Goal: Task Accomplishment & Management: Use online tool/utility

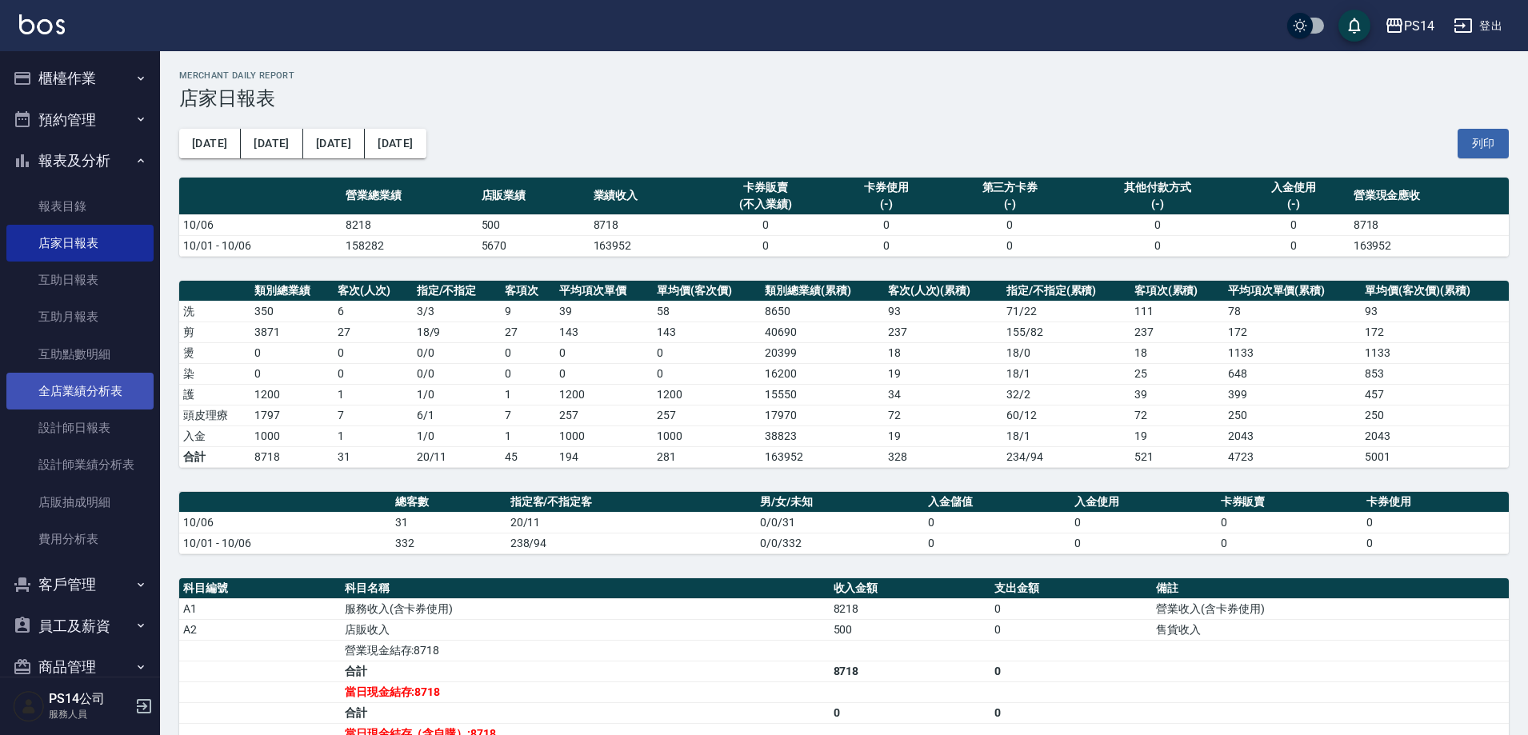
click at [60, 408] on link "全店業績分析表" at bounding box center [79, 391] width 147 height 37
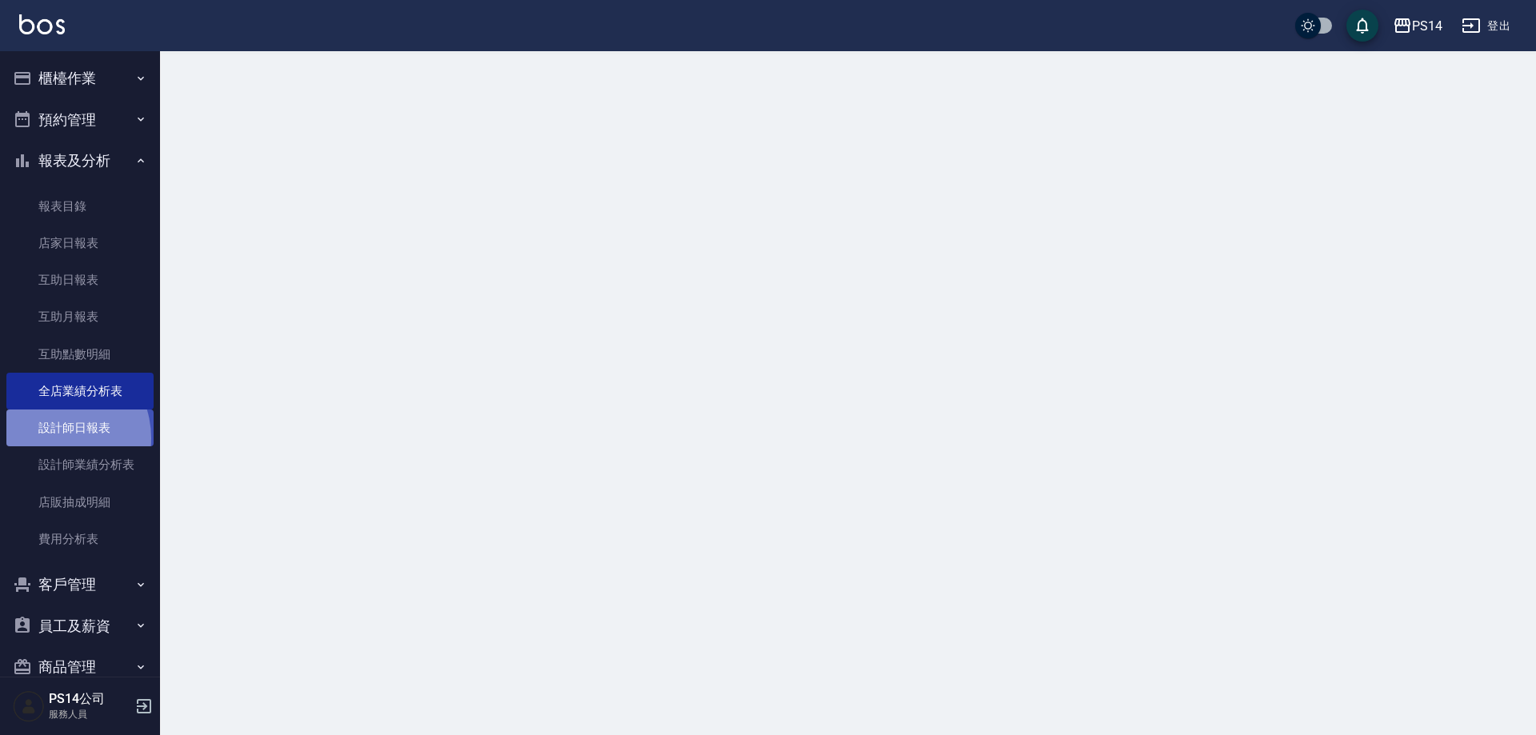
drag, startPoint x: 52, startPoint y: 438, endPoint x: 51, endPoint y: 427, distance: 11.2
click at [51, 438] on link "設計師日報表" at bounding box center [79, 428] width 147 height 37
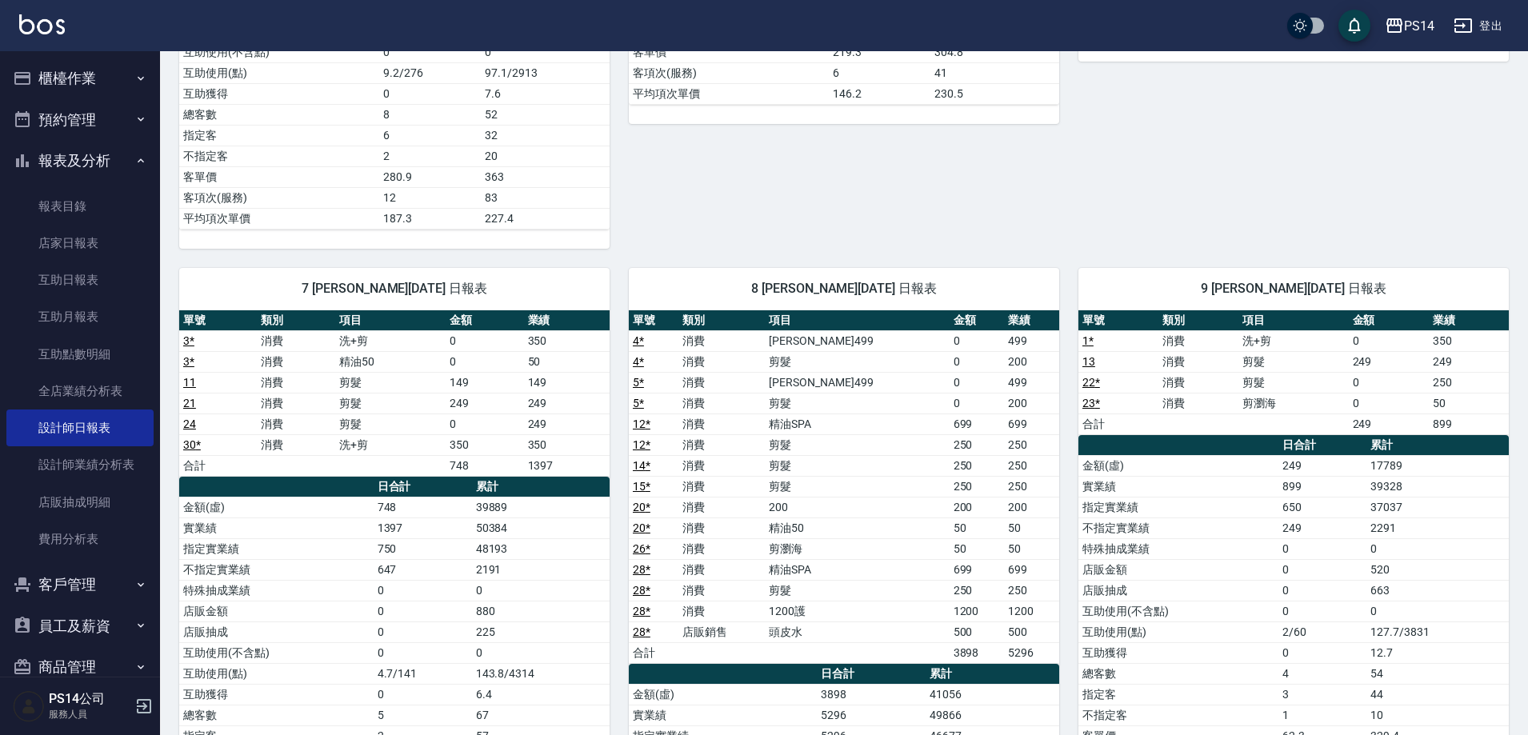
scroll to position [556, 0]
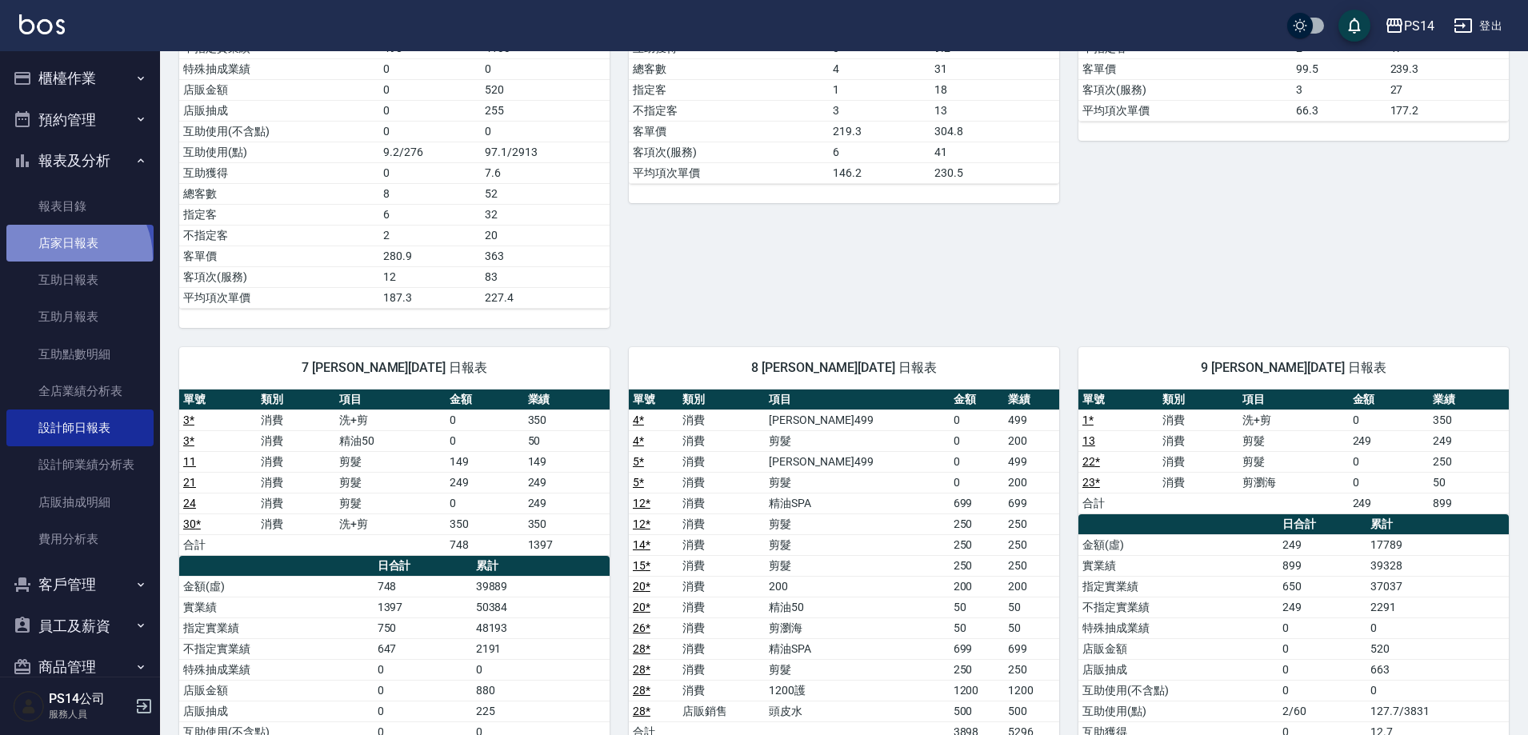
click at [64, 258] on link "店家日報表" at bounding box center [79, 243] width 147 height 37
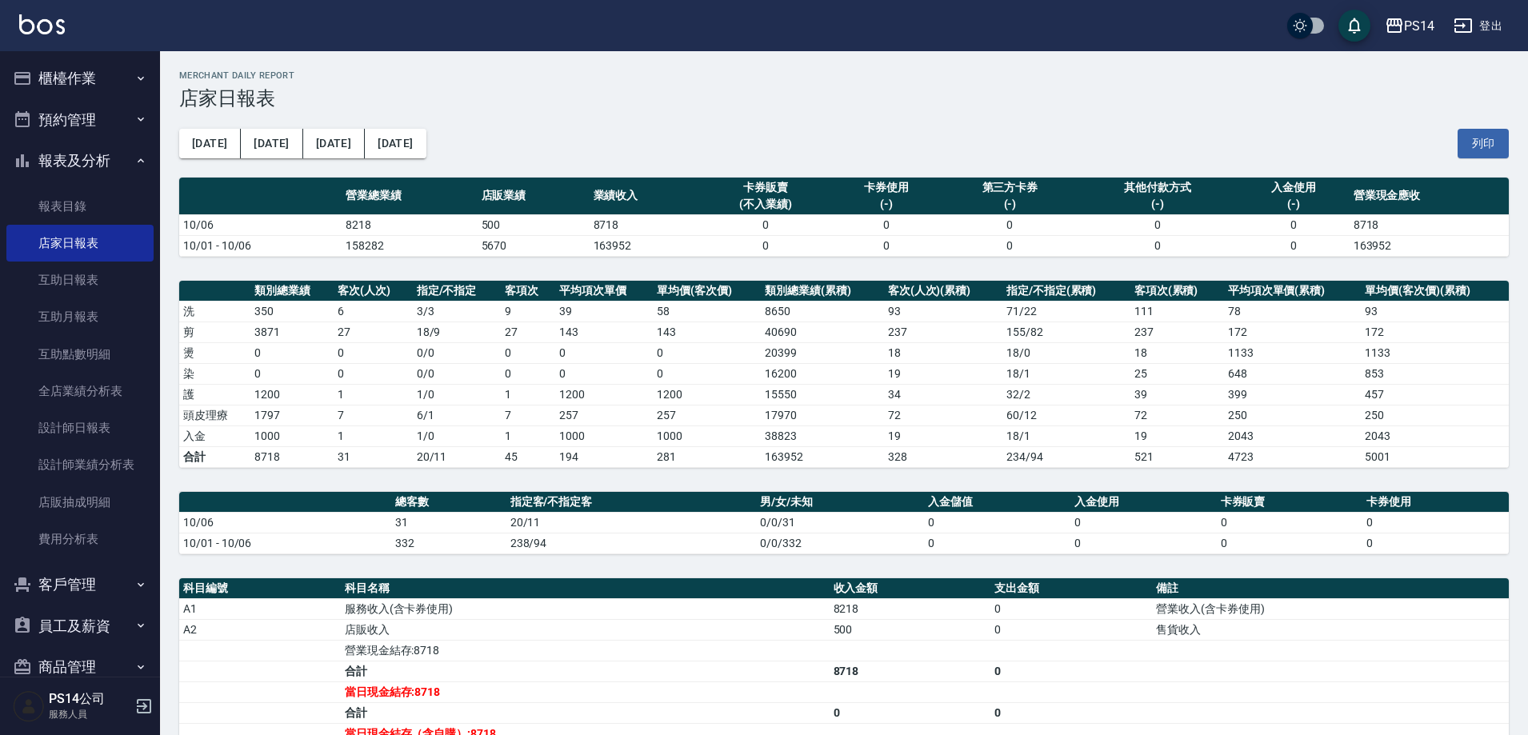
click at [61, 86] on button "櫃檯作業" at bounding box center [79, 79] width 147 height 42
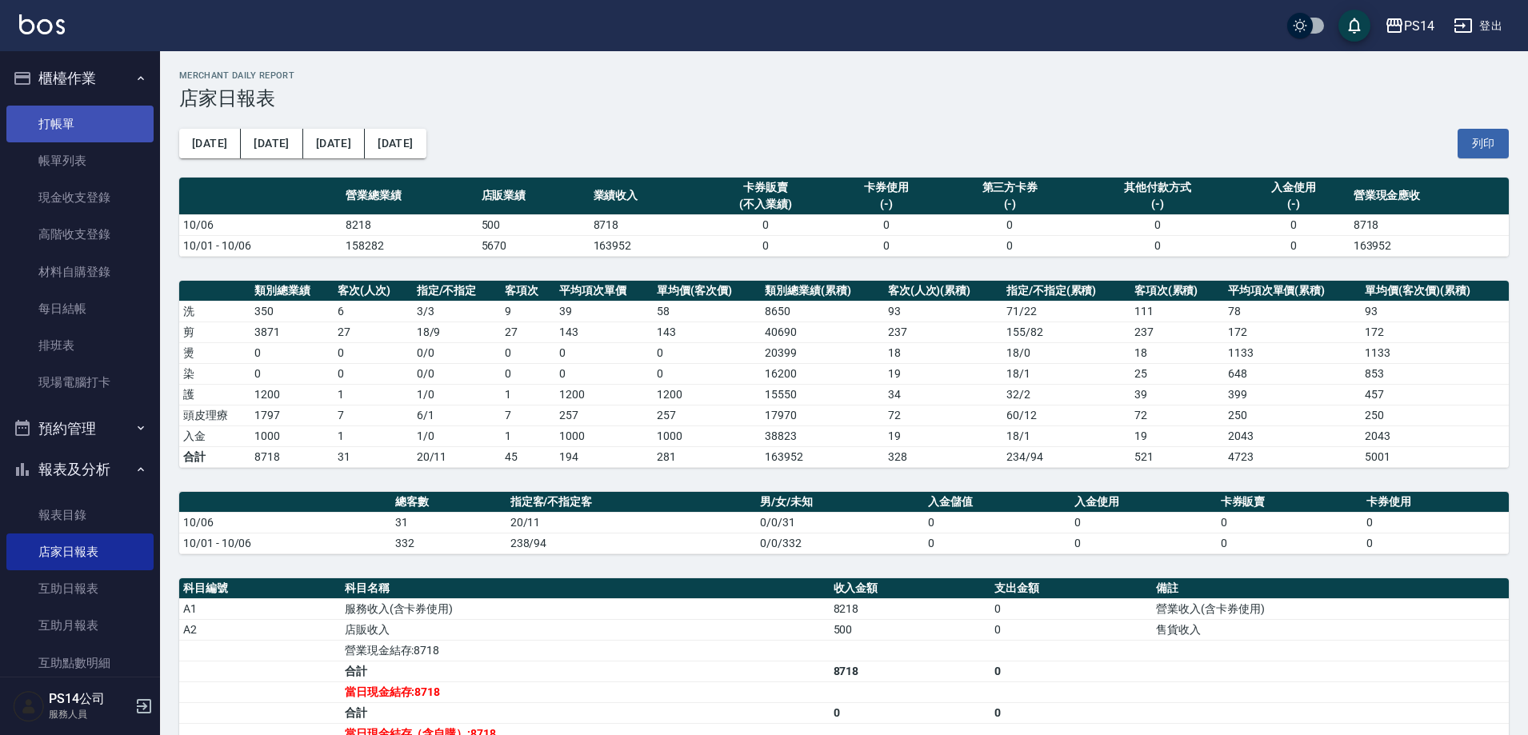
click at [78, 130] on link "打帳單" at bounding box center [79, 124] width 147 height 37
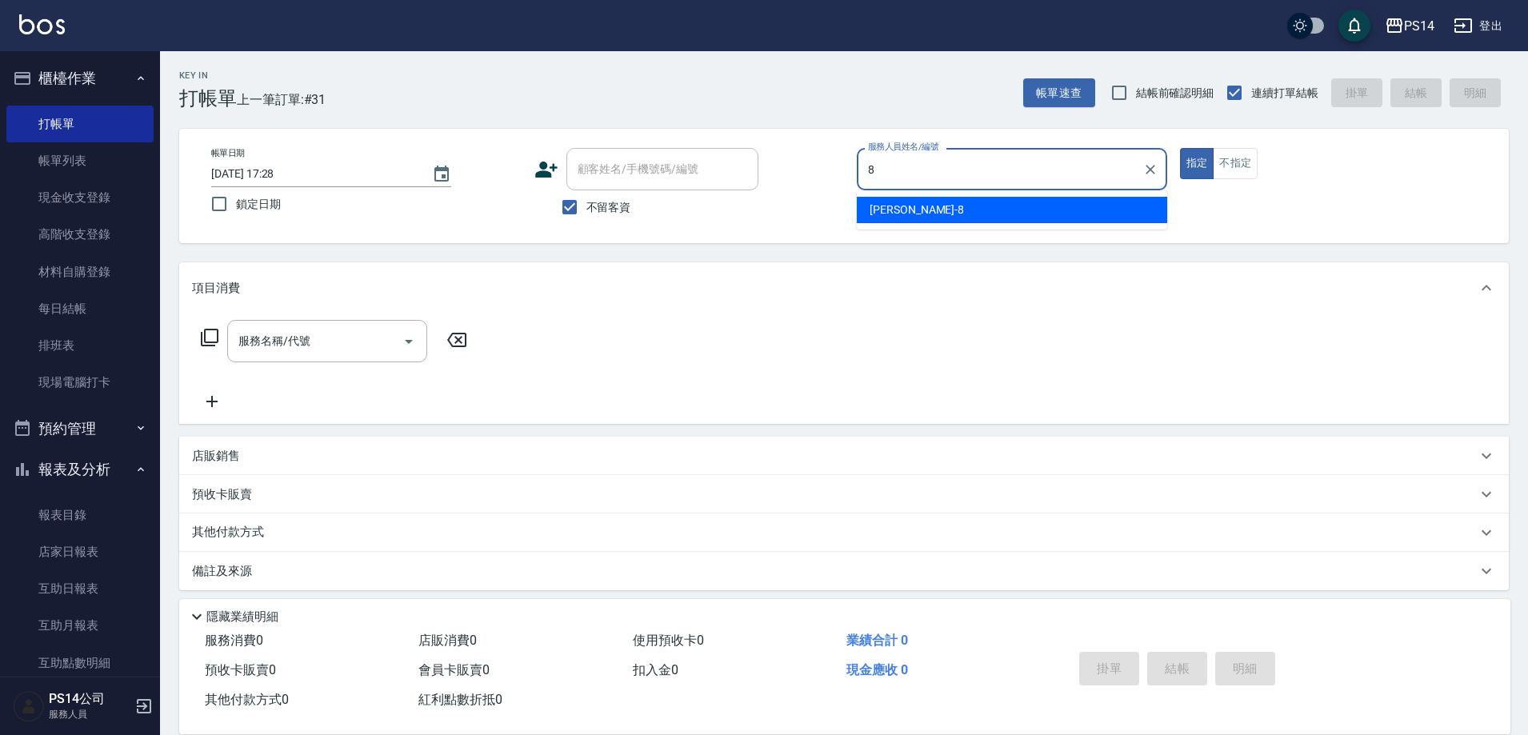
type input "[PERSON_NAME]-8"
type button "true"
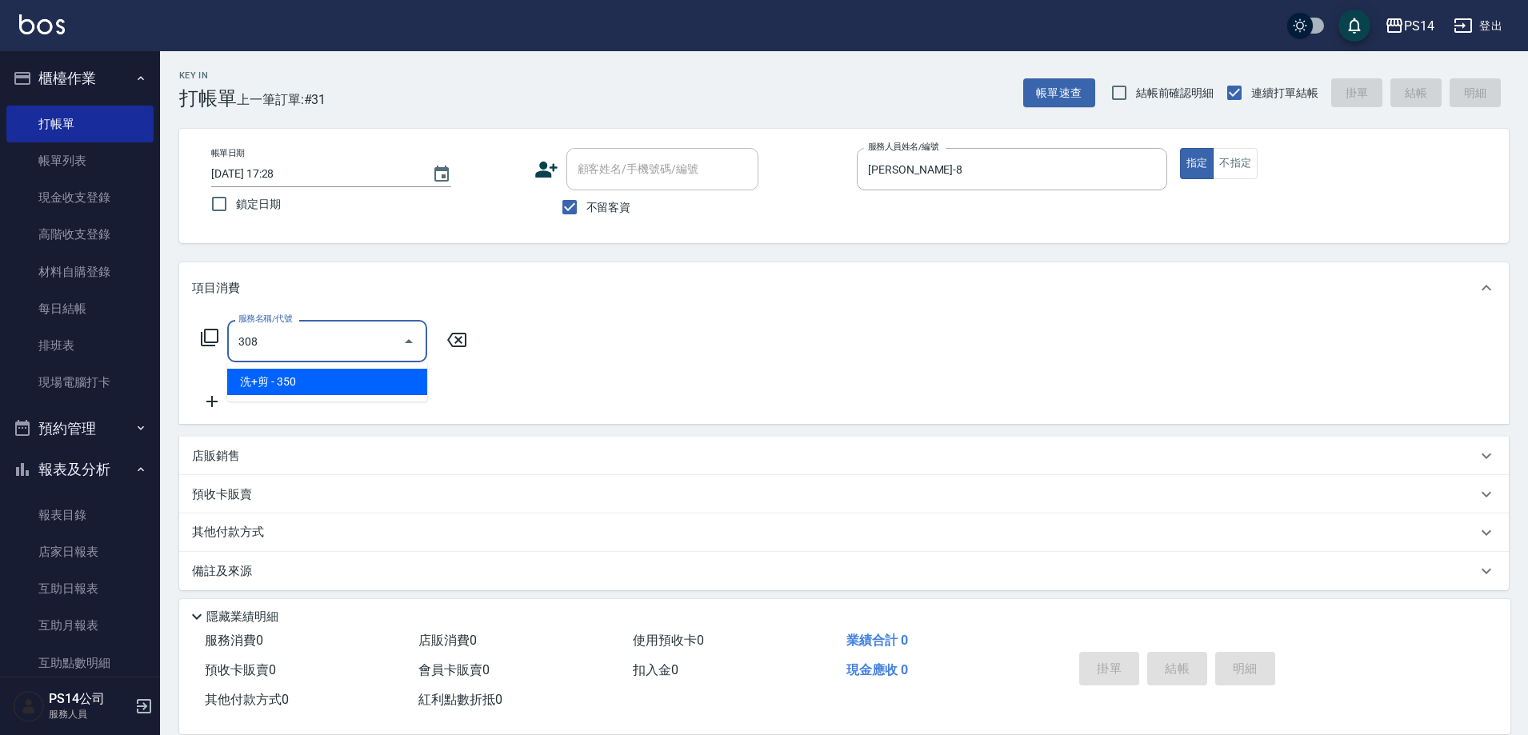
type input "洗+剪(308)"
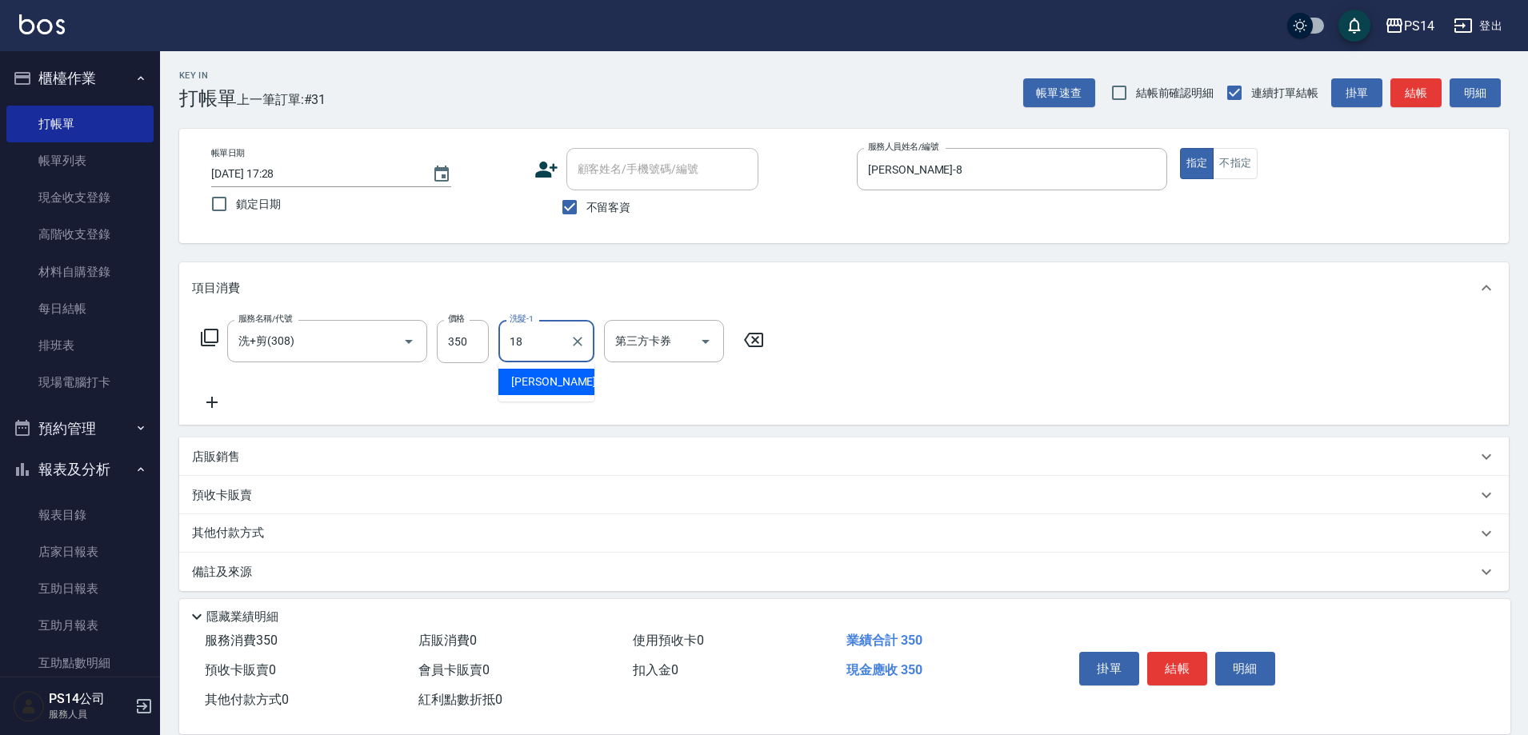
type input "[PERSON_NAME]-18"
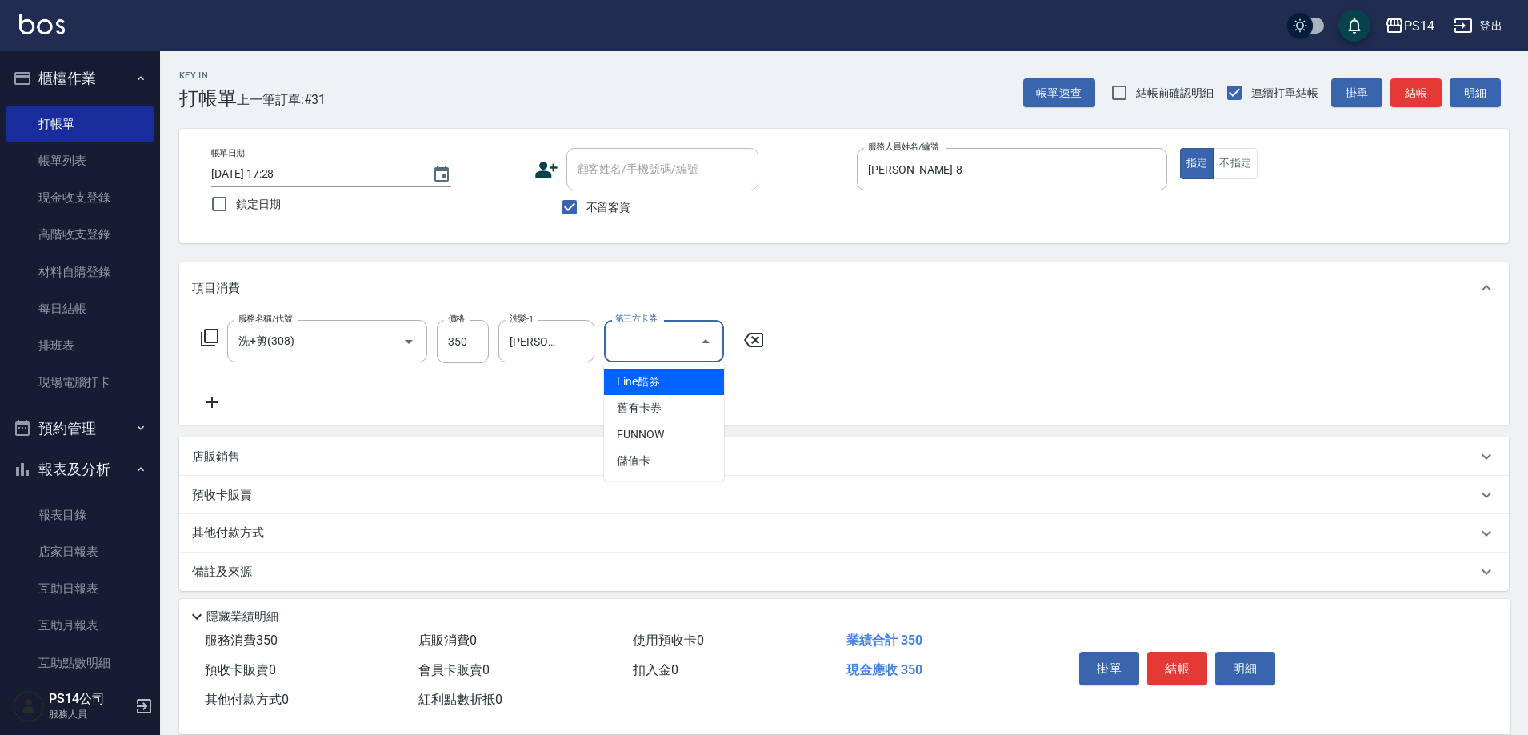
type input "儲值卡"
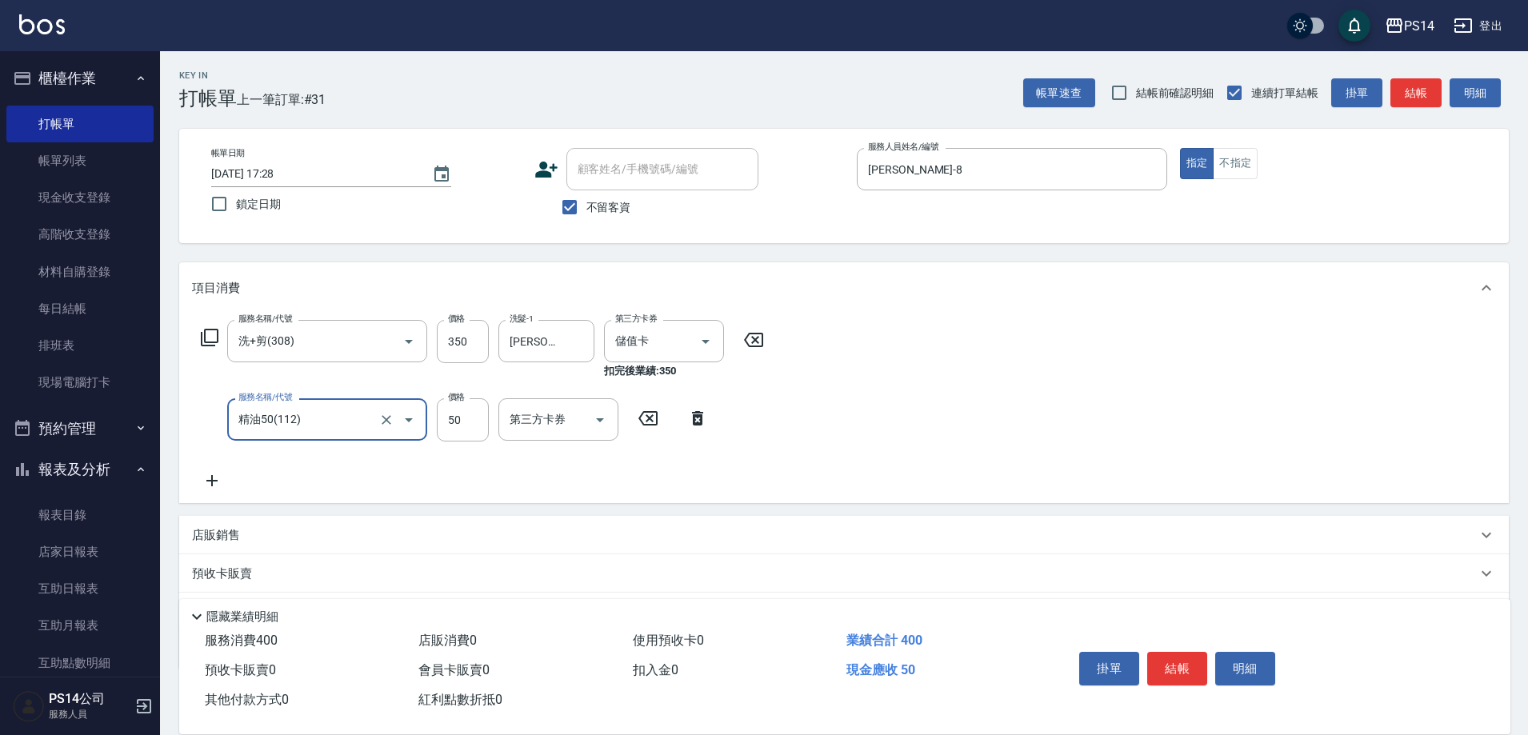
type input "精油50(112)"
type input "[PERSON_NAME]-18"
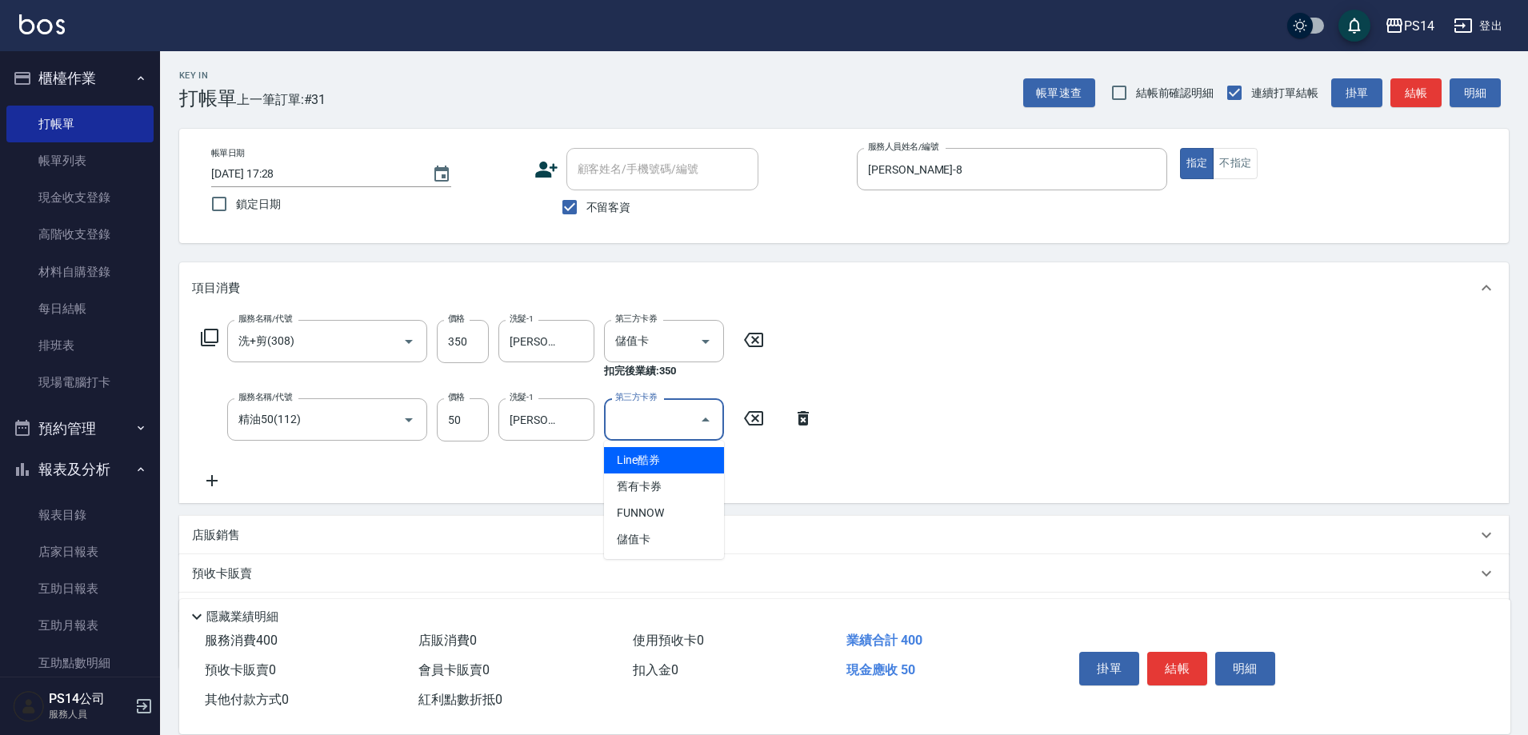
type input "儲值卡"
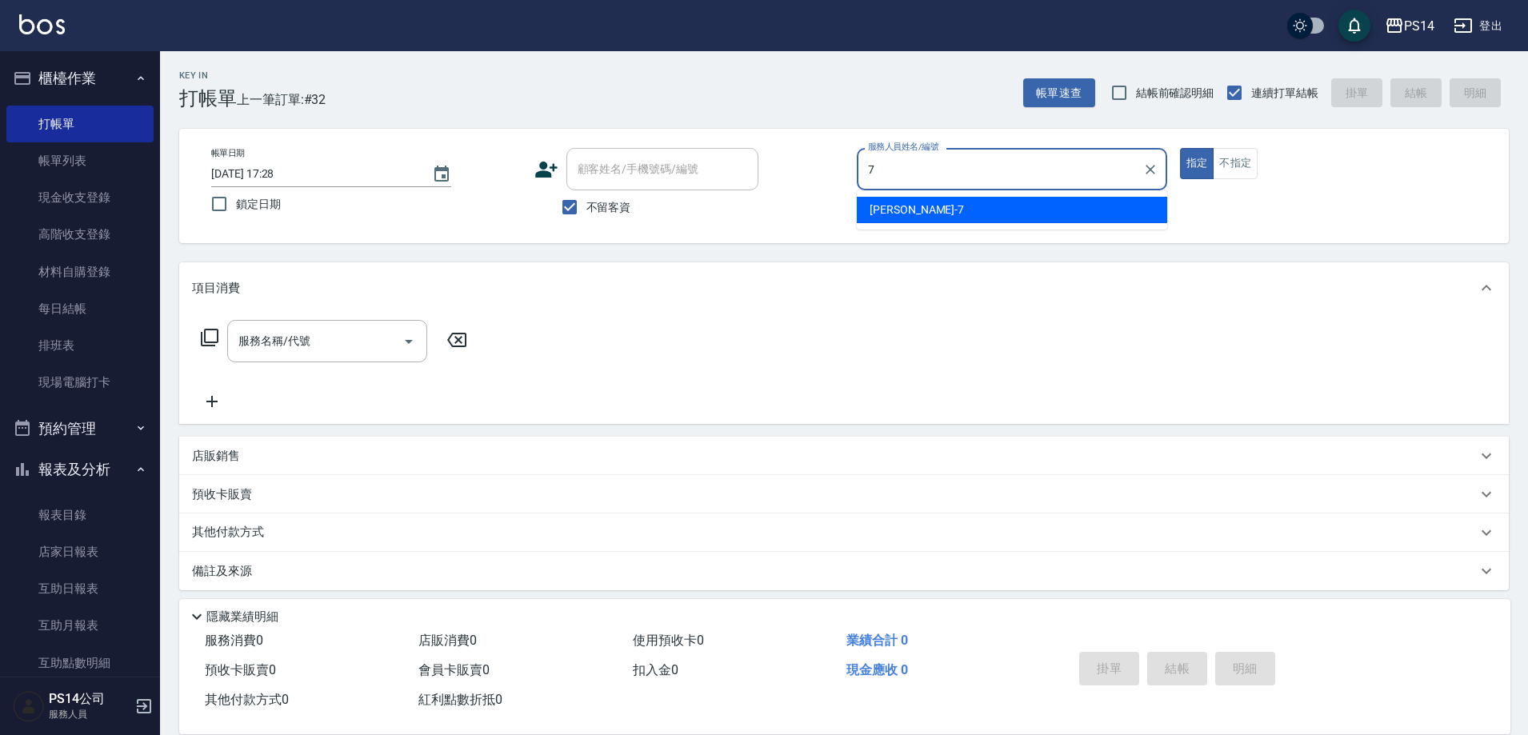
type input "[PERSON_NAME]-7"
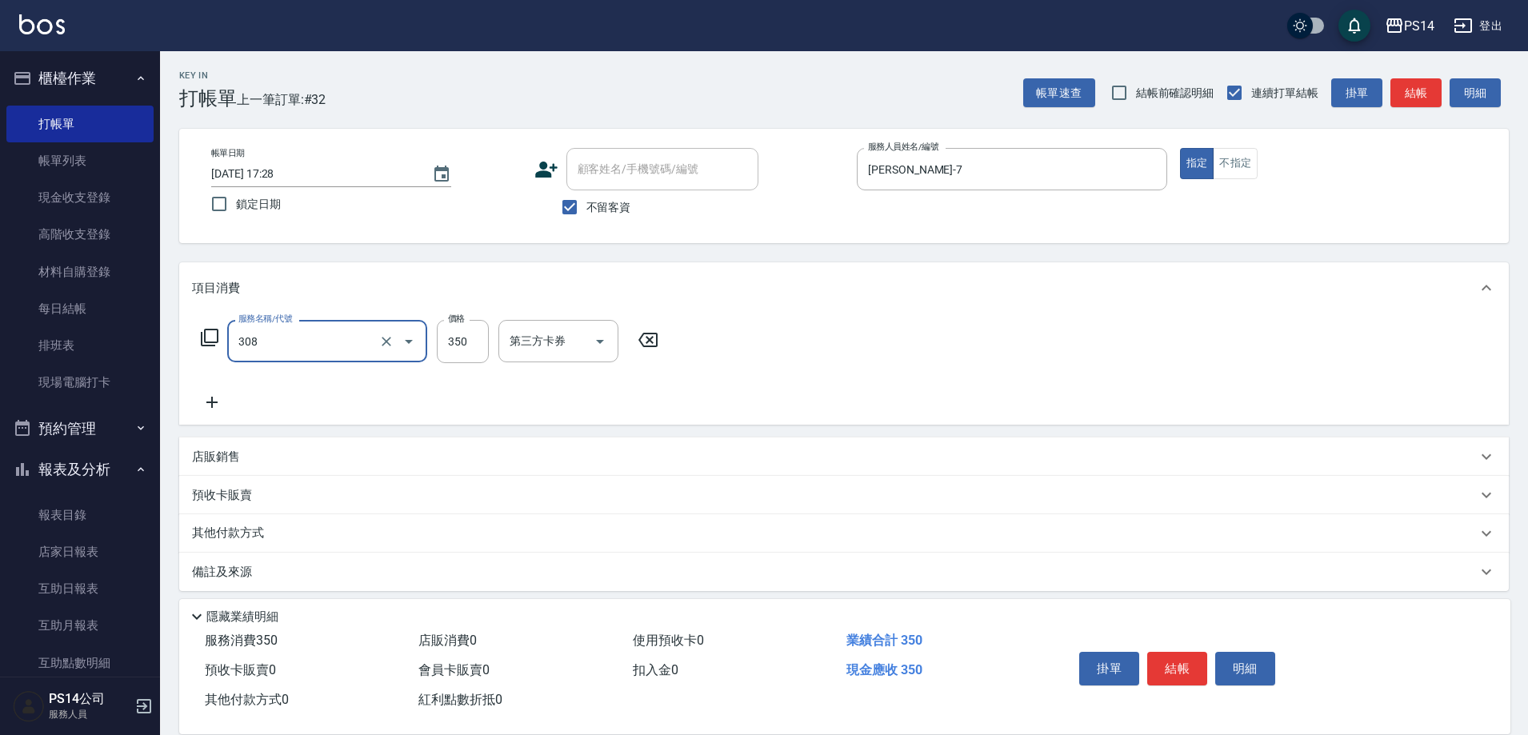
type input "洗+剪(308)"
type input "[PERSON_NAME]-18"
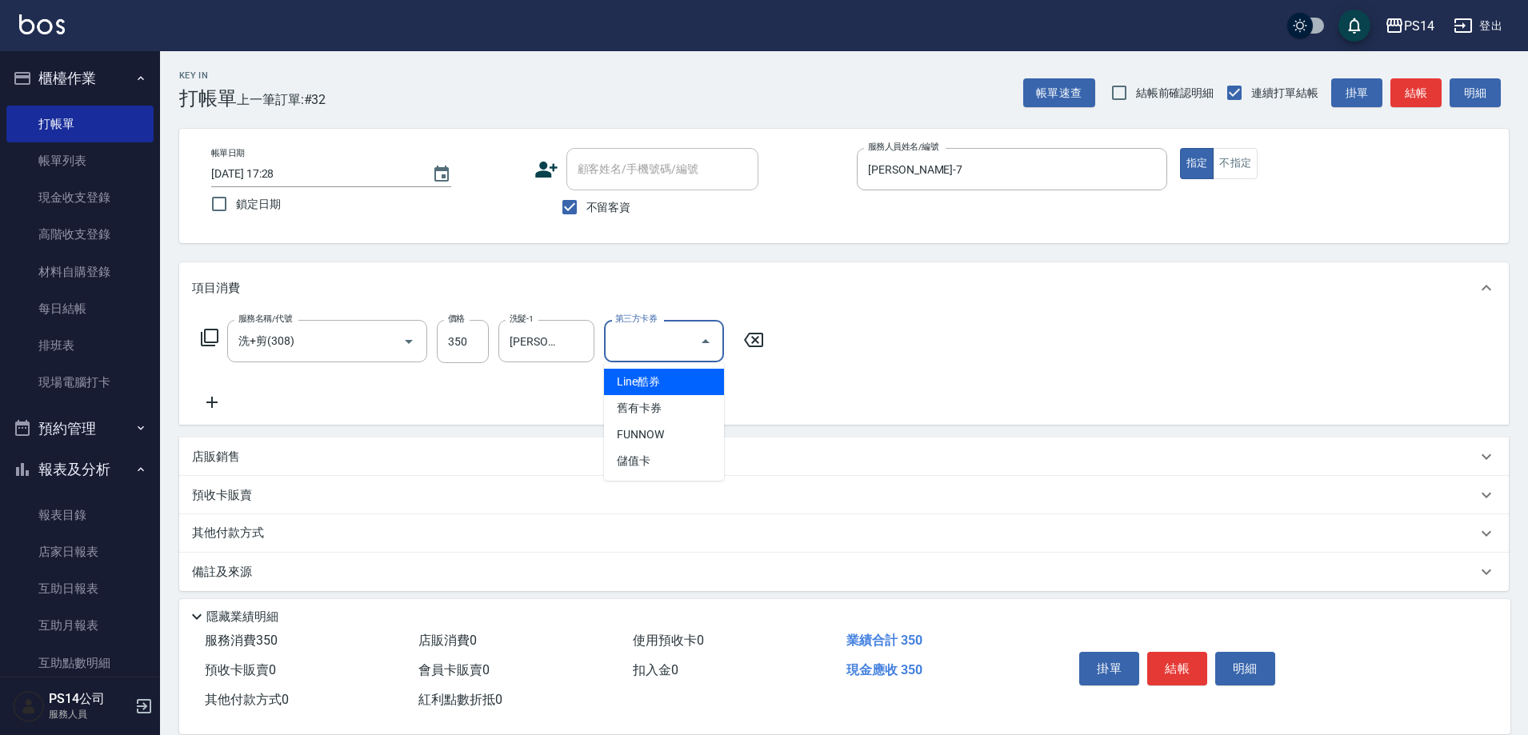
type input "儲值卡"
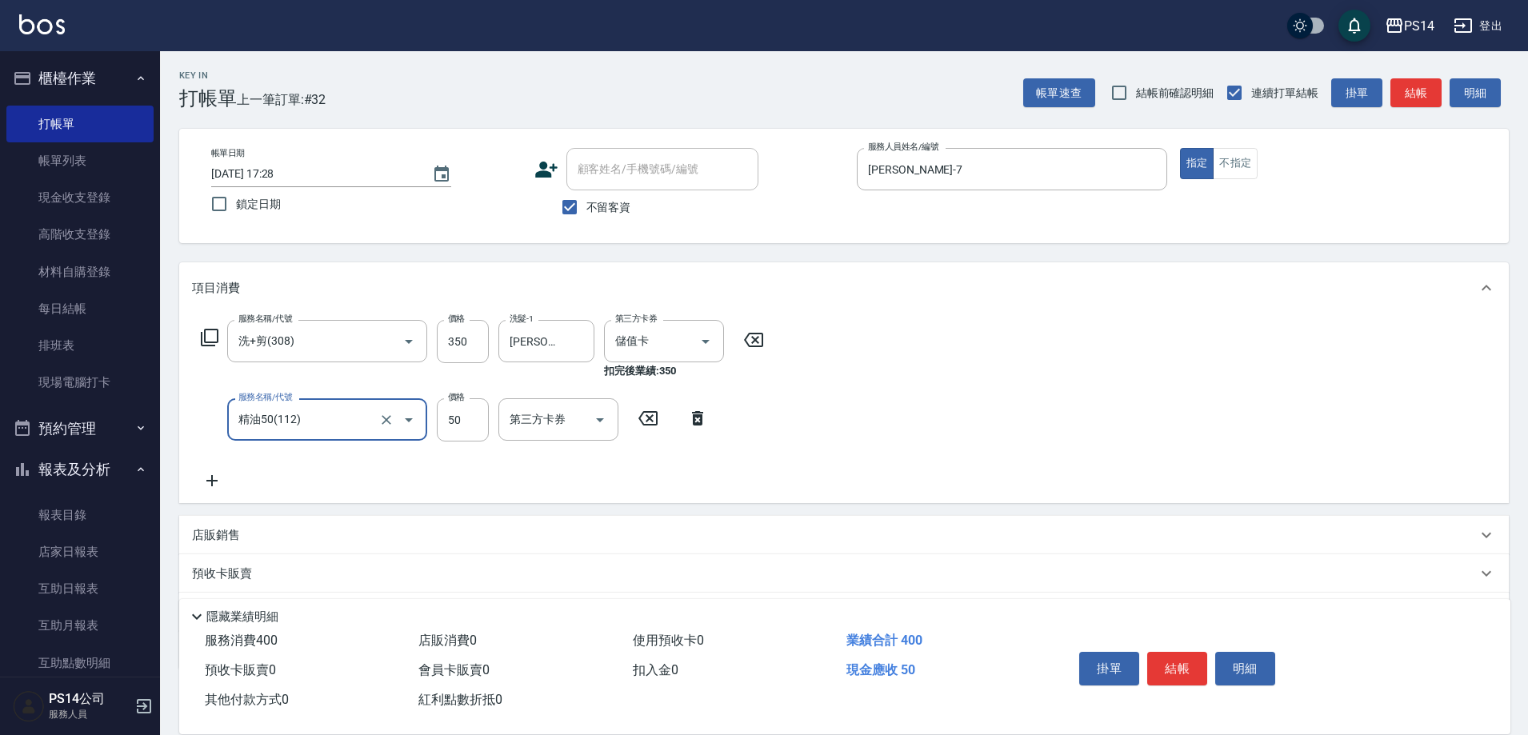
type input "精油50(112)"
type input "[PERSON_NAME]-18"
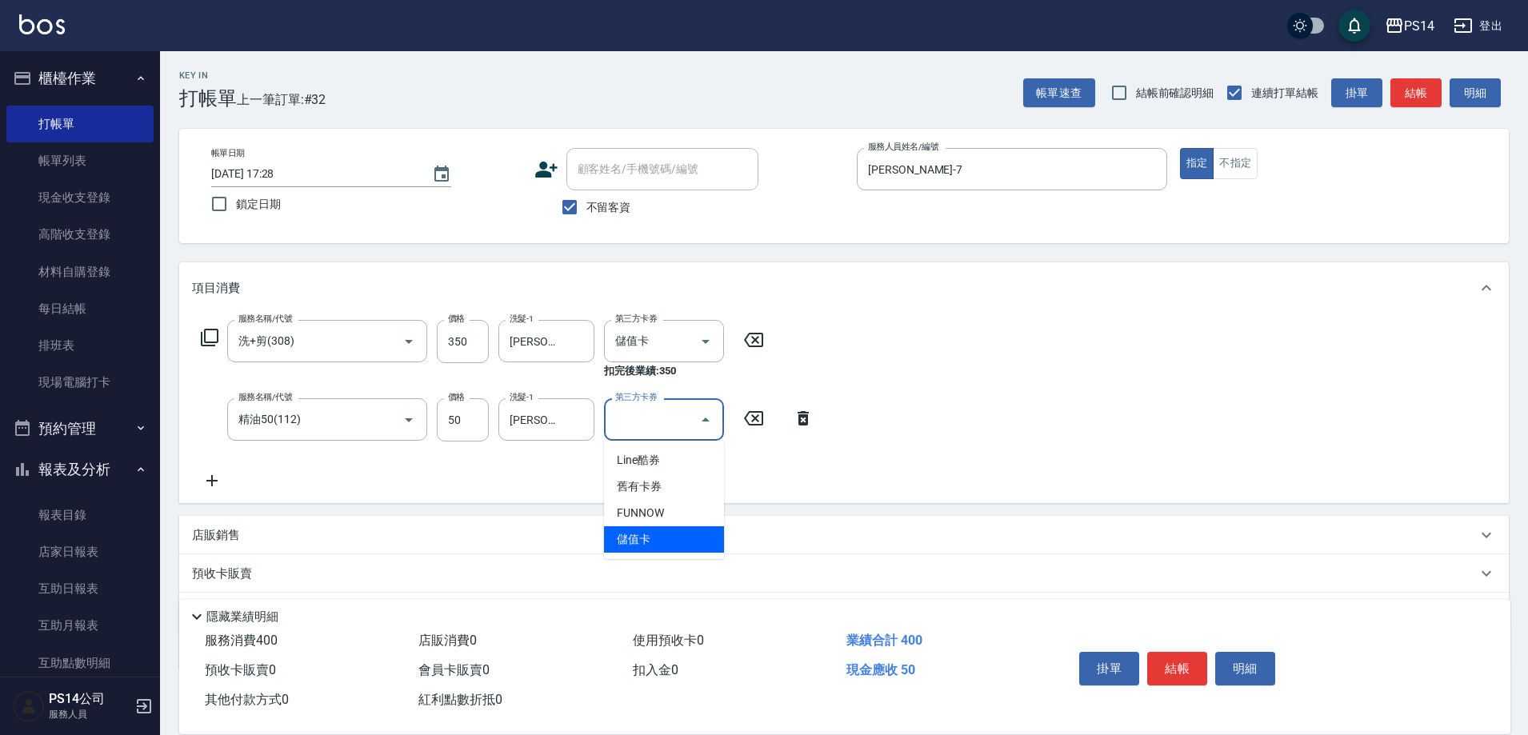
type input "儲值卡"
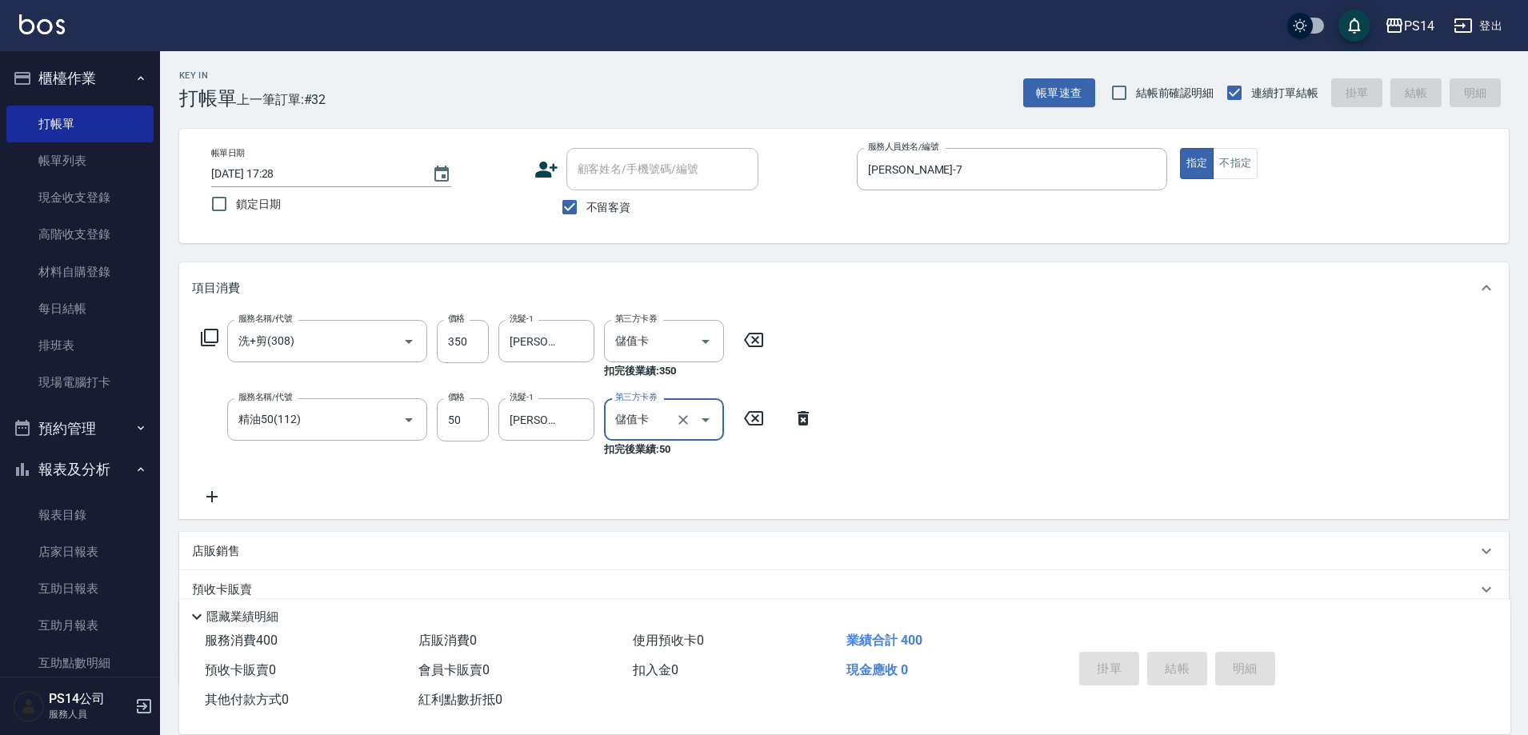
type input "[DATE] 17:29"
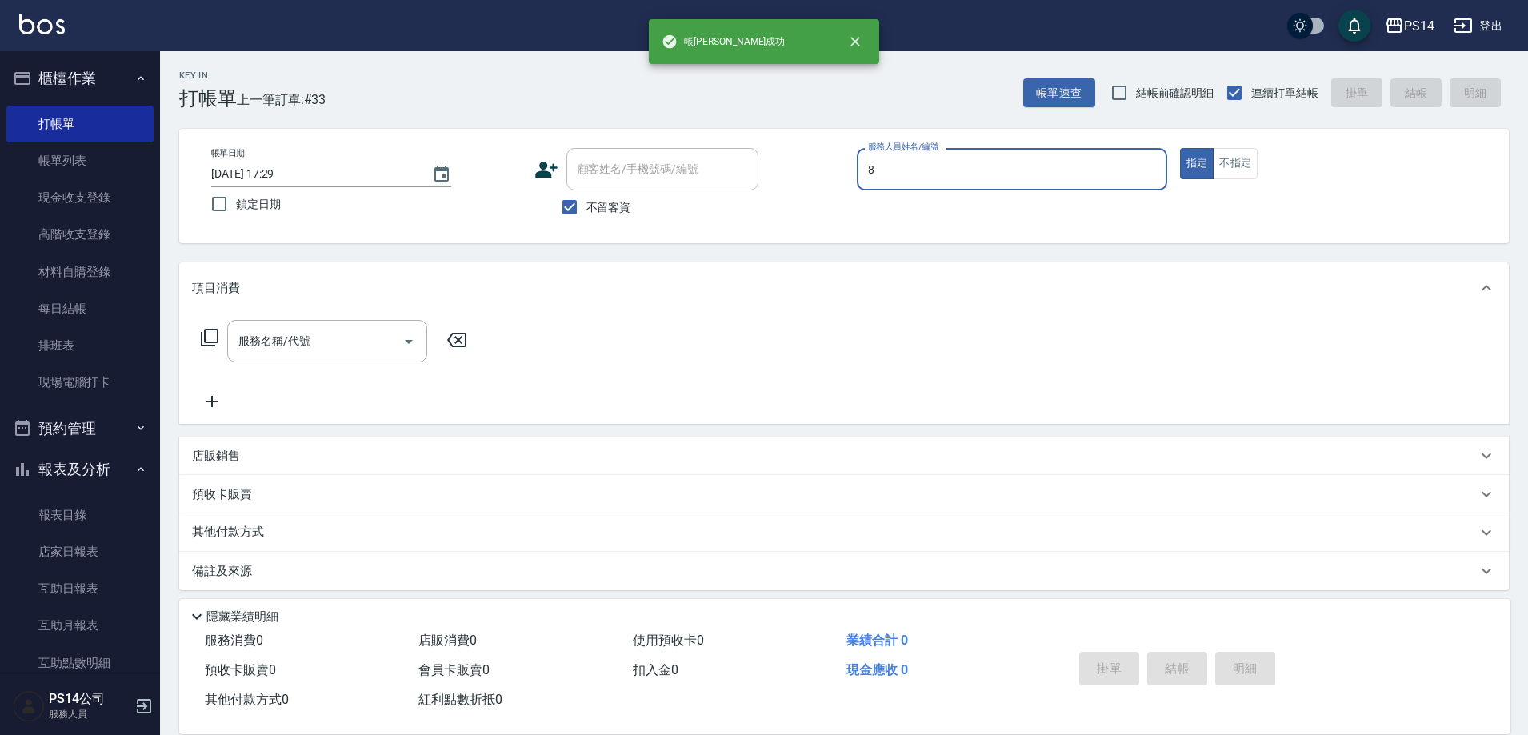
type input "[PERSON_NAME]-8"
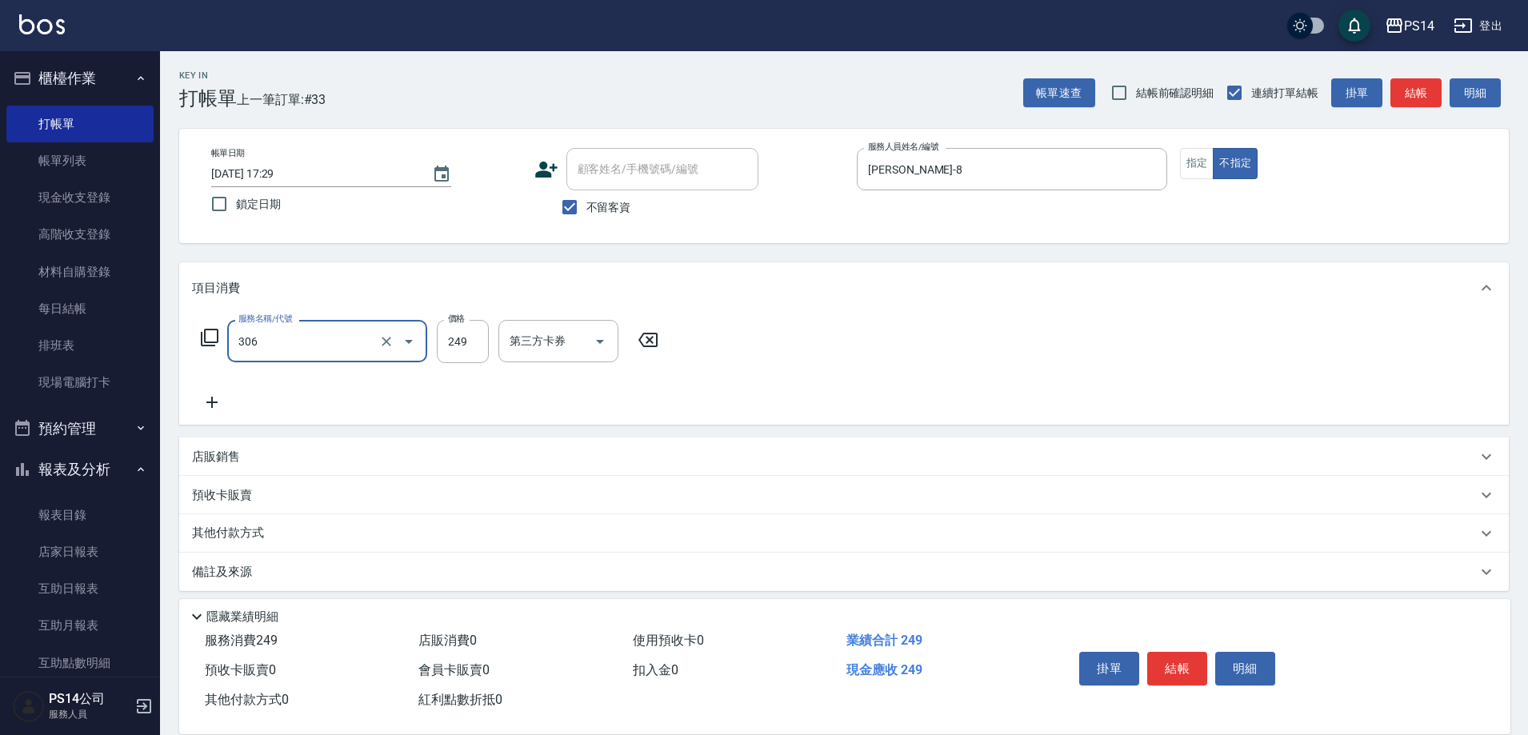
type input "剪髮(306)"
type input "[PERSON_NAME]-28"
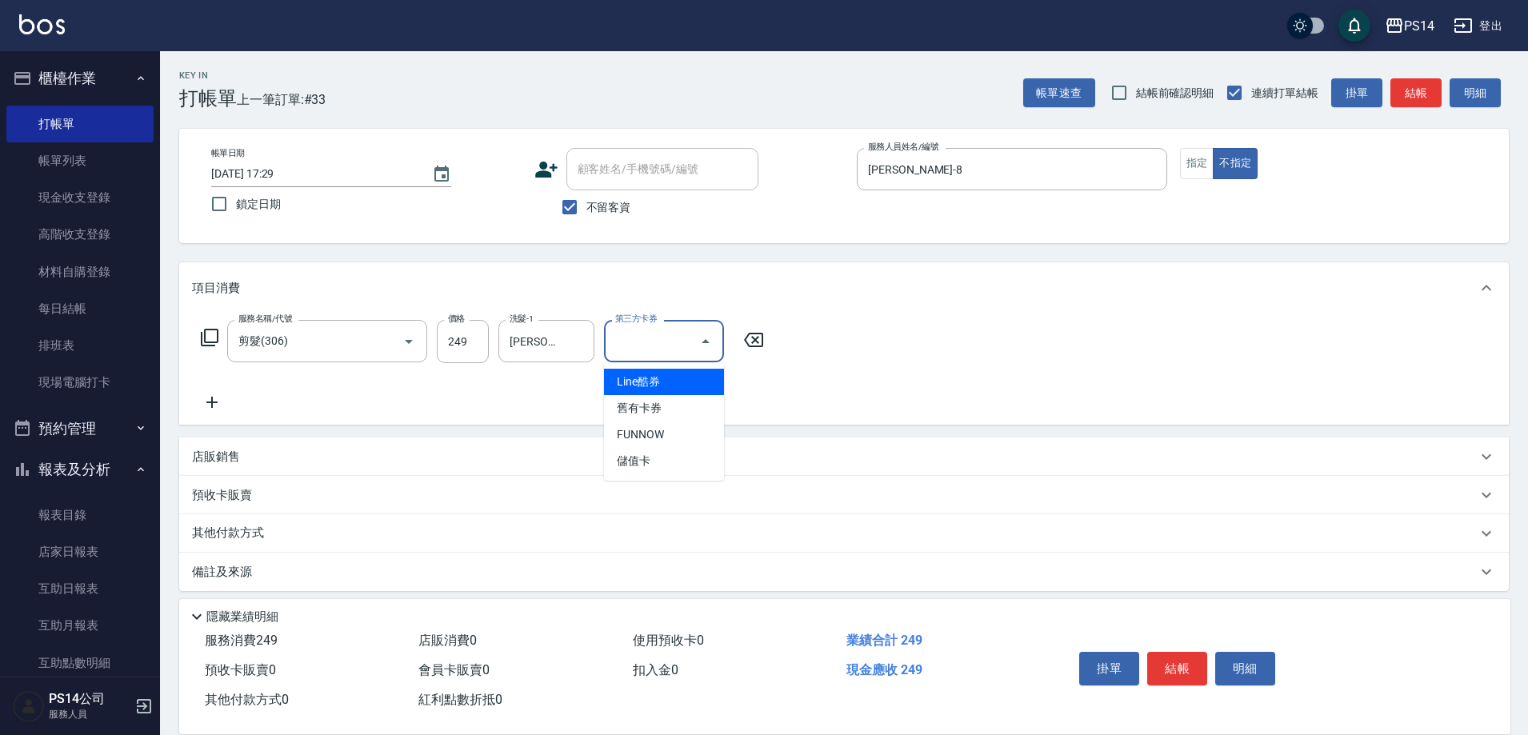
type input "儲值卡"
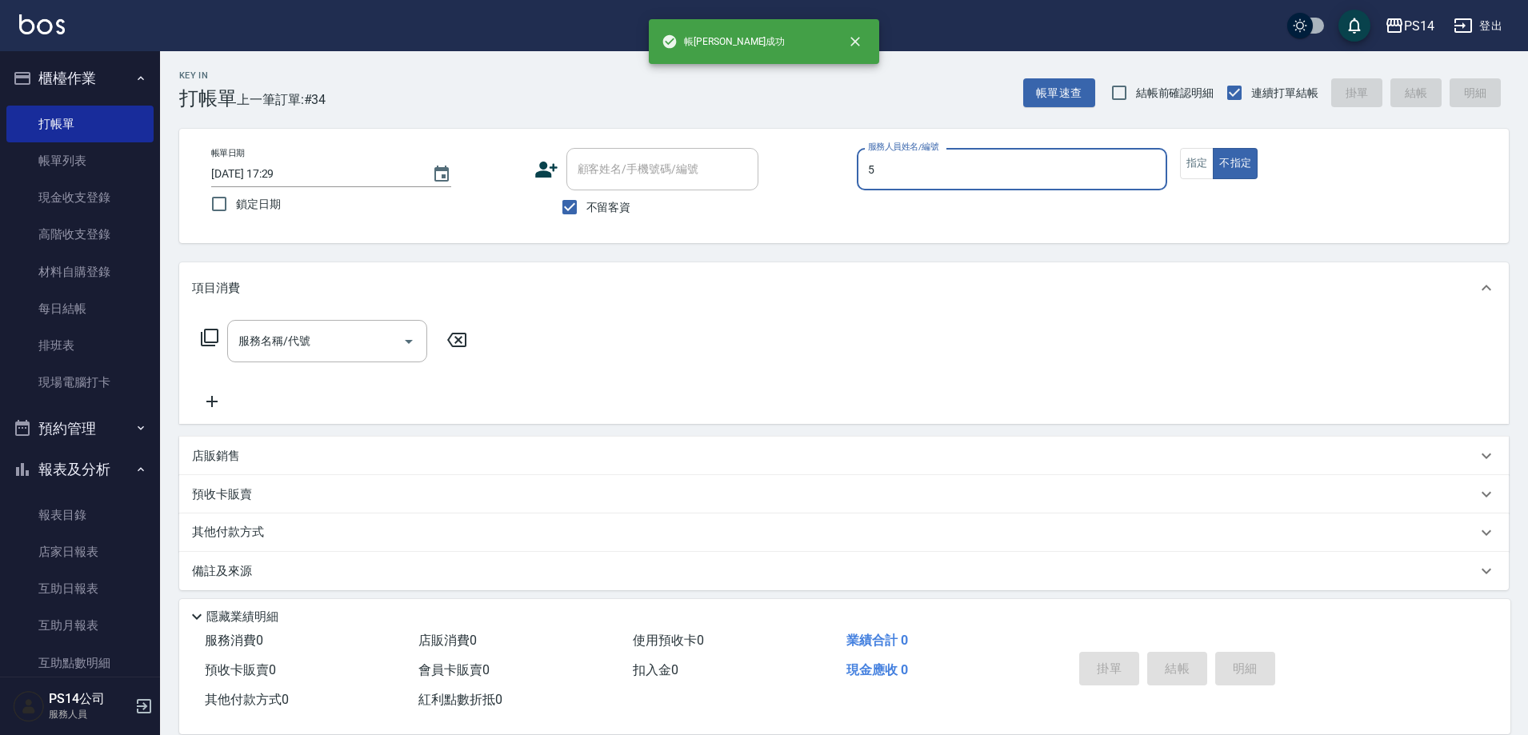
type input "[PERSON_NAME]-5"
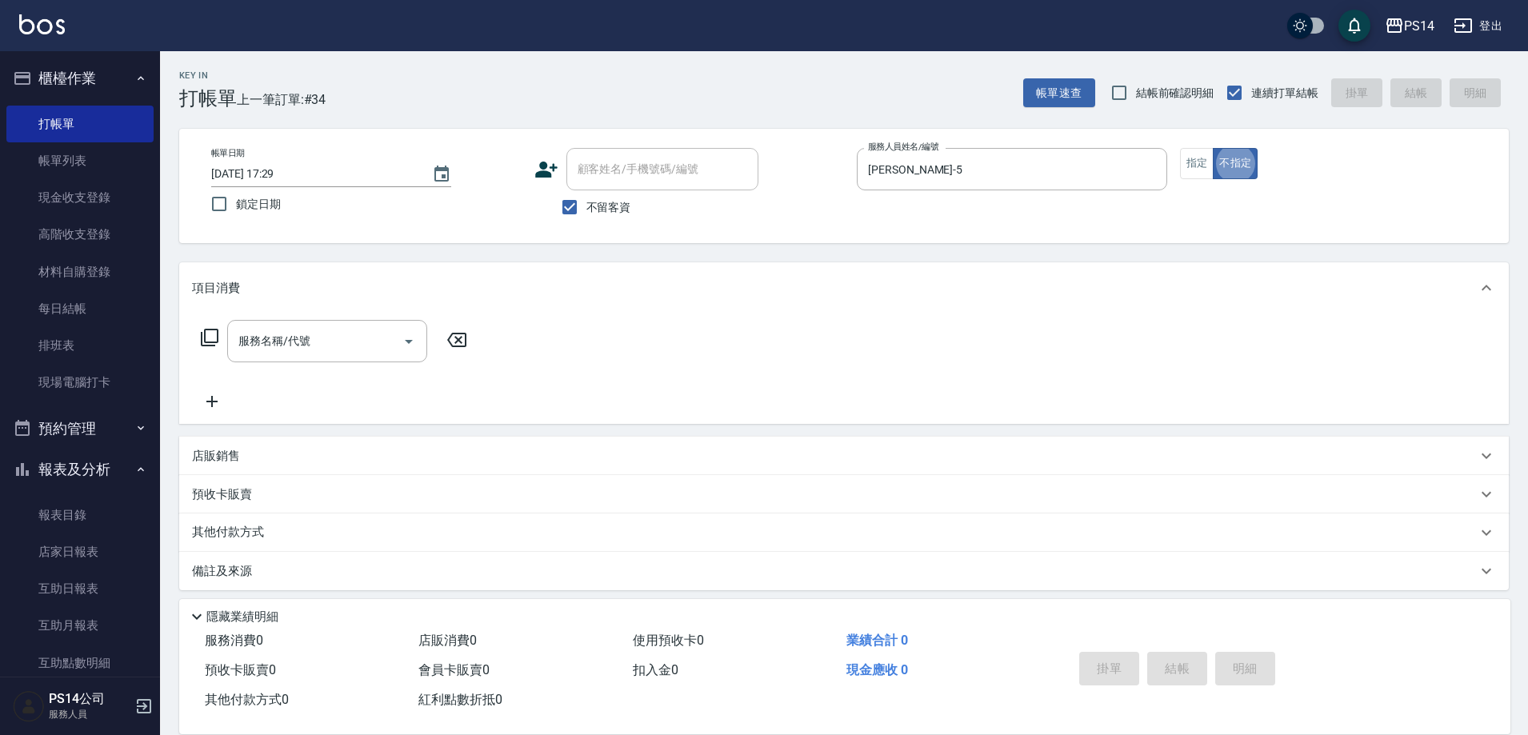
type button "false"
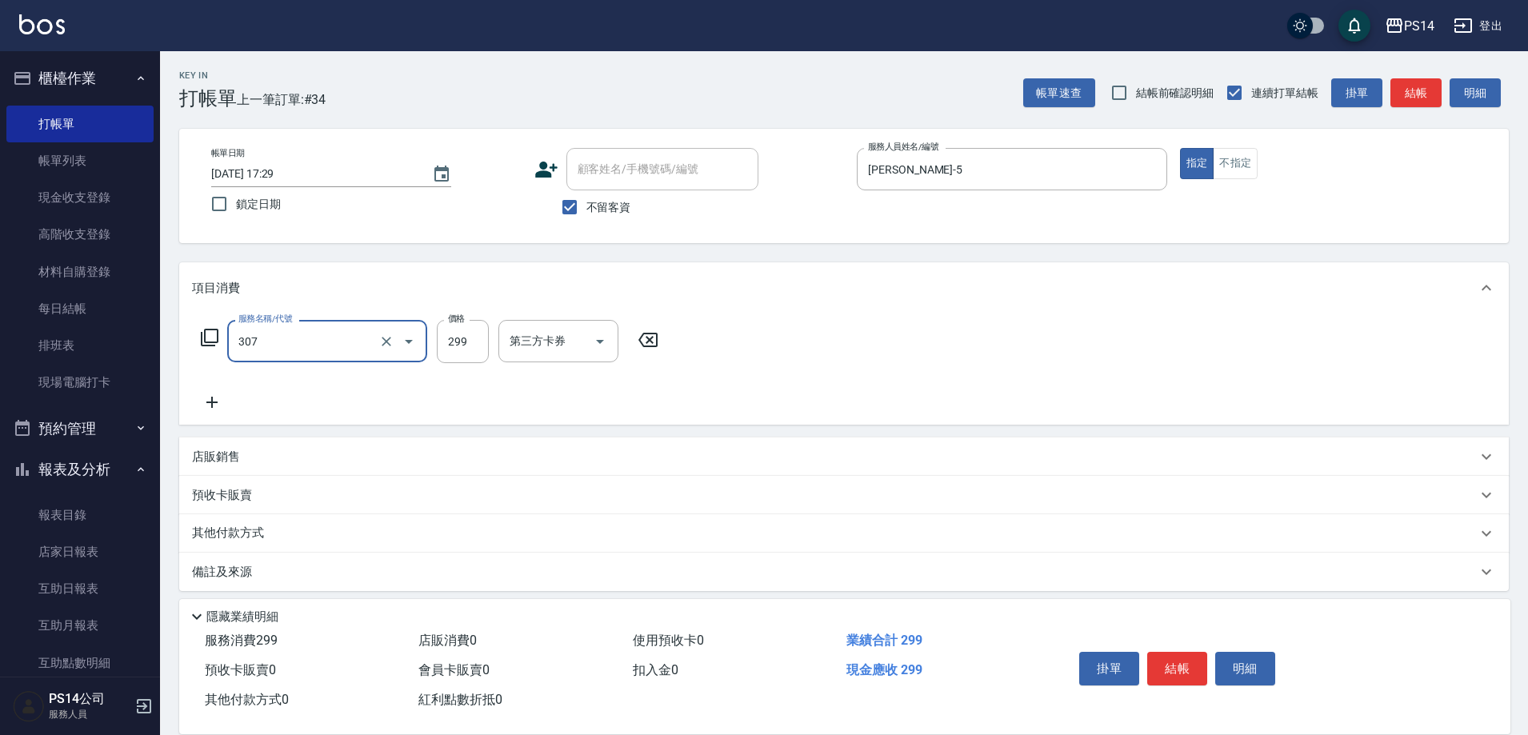
type input "剪髮(307)"
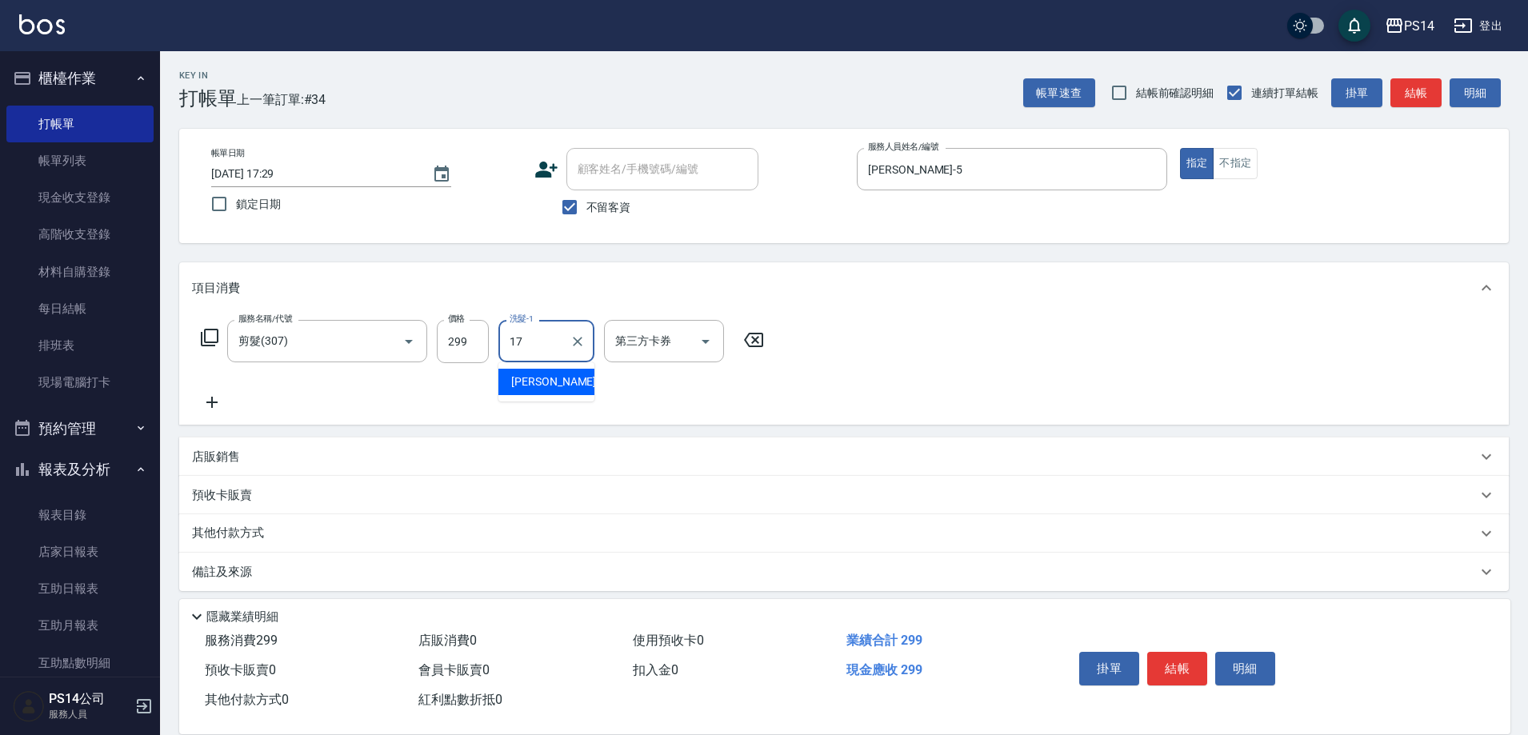
type input "[PERSON_NAME]-17"
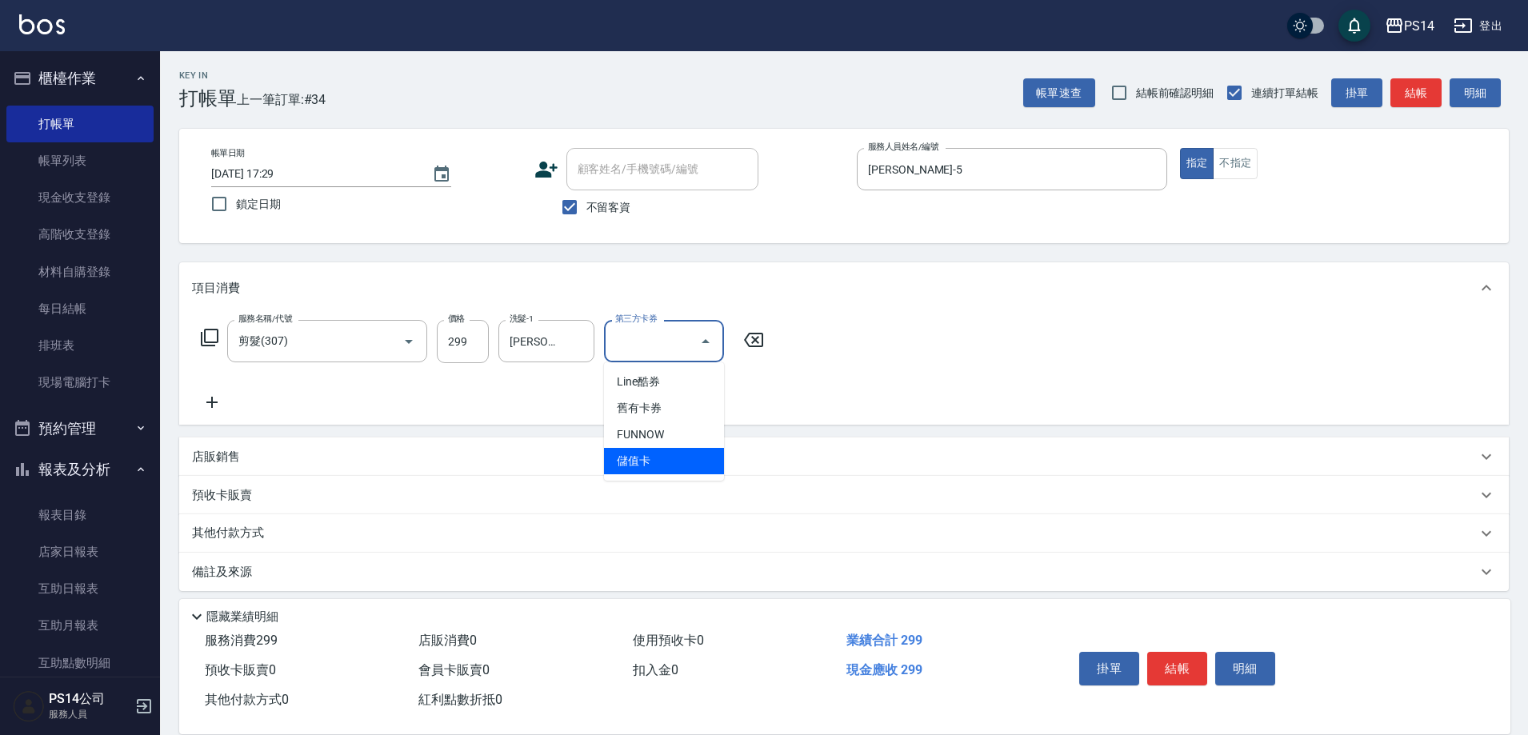
type input "儲值卡"
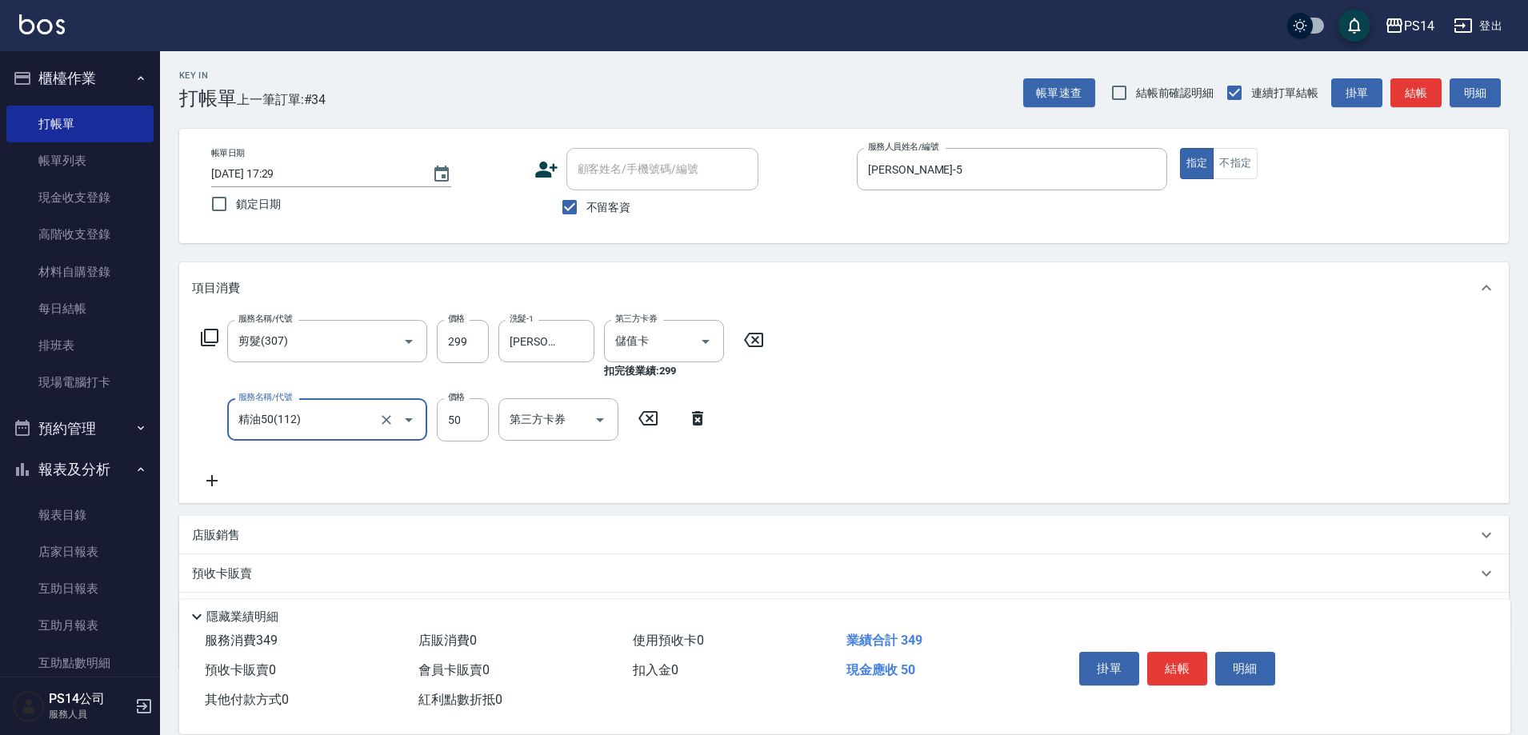
type input "精油50(112)"
type input "[PERSON_NAME]-17"
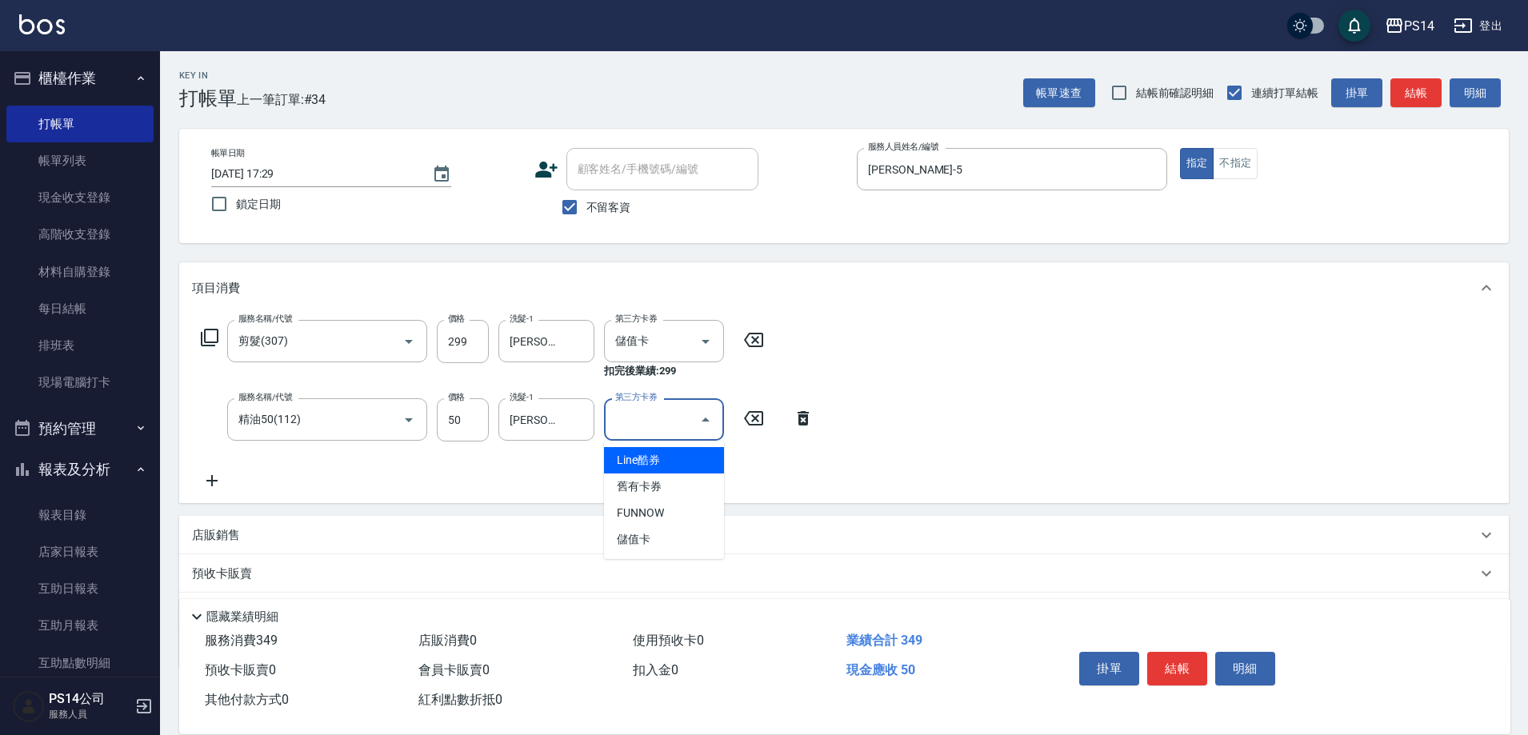
type input "儲值卡"
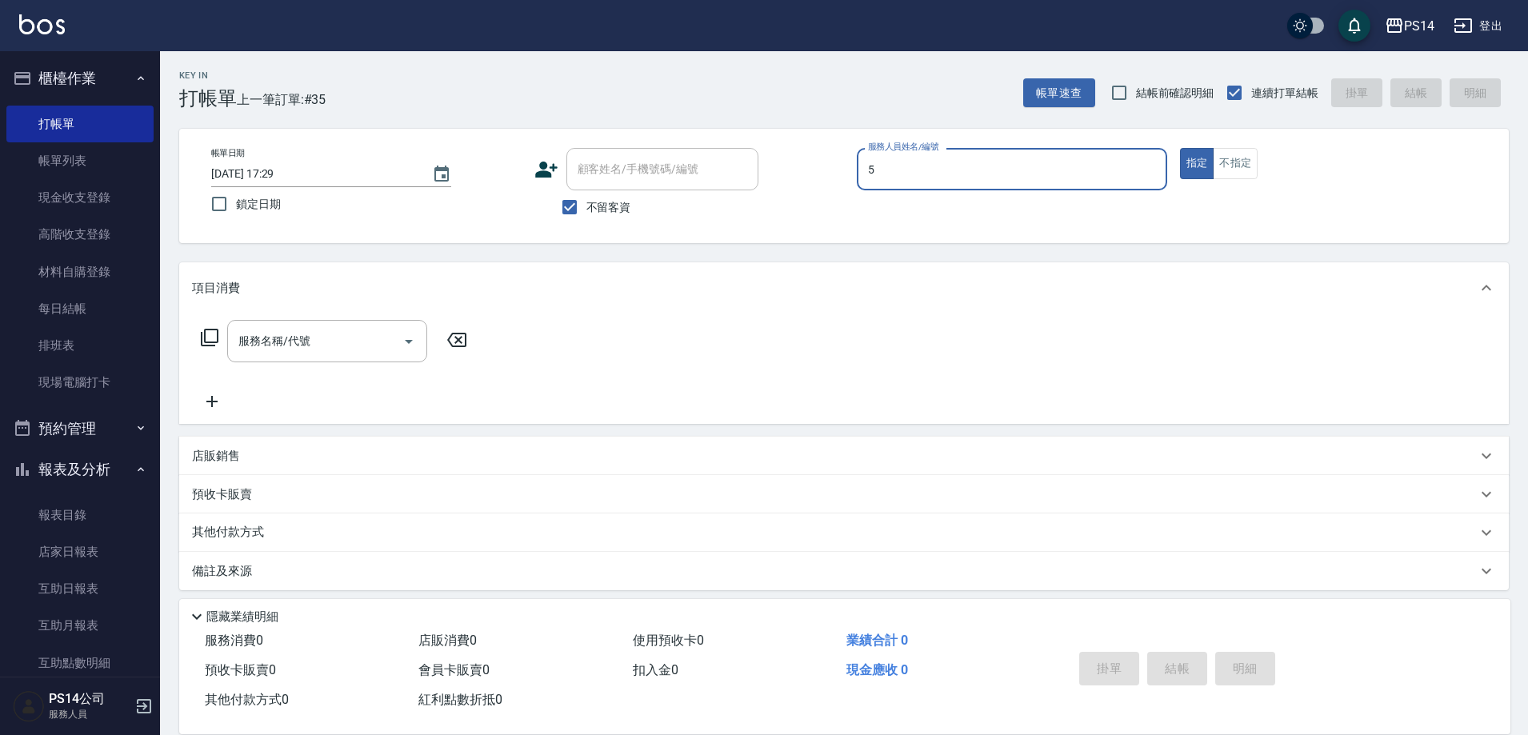
type input "[PERSON_NAME]-5"
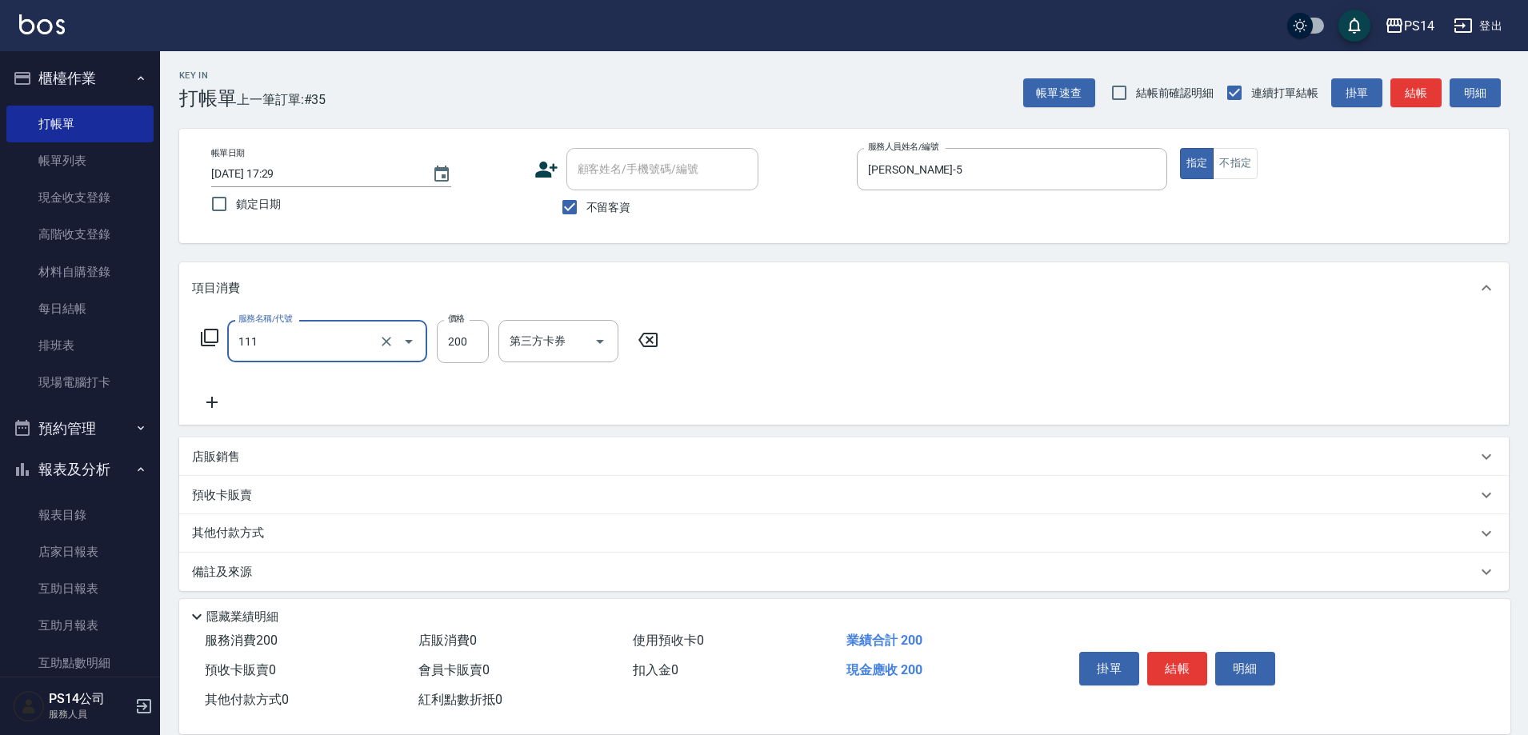
type input "200(111)"
type input "[PERSON_NAME]-26"
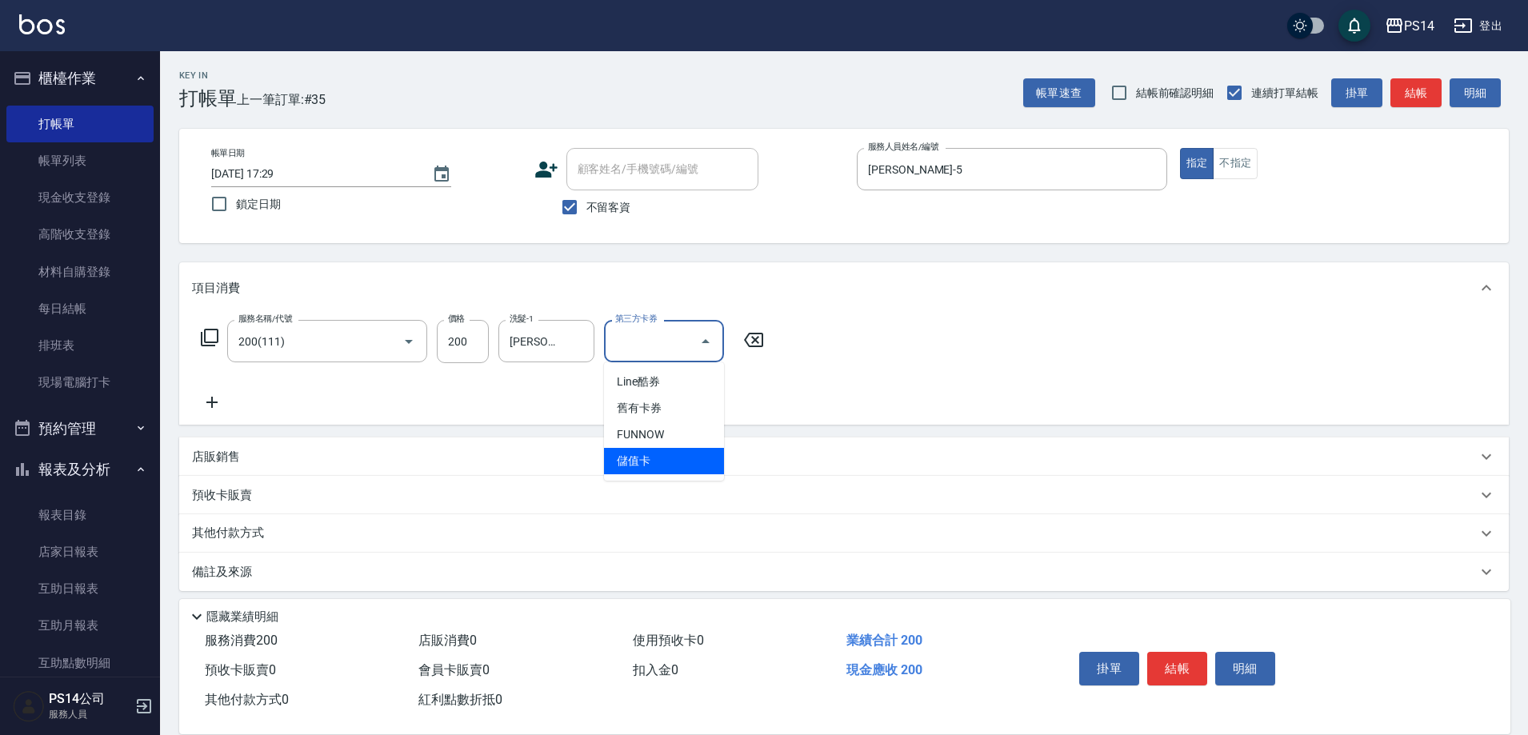
type input "儲值卡"
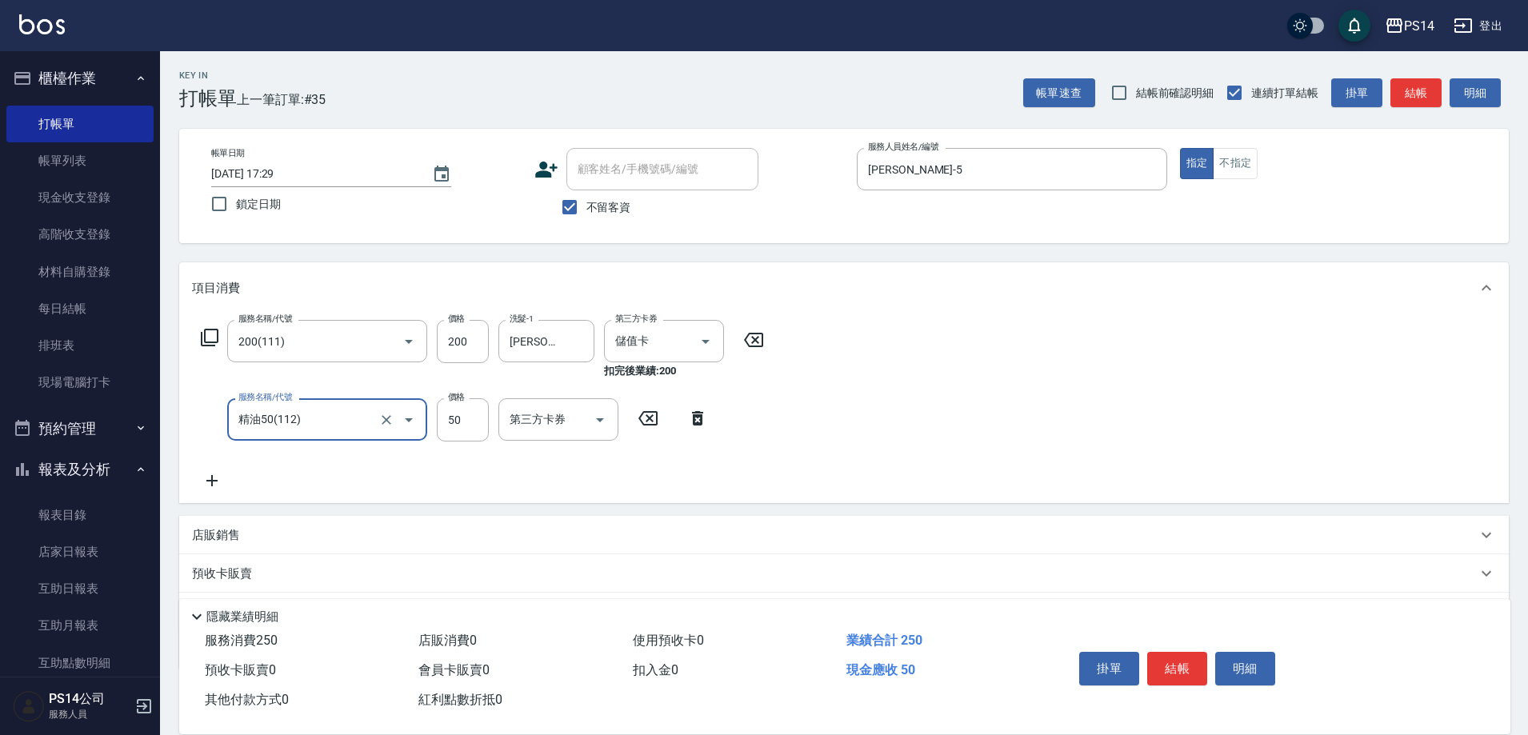
type input "精油50(112)"
type input "[PERSON_NAME]-26"
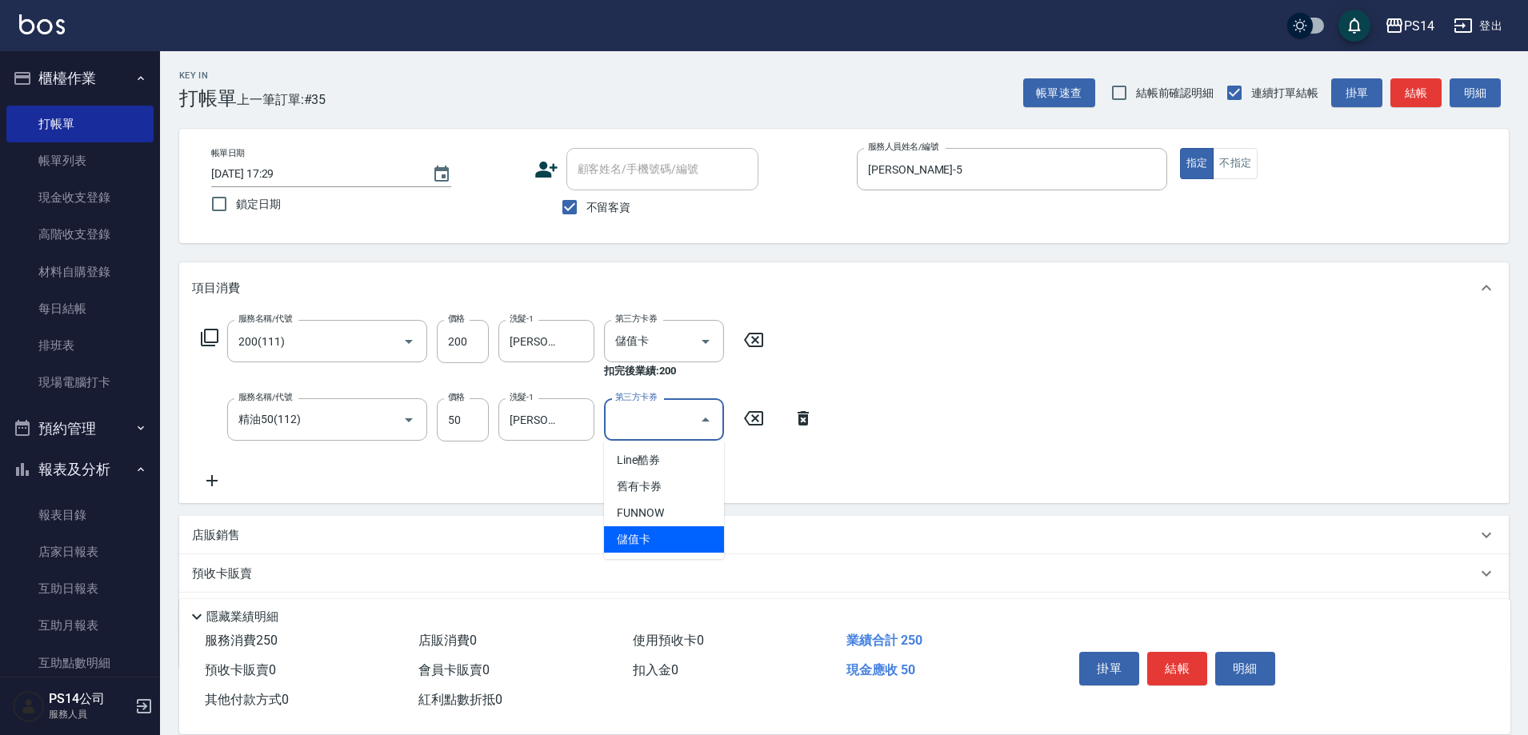
type input "儲值卡"
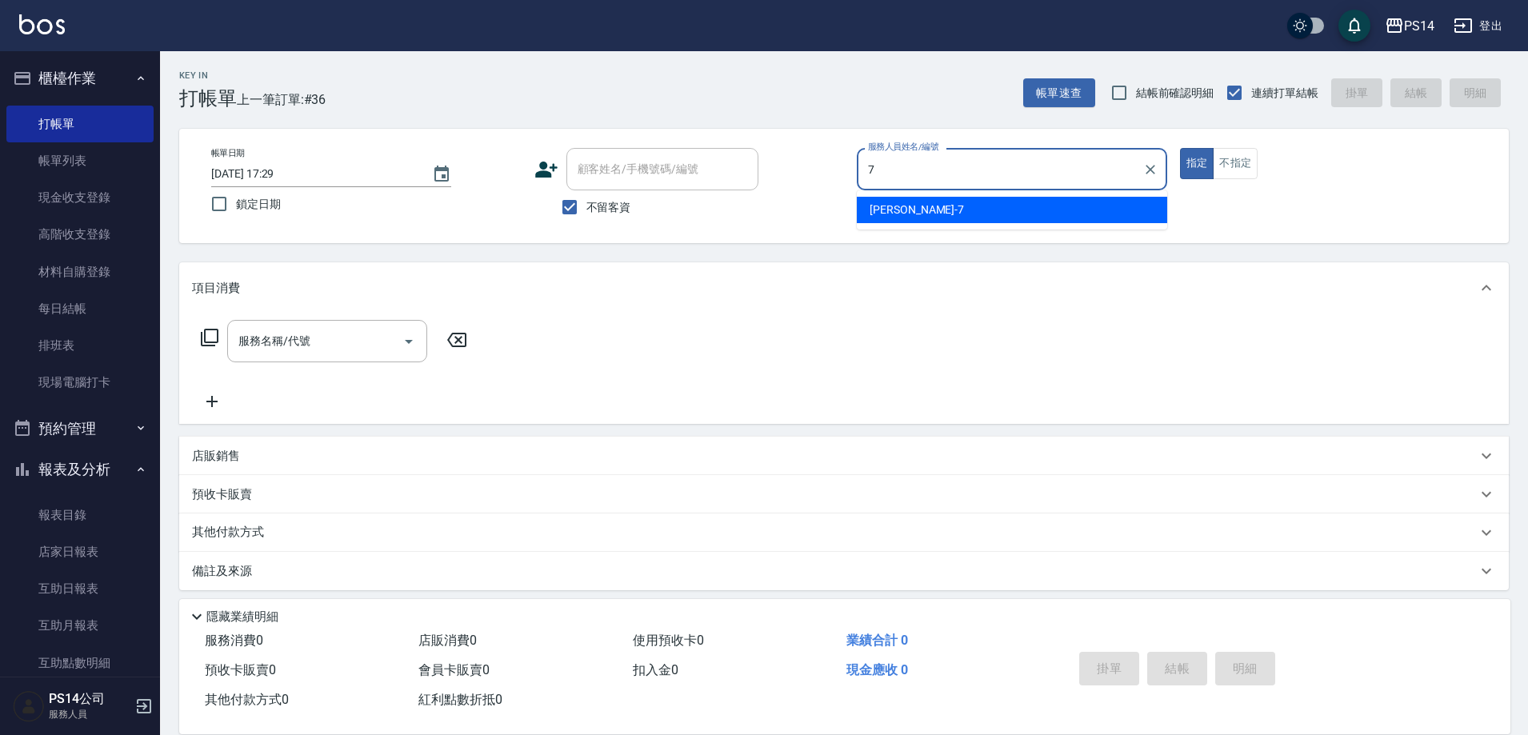
type input "[PERSON_NAME]-7"
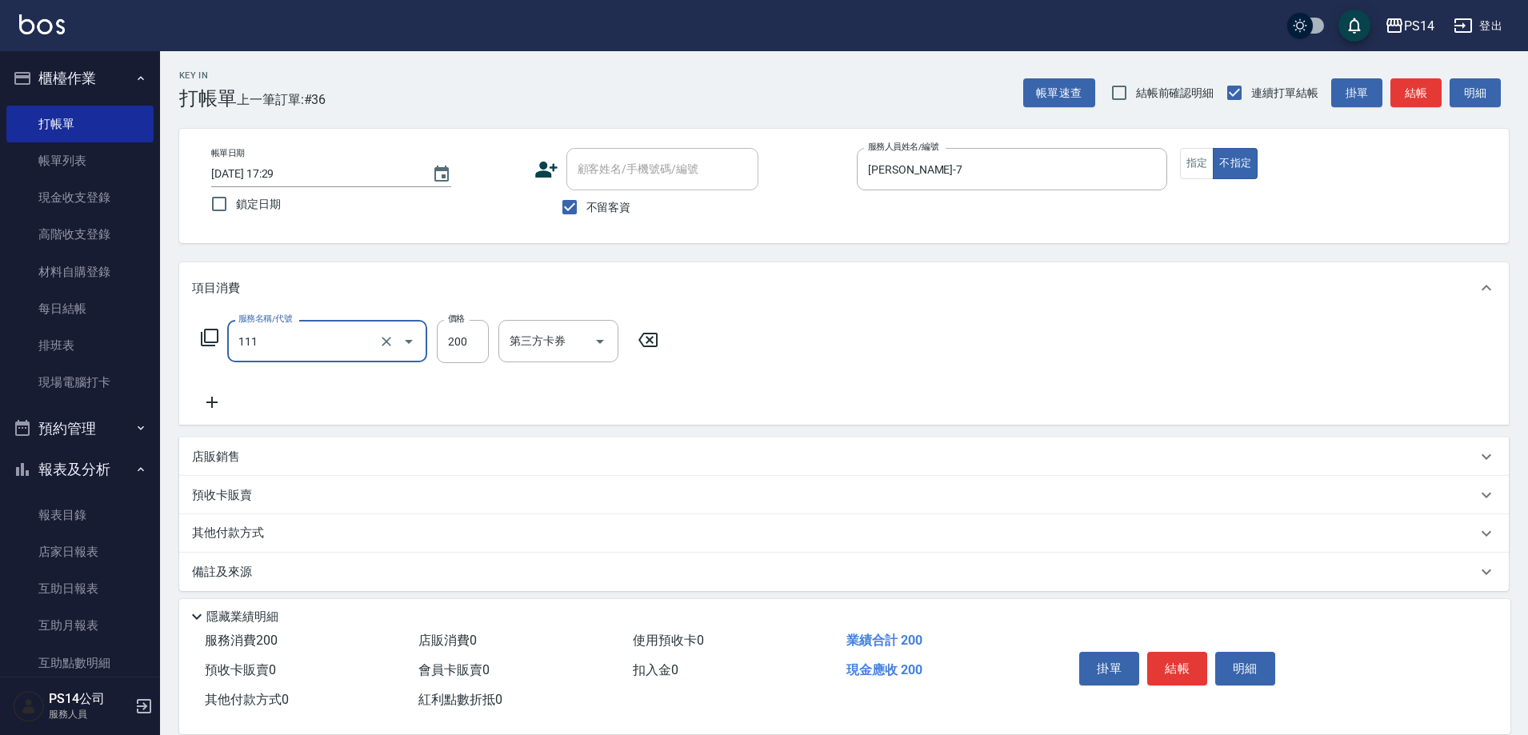
type input "200(111)"
type input "[PERSON_NAME]-26"
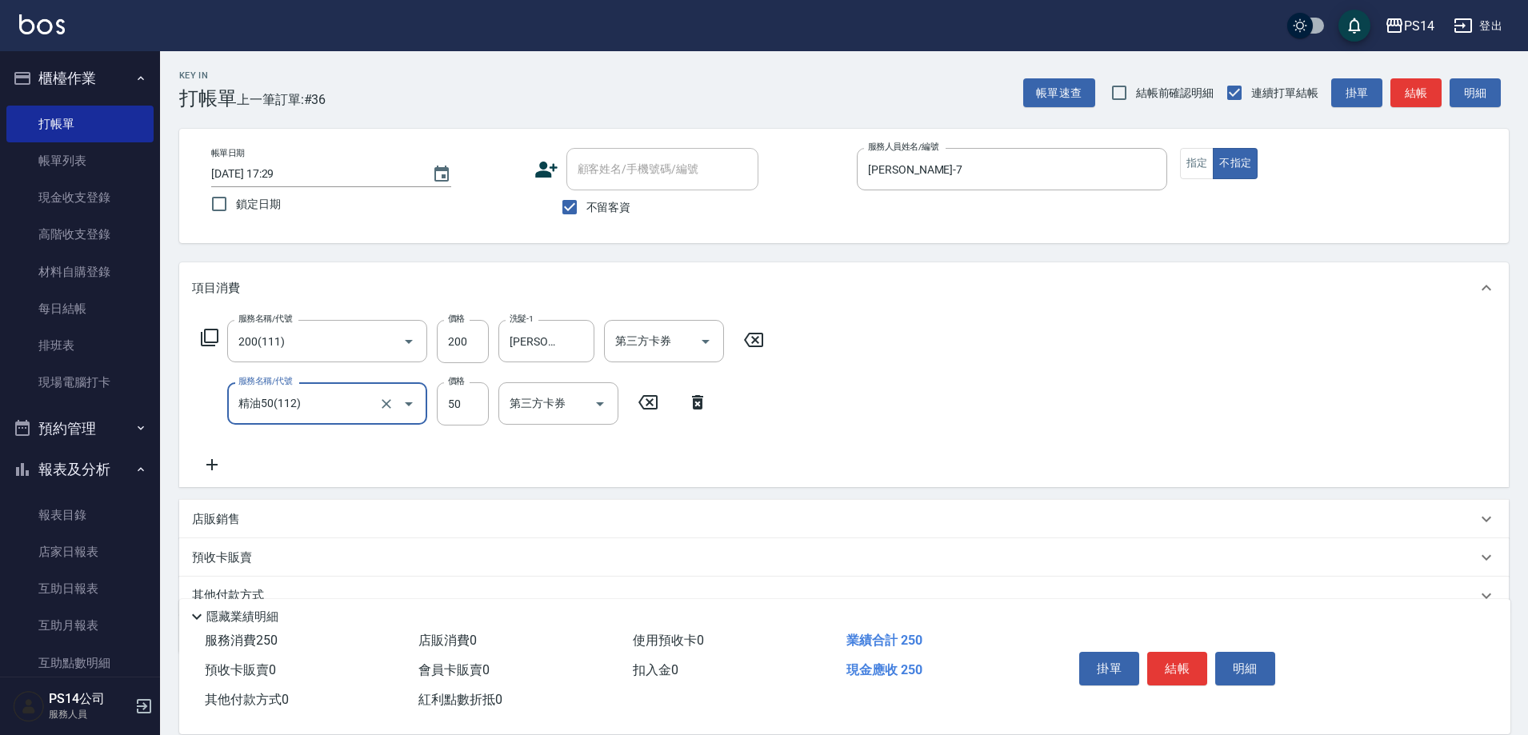
type input "精油50(112)"
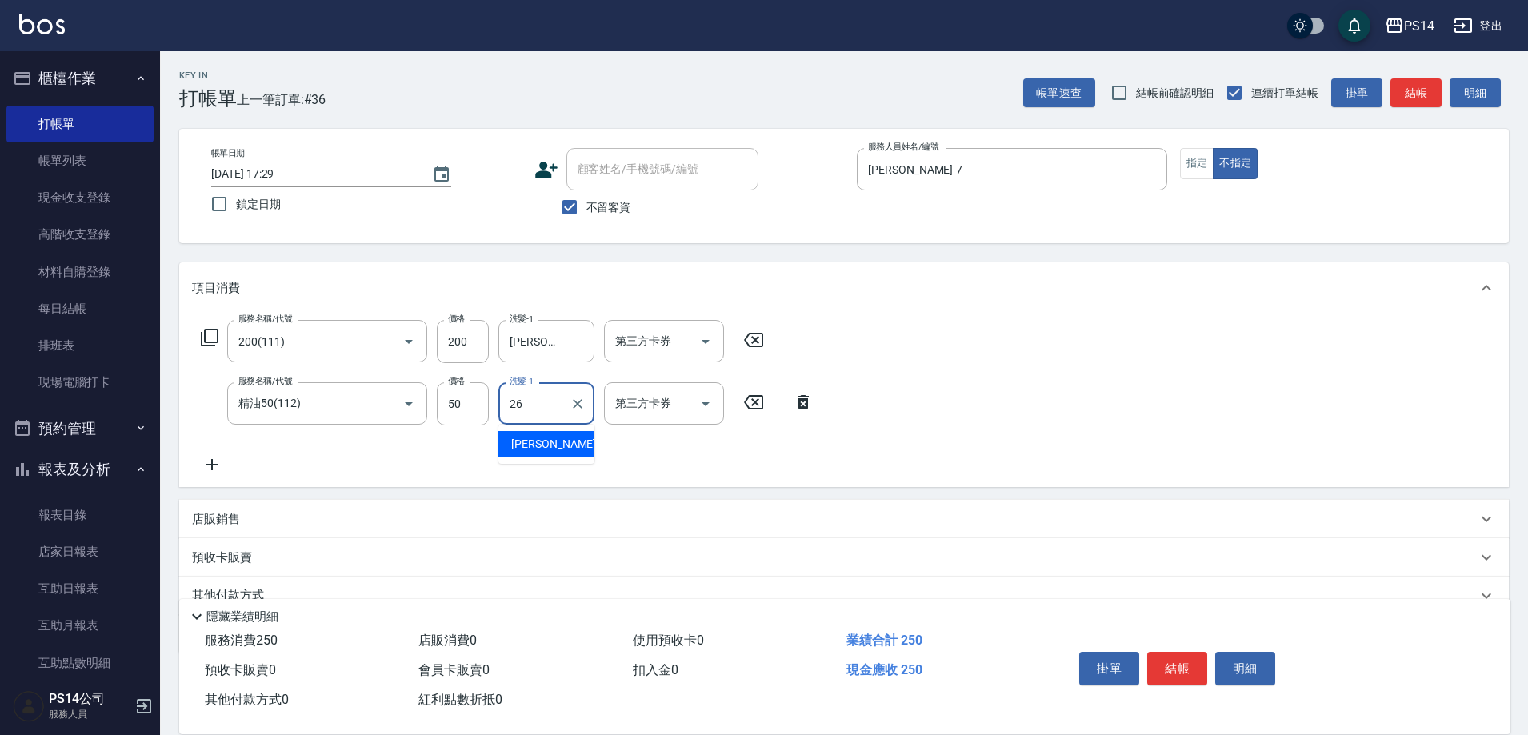
type input "[PERSON_NAME]-26"
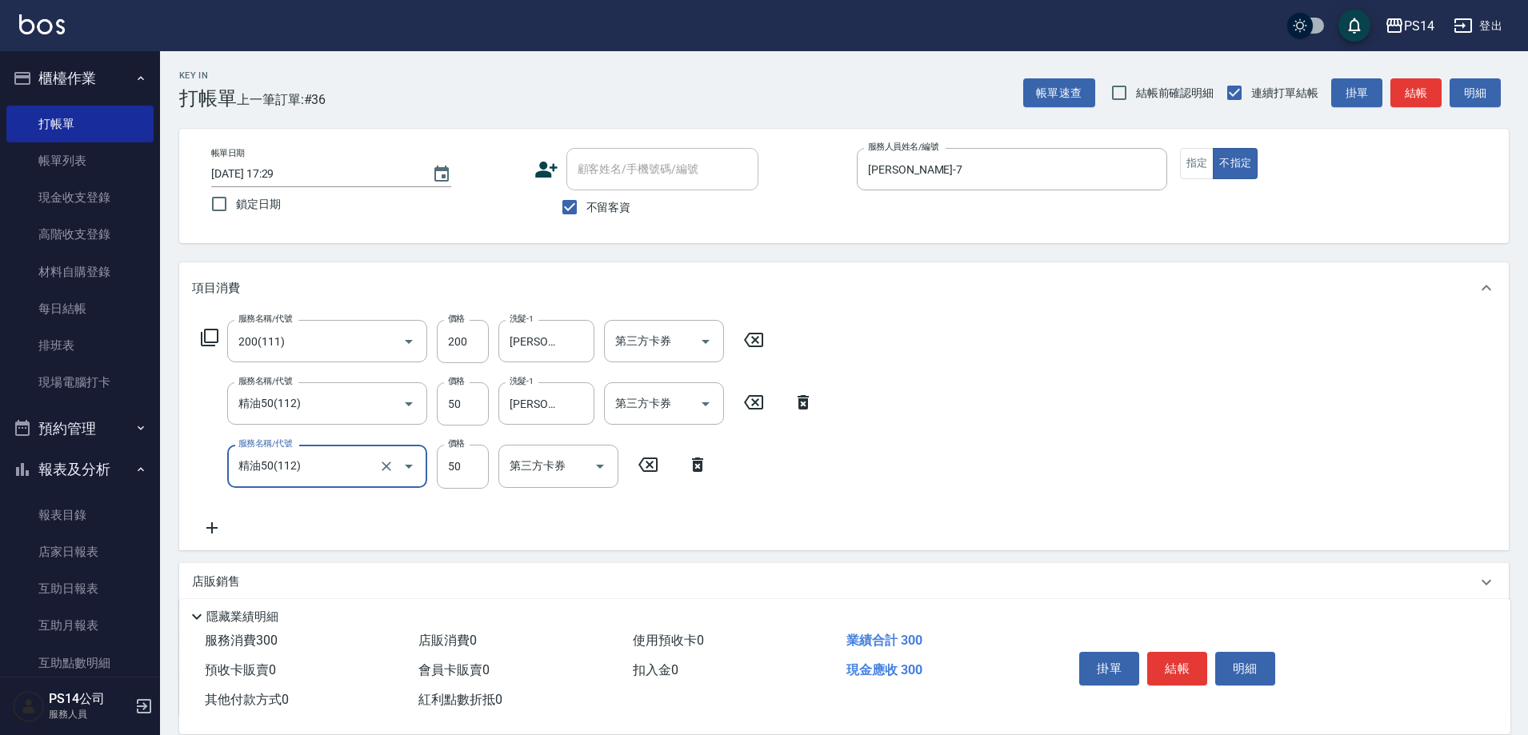
type input "精油50(112)"
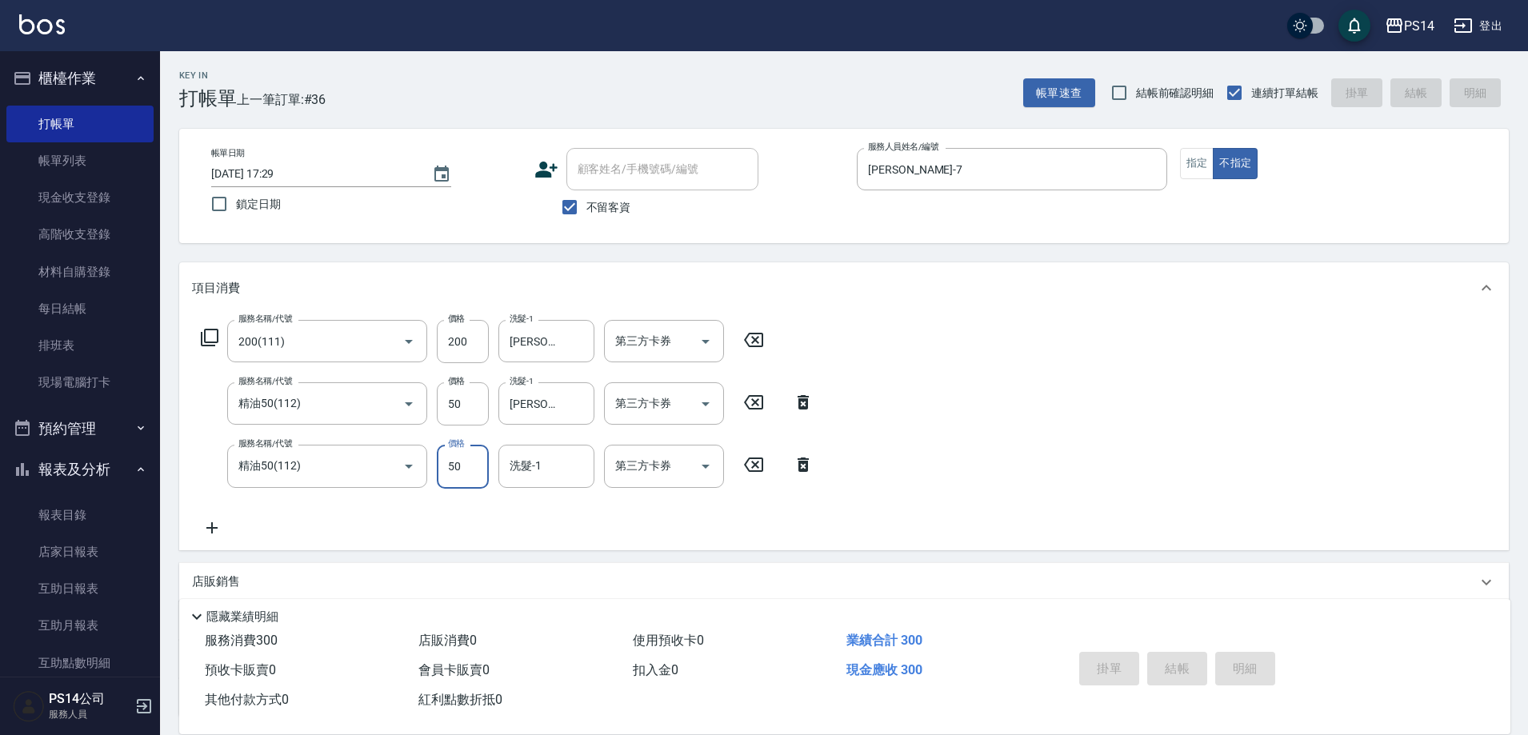
type input "[DATE] 17:30"
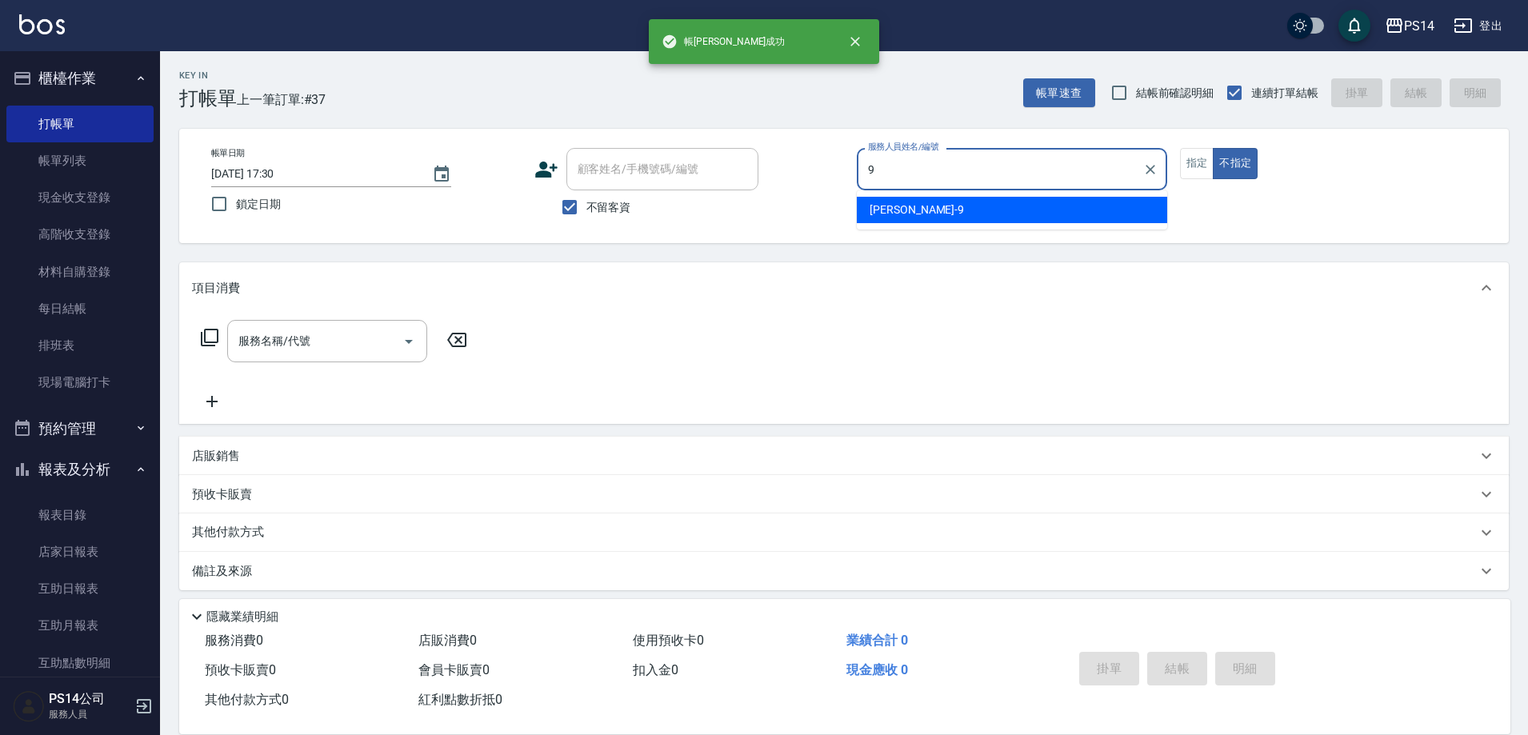
type input "[PERSON_NAME]-9"
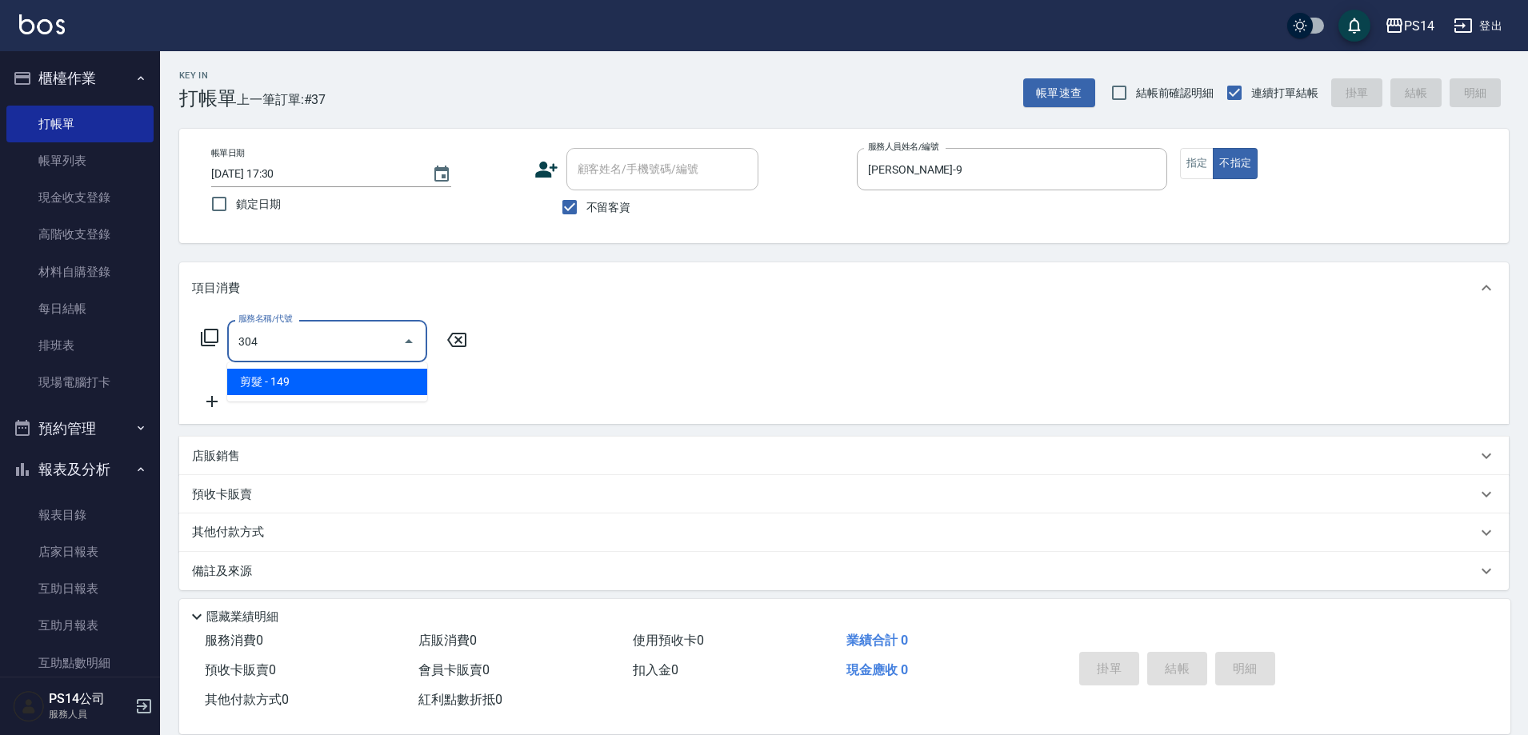
type input "剪髮(304)"
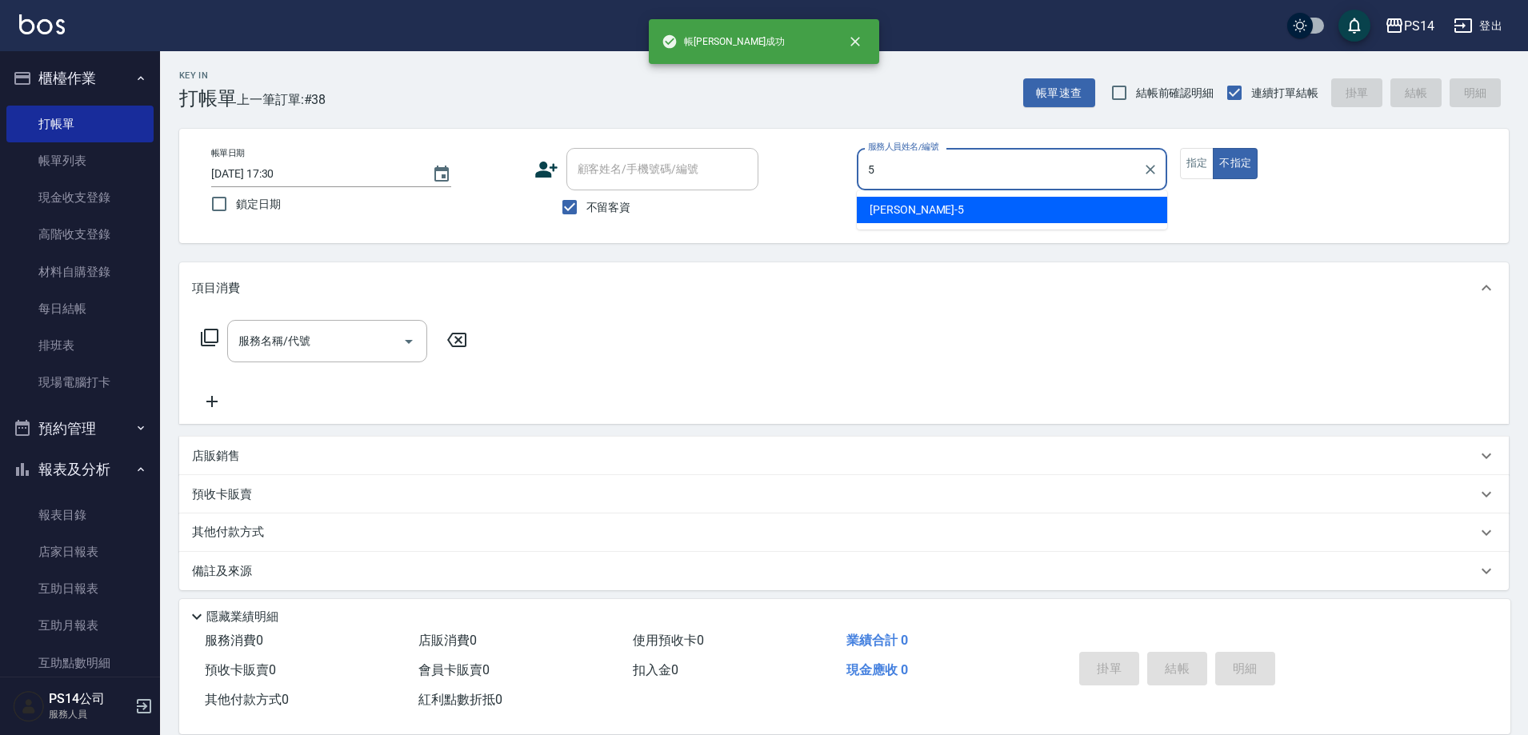
type input "[PERSON_NAME]-5"
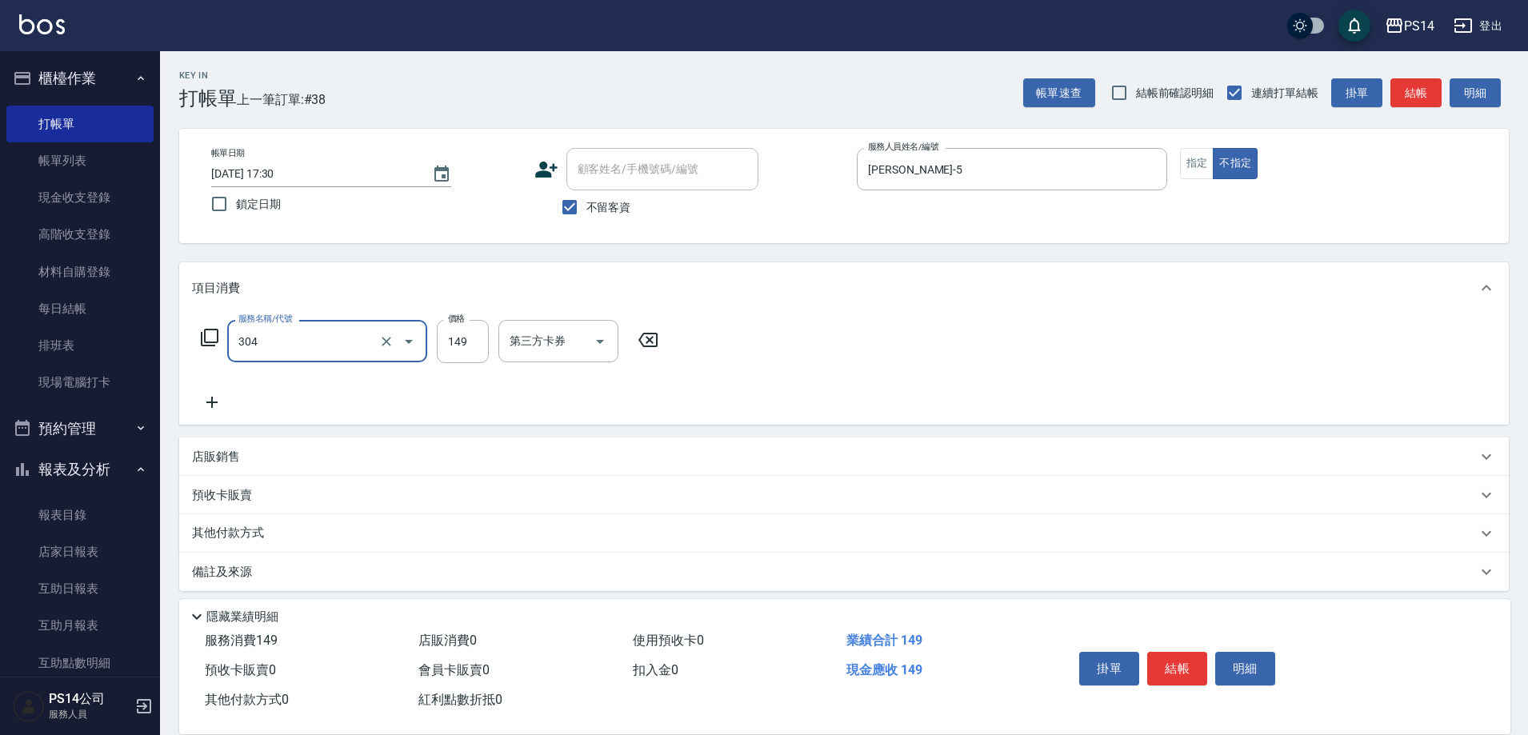
type input "剪髮(304)"
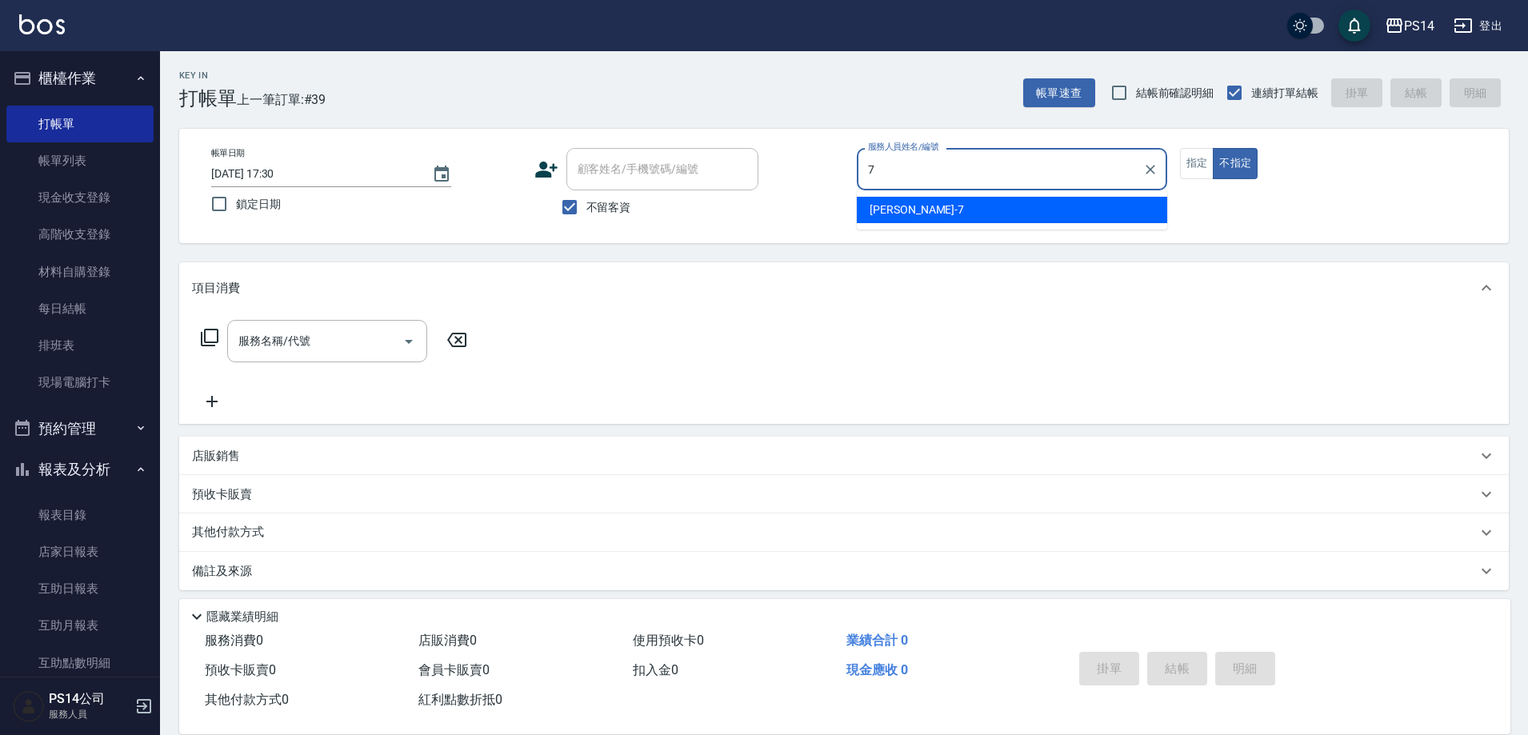
type input "[PERSON_NAME]-7"
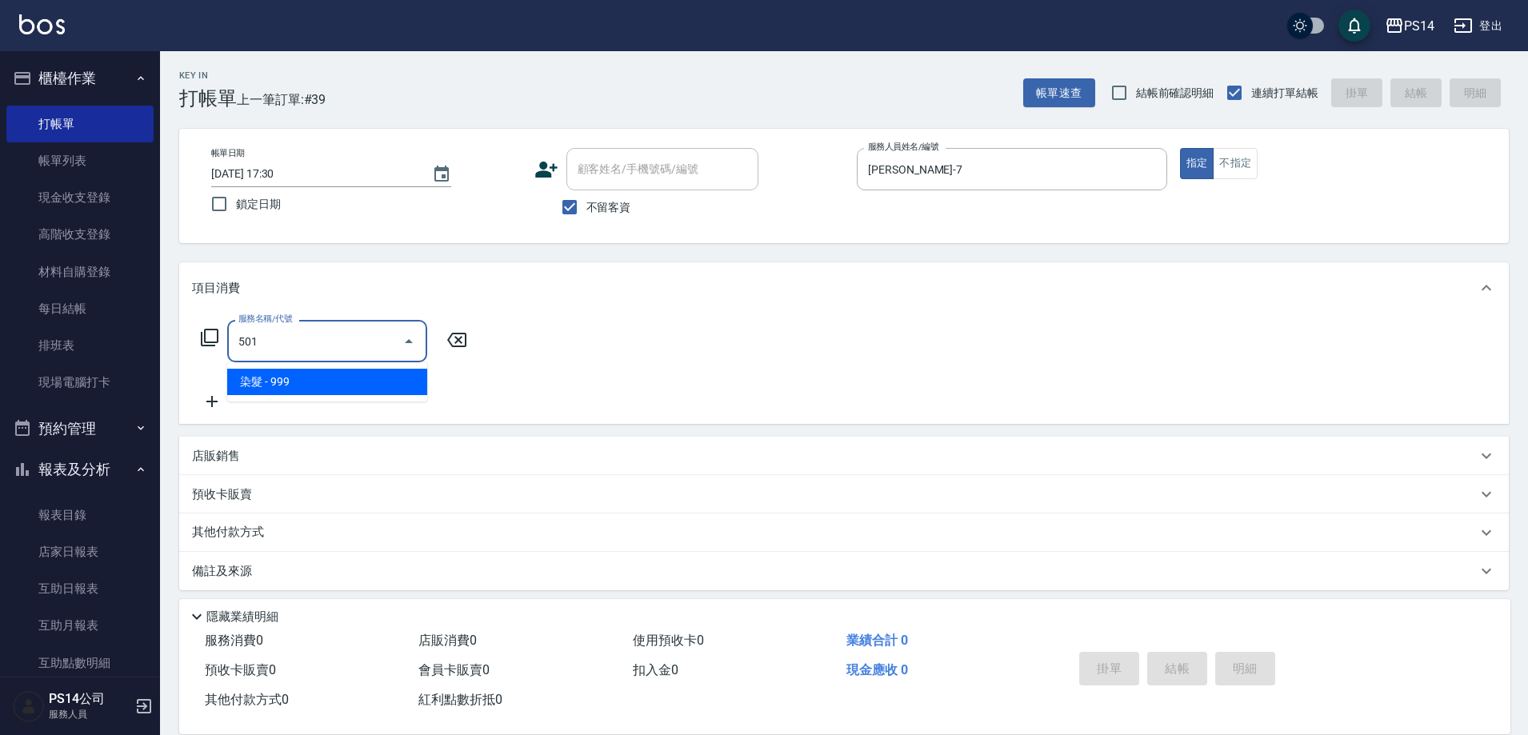
type input "染髮(501)"
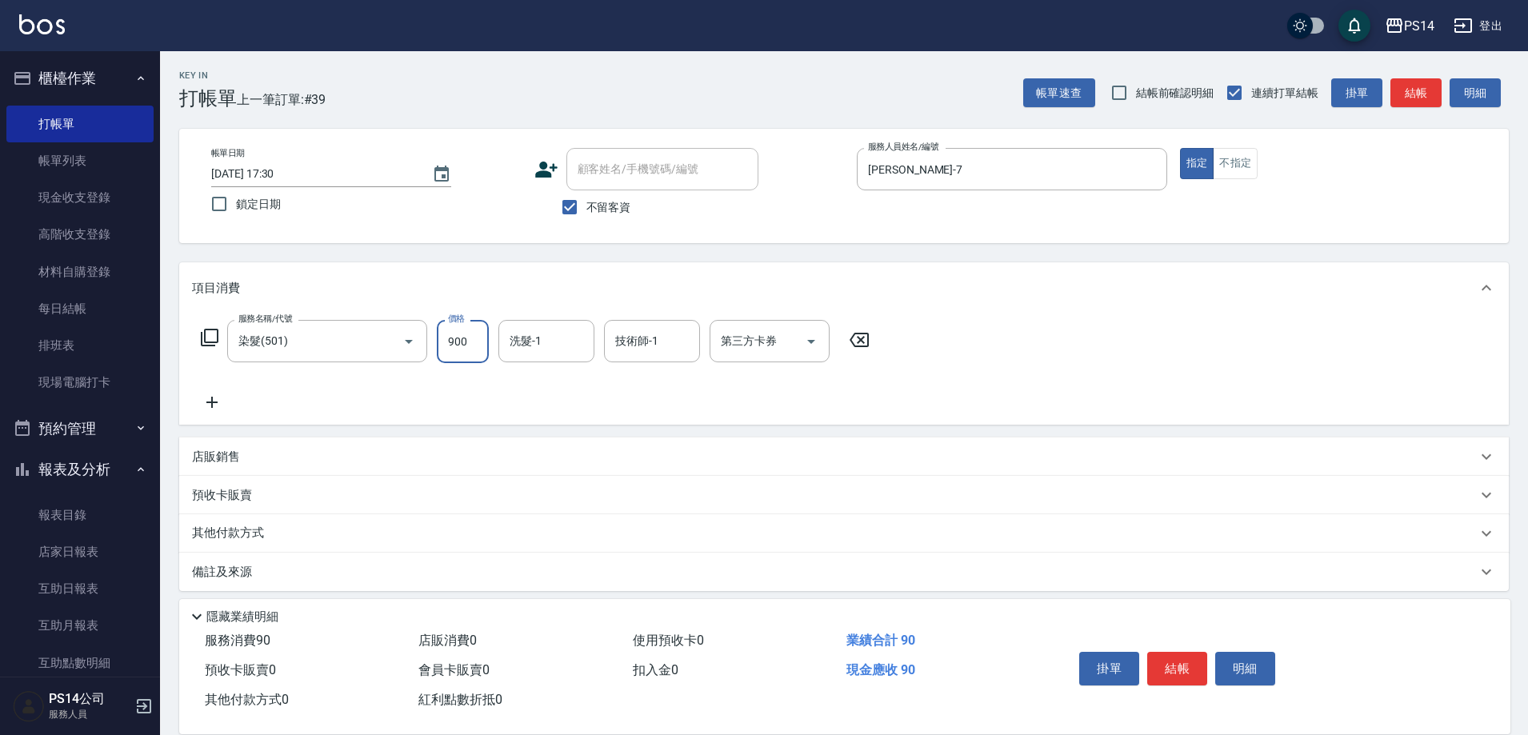
type input "900"
type input "[PERSON_NAME]-37"
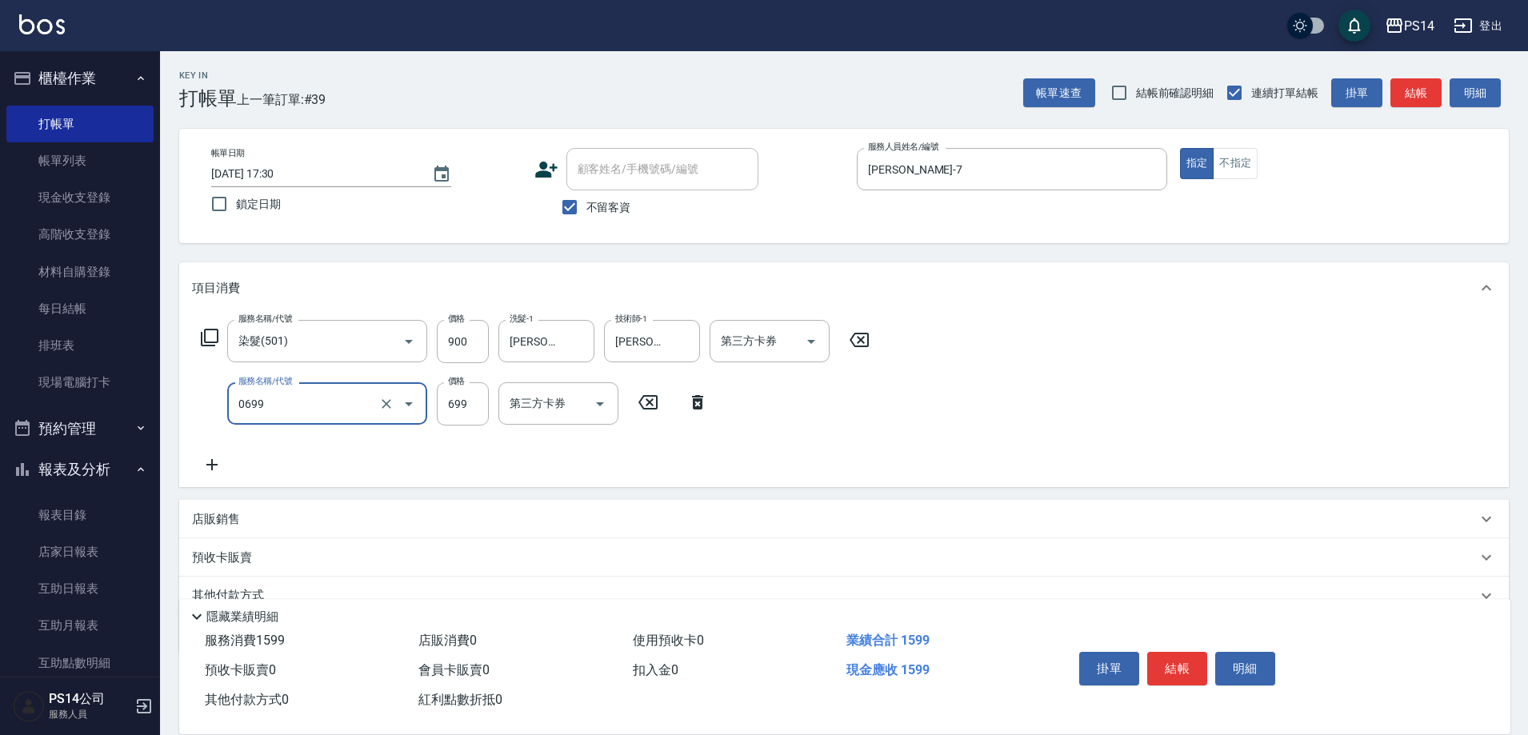
type input "精油SPA(0699)"
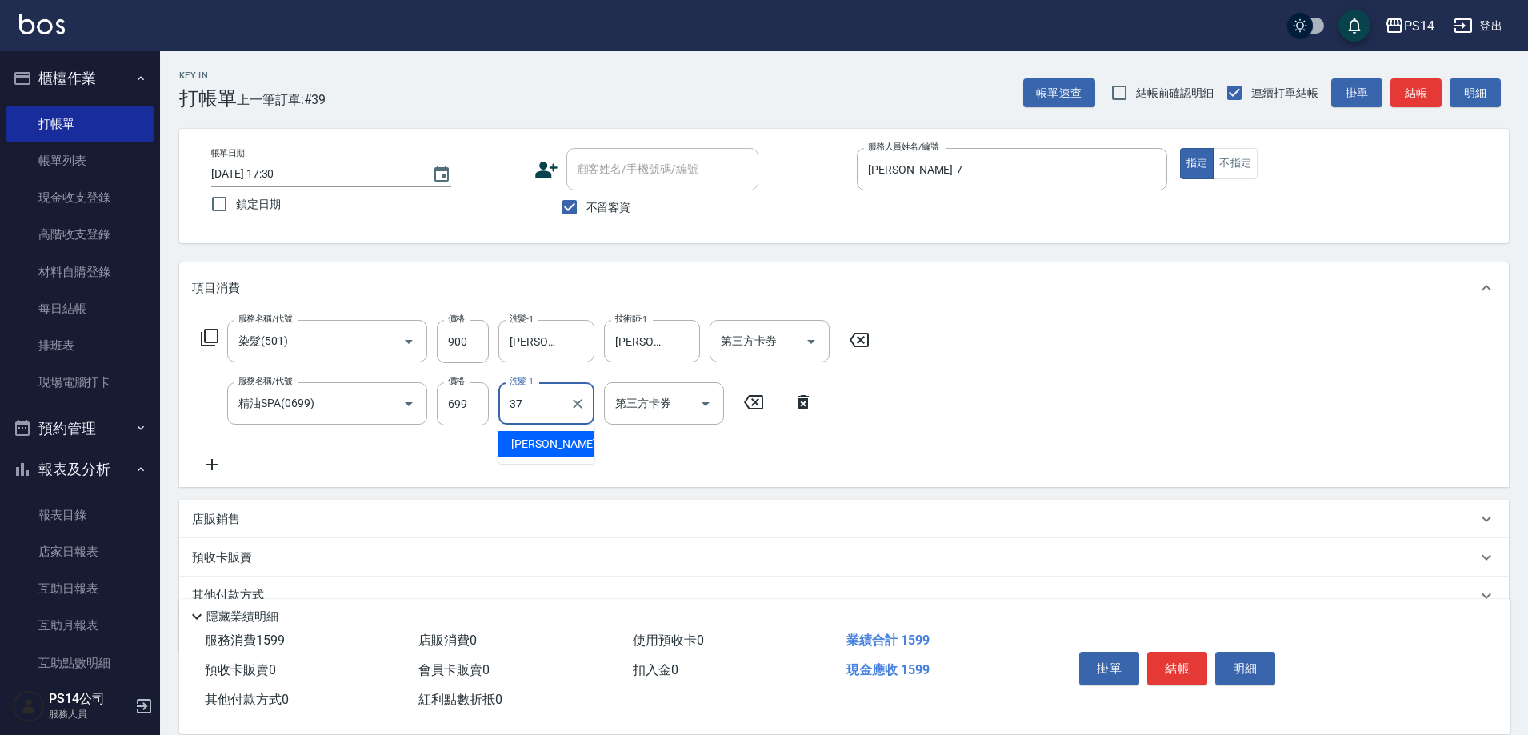
type input "[PERSON_NAME]-37"
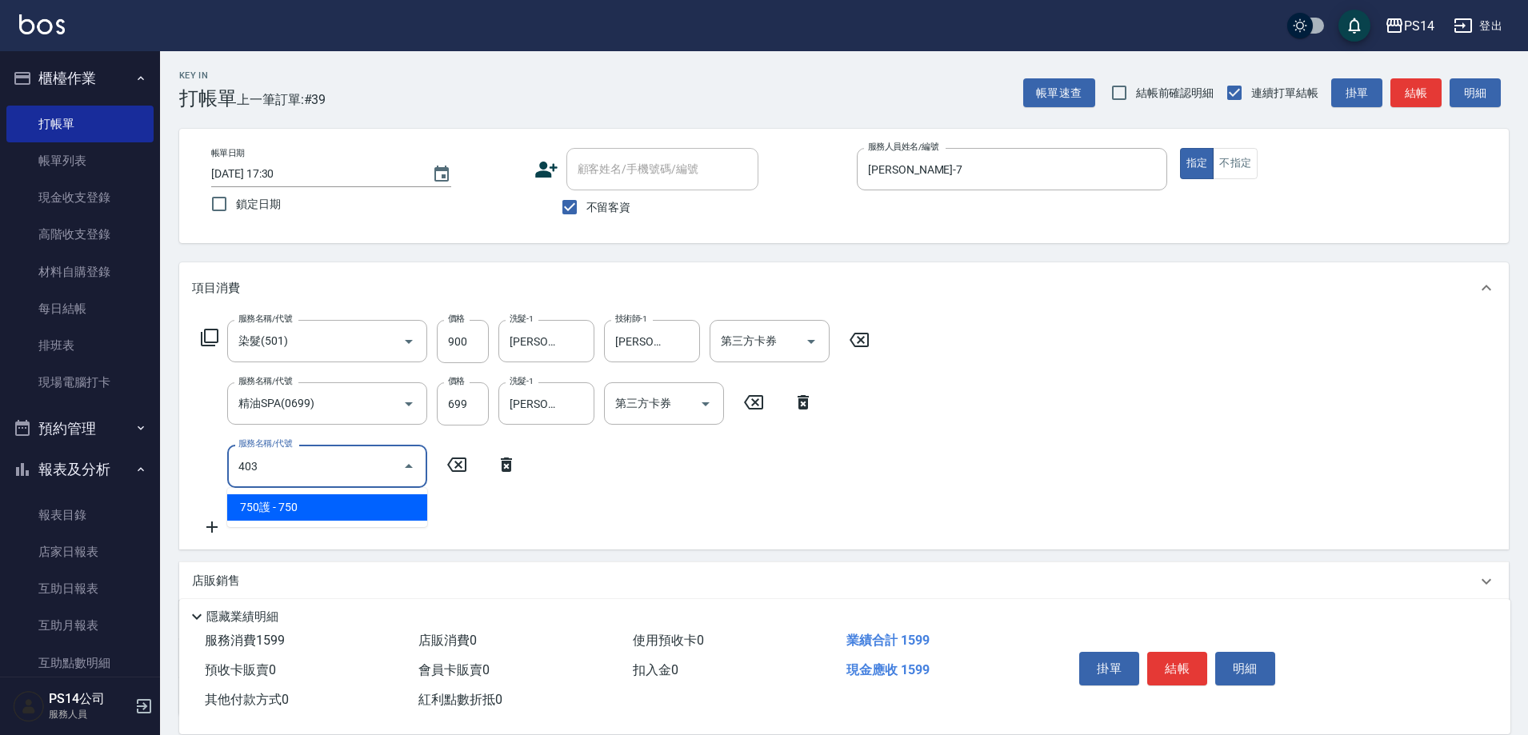
type input "750護(403)"
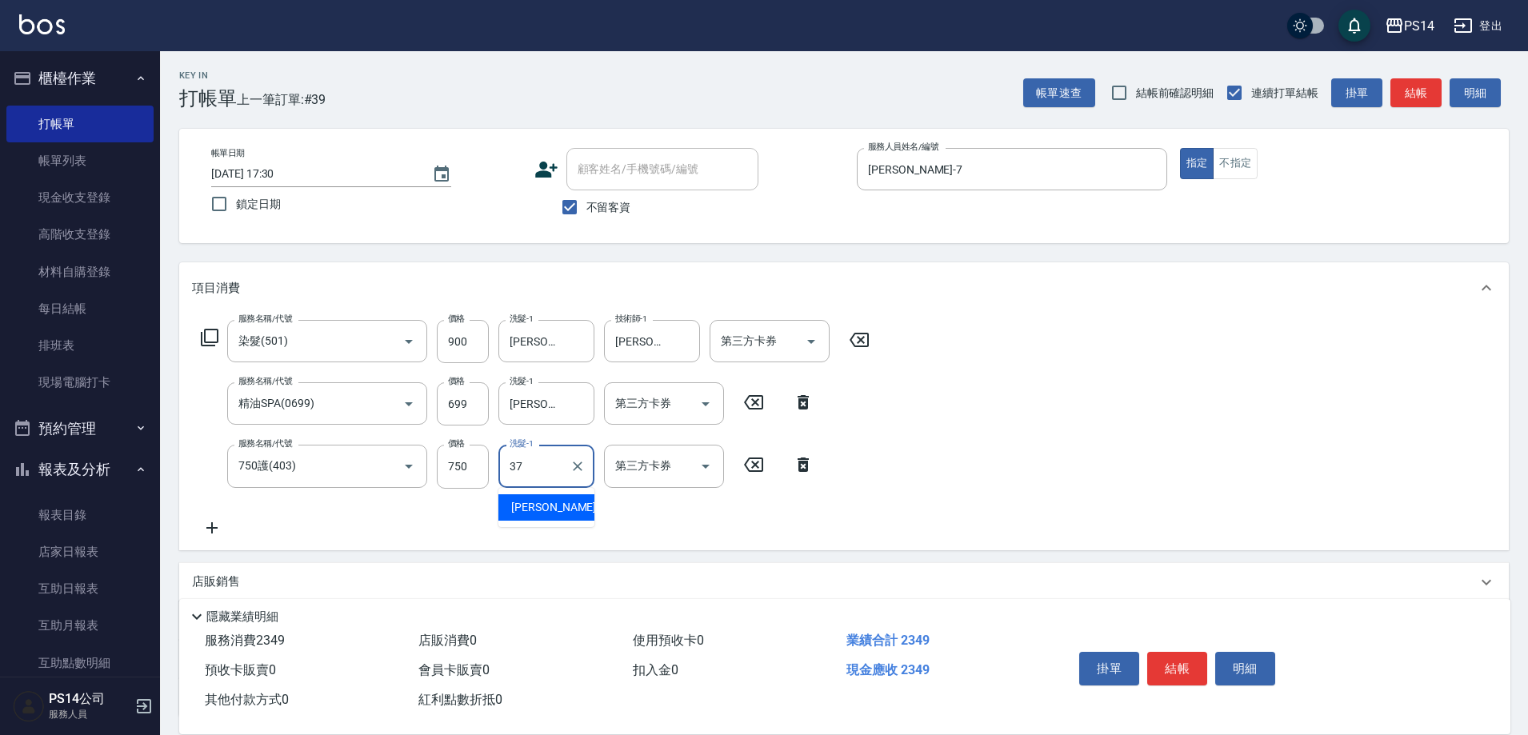
type input "[PERSON_NAME]-37"
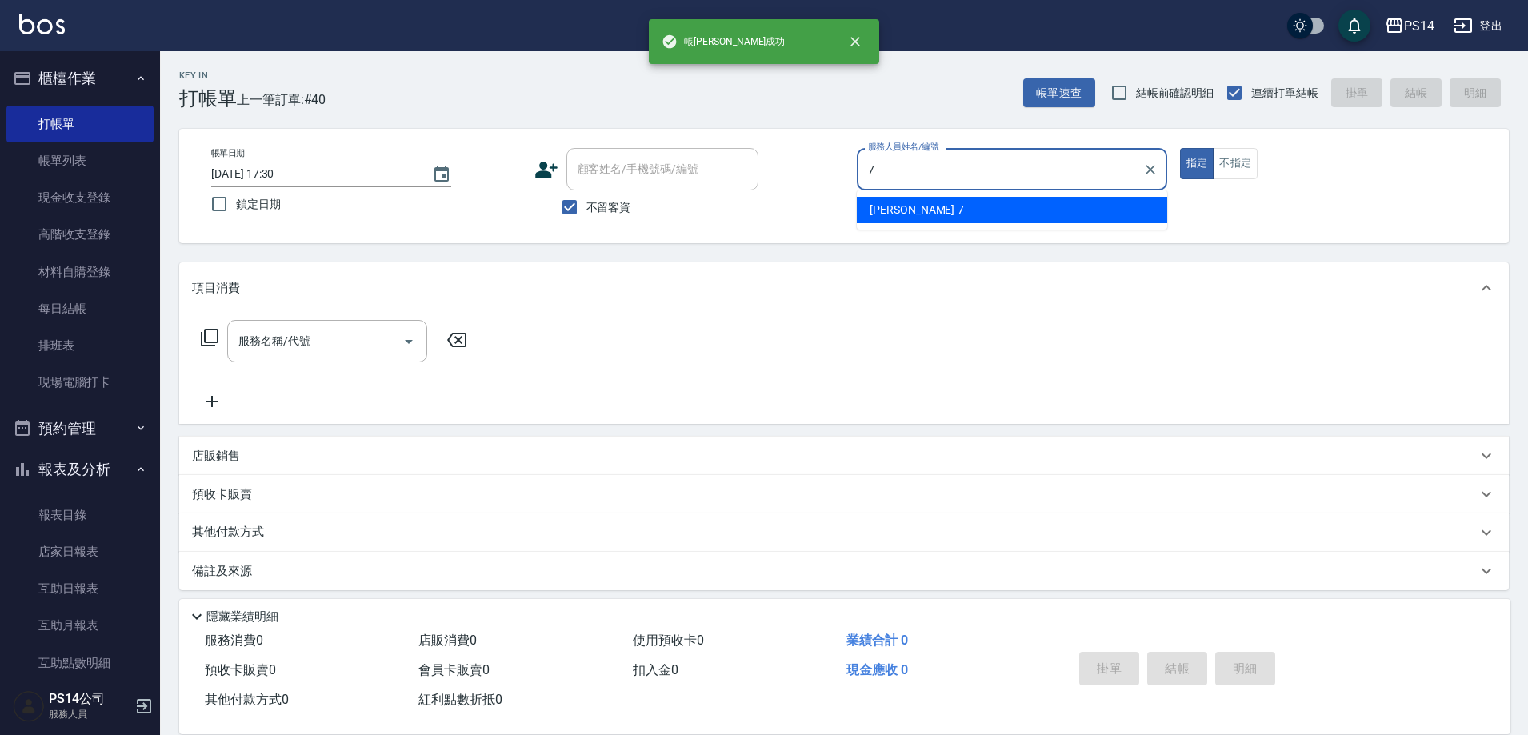
type input "[PERSON_NAME]-7"
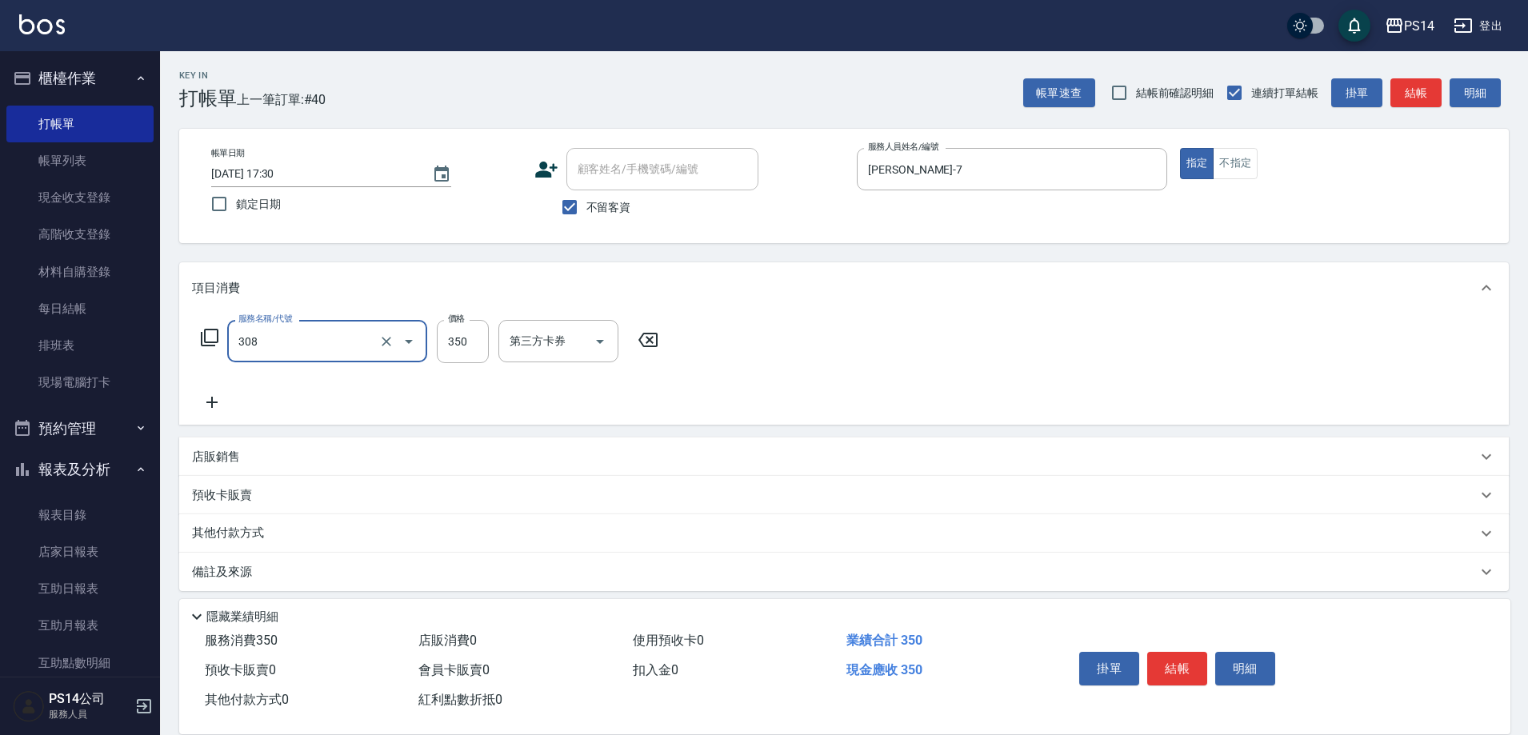
type input "洗+剪(308)"
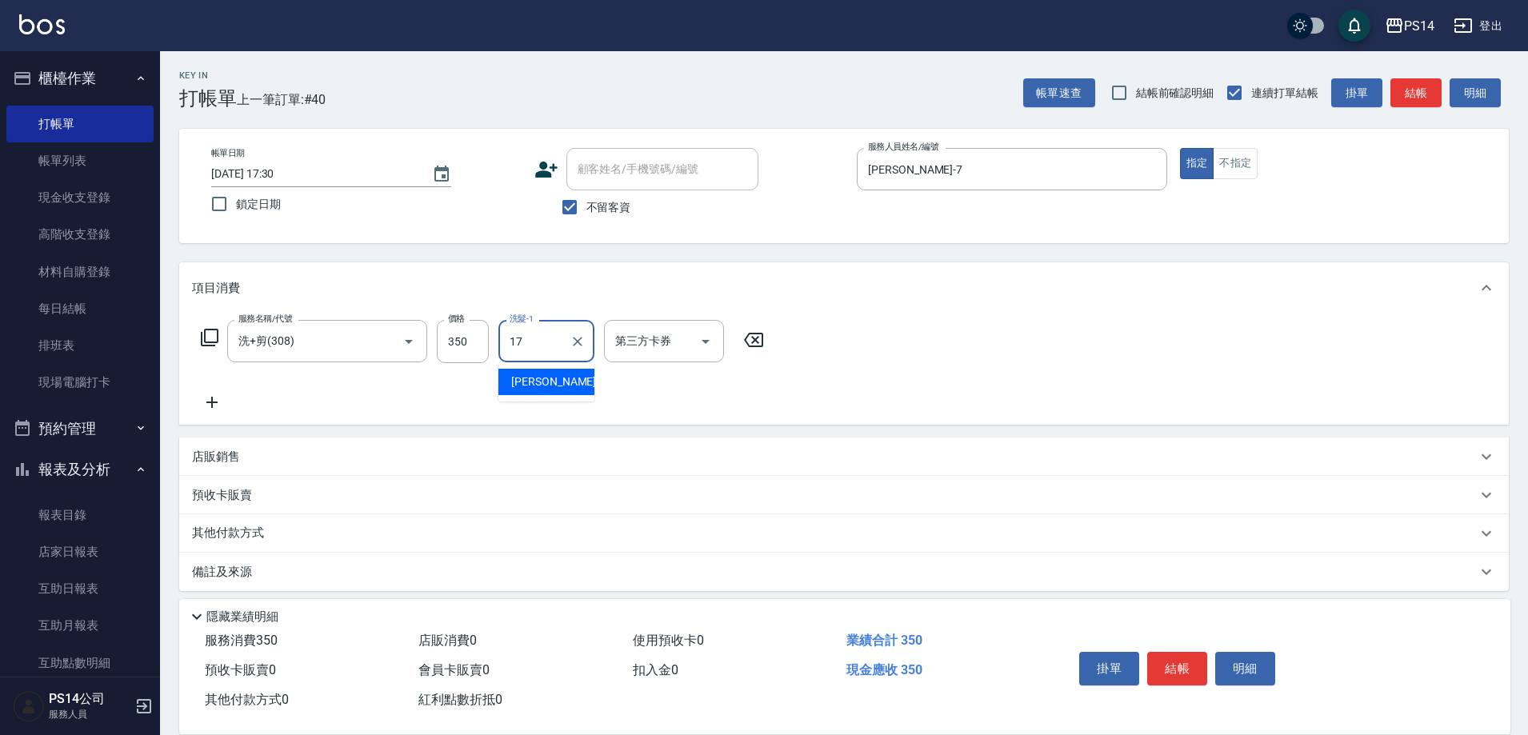
type input "[PERSON_NAME]-17"
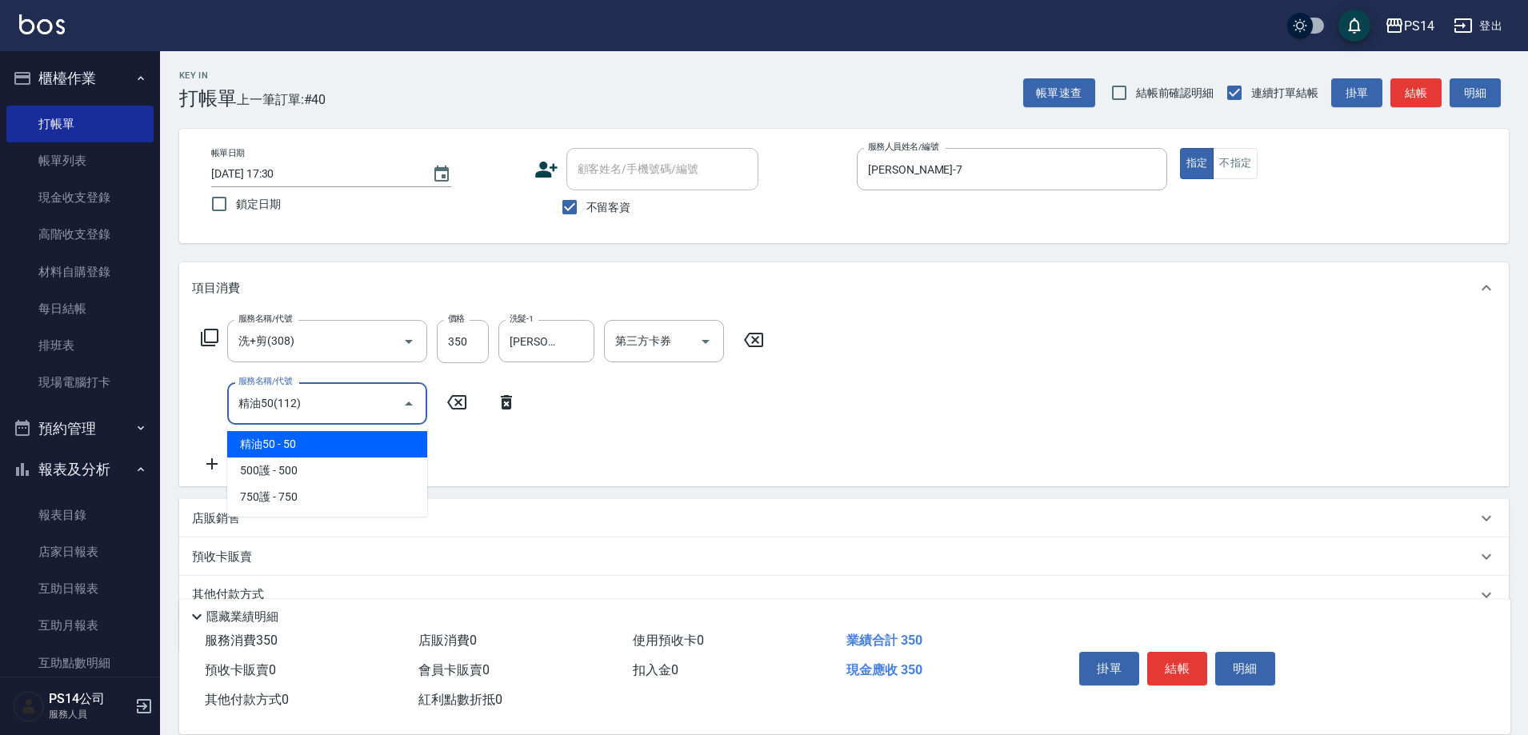
type input "精油50(112)"
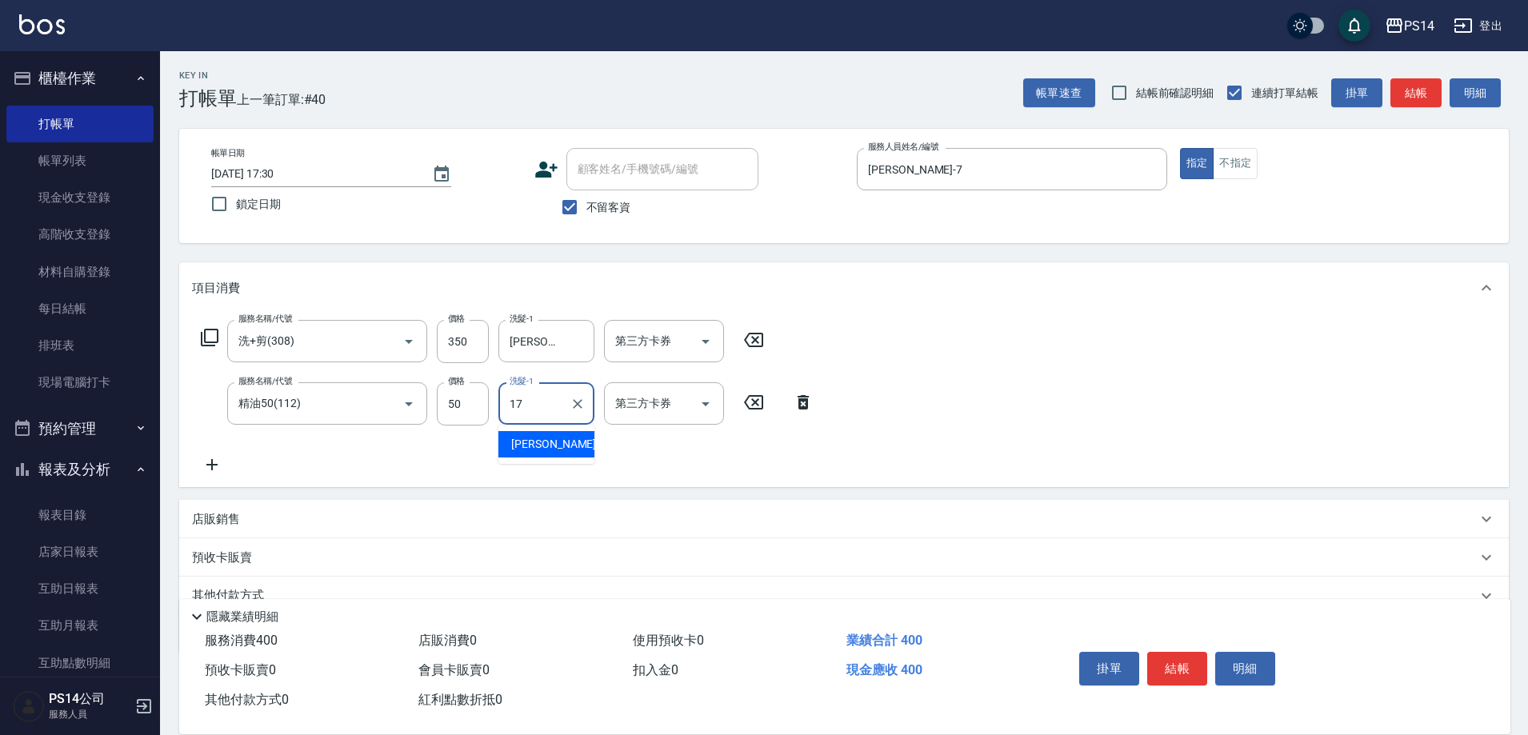
type input "[PERSON_NAME]-17"
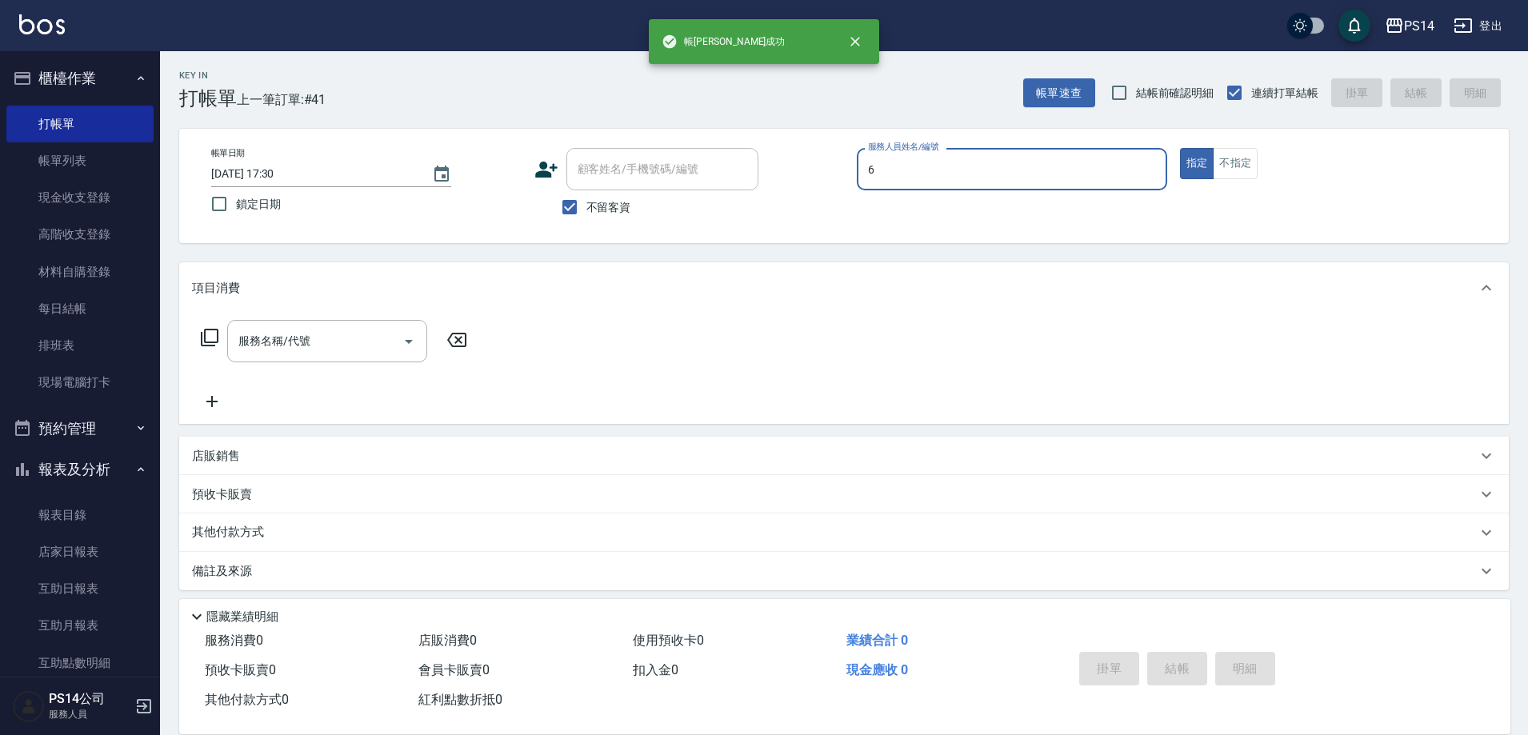
type input "[PERSON_NAME]-6"
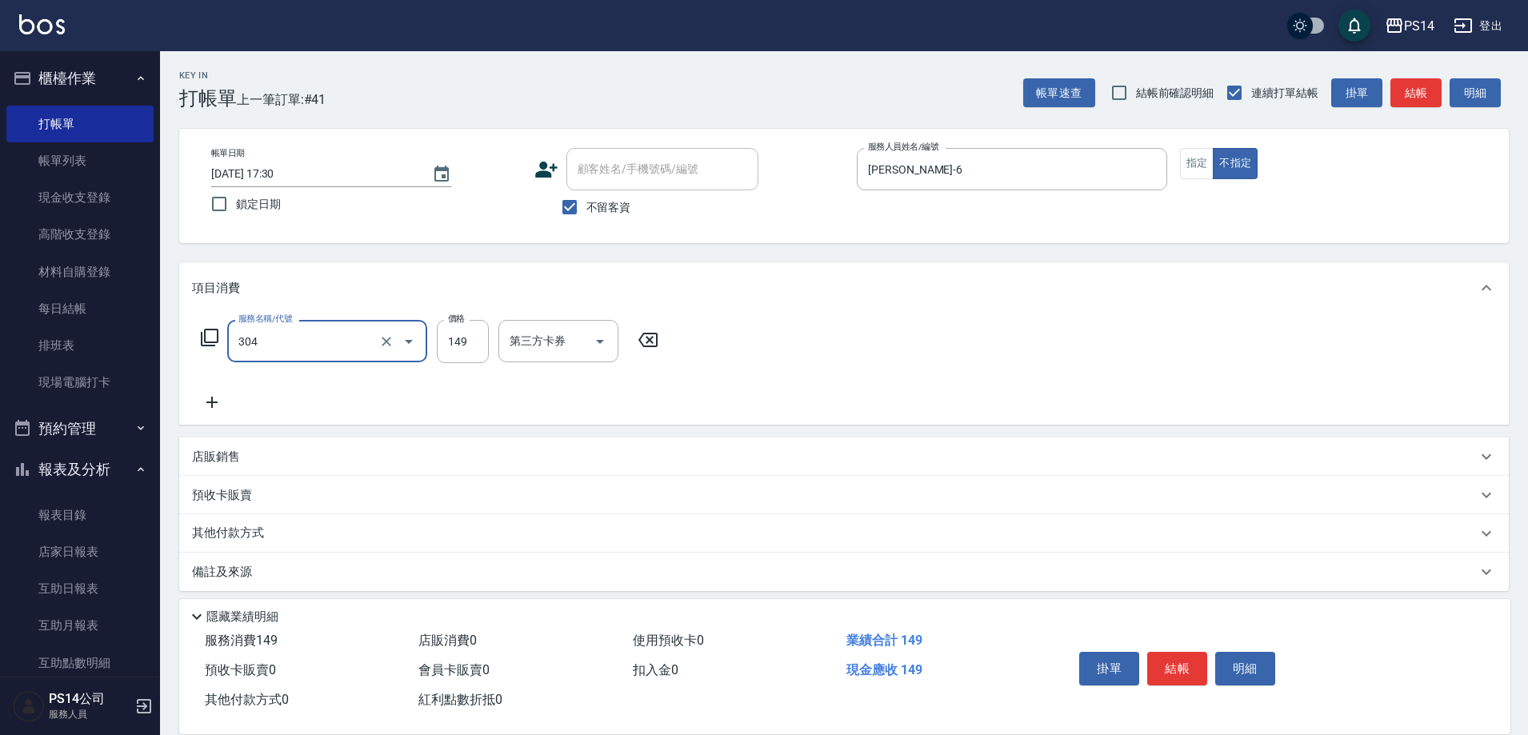
type input "剪髮(304)"
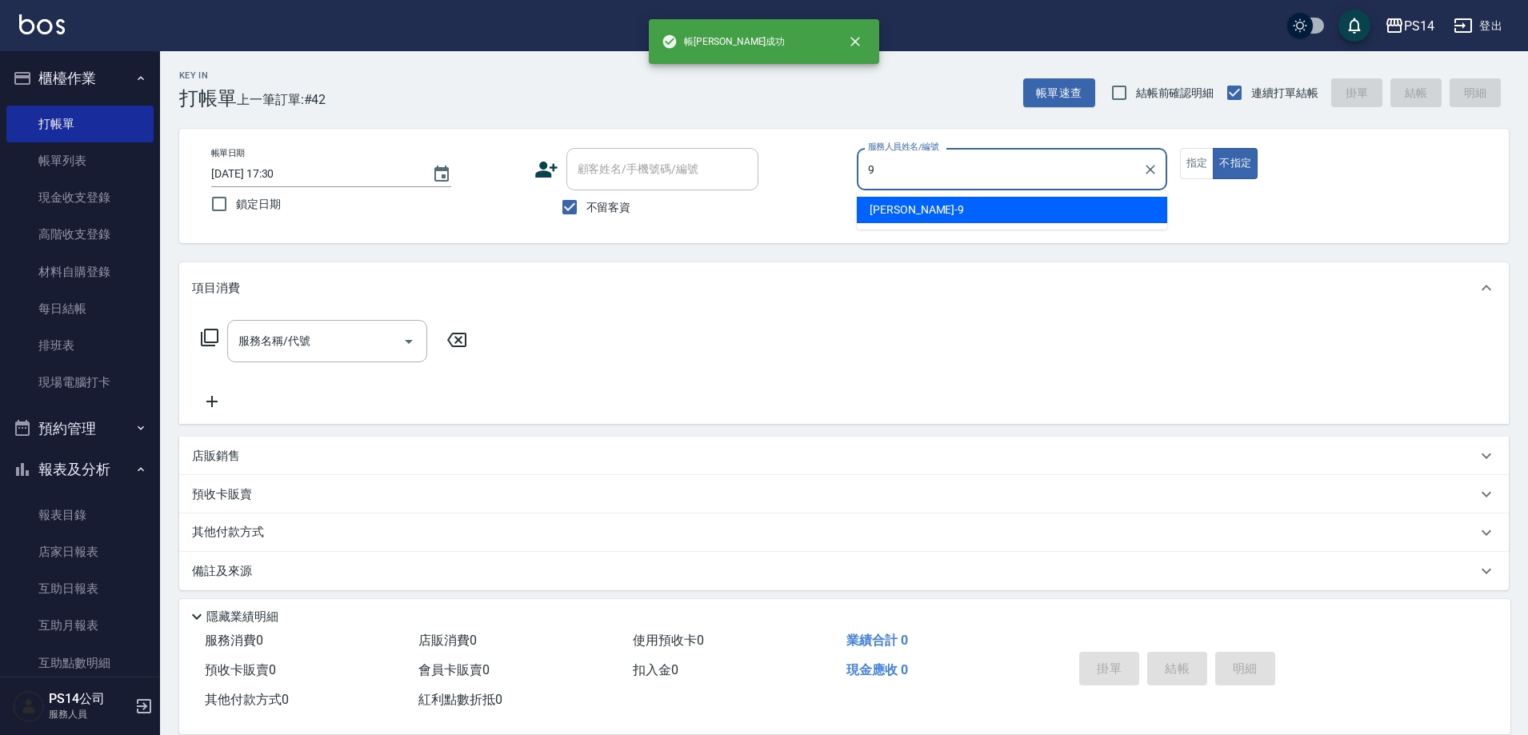
type input "[PERSON_NAME]-9"
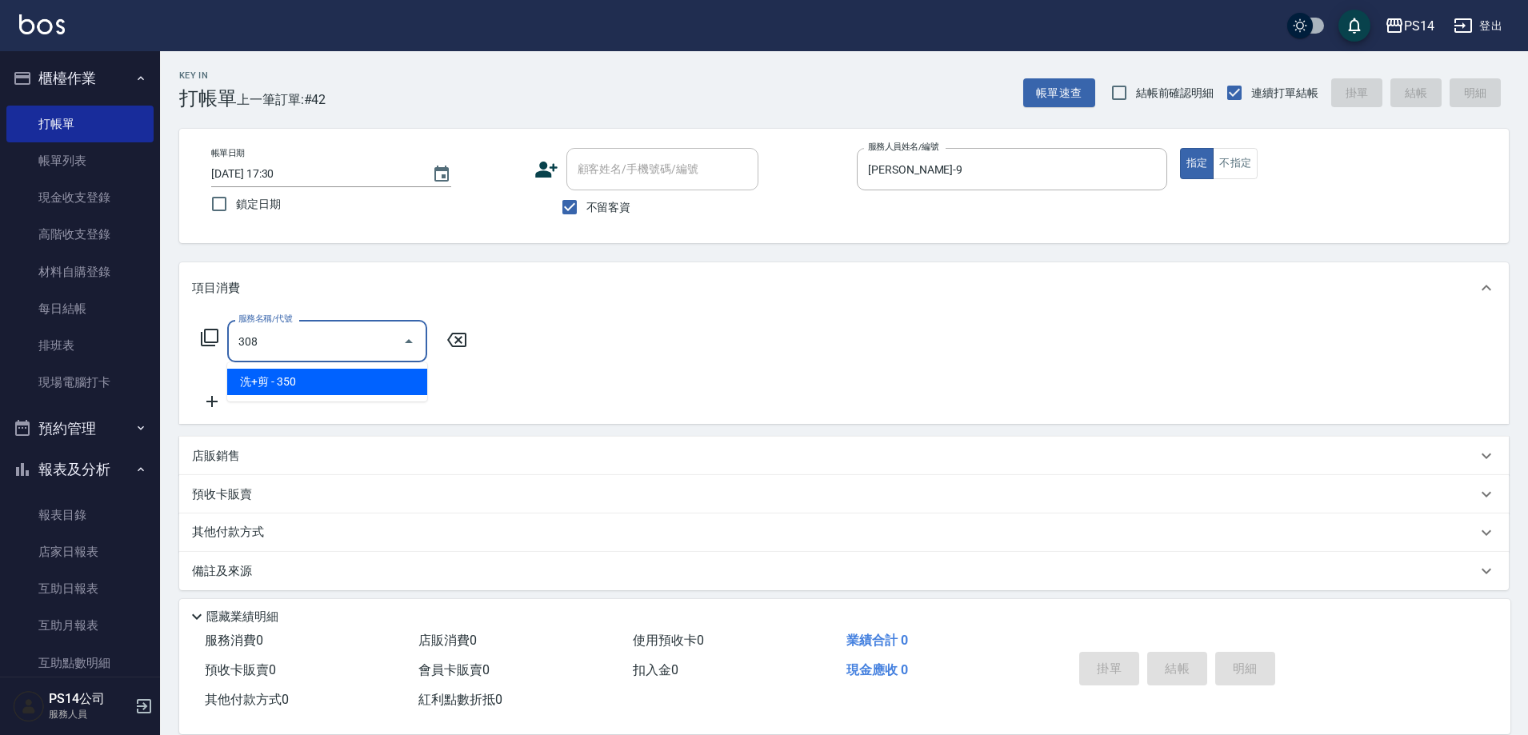
type input "洗+剪(308)"
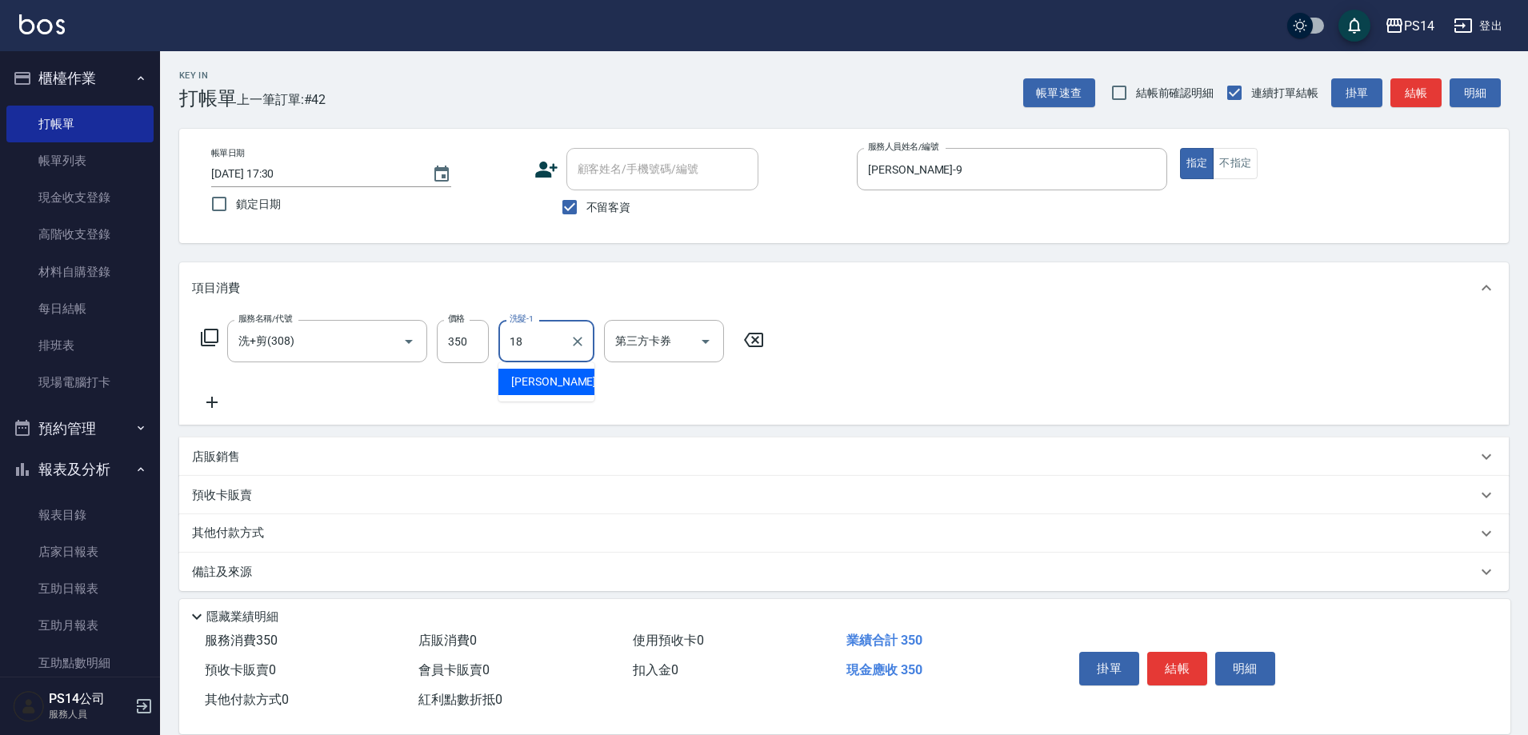
type input "[PERSON_NAME]-18"
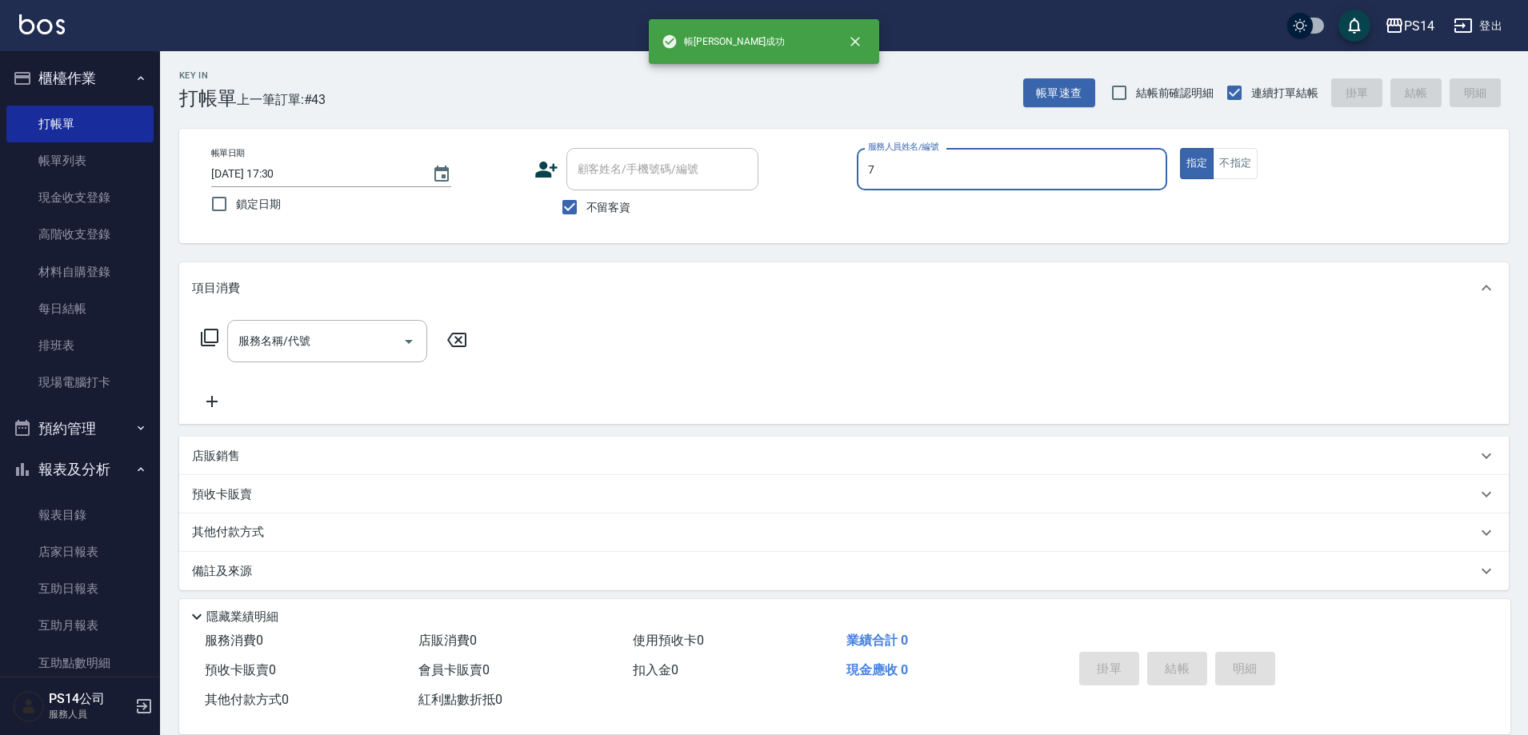
type input "[PERSON_NAME]-7"
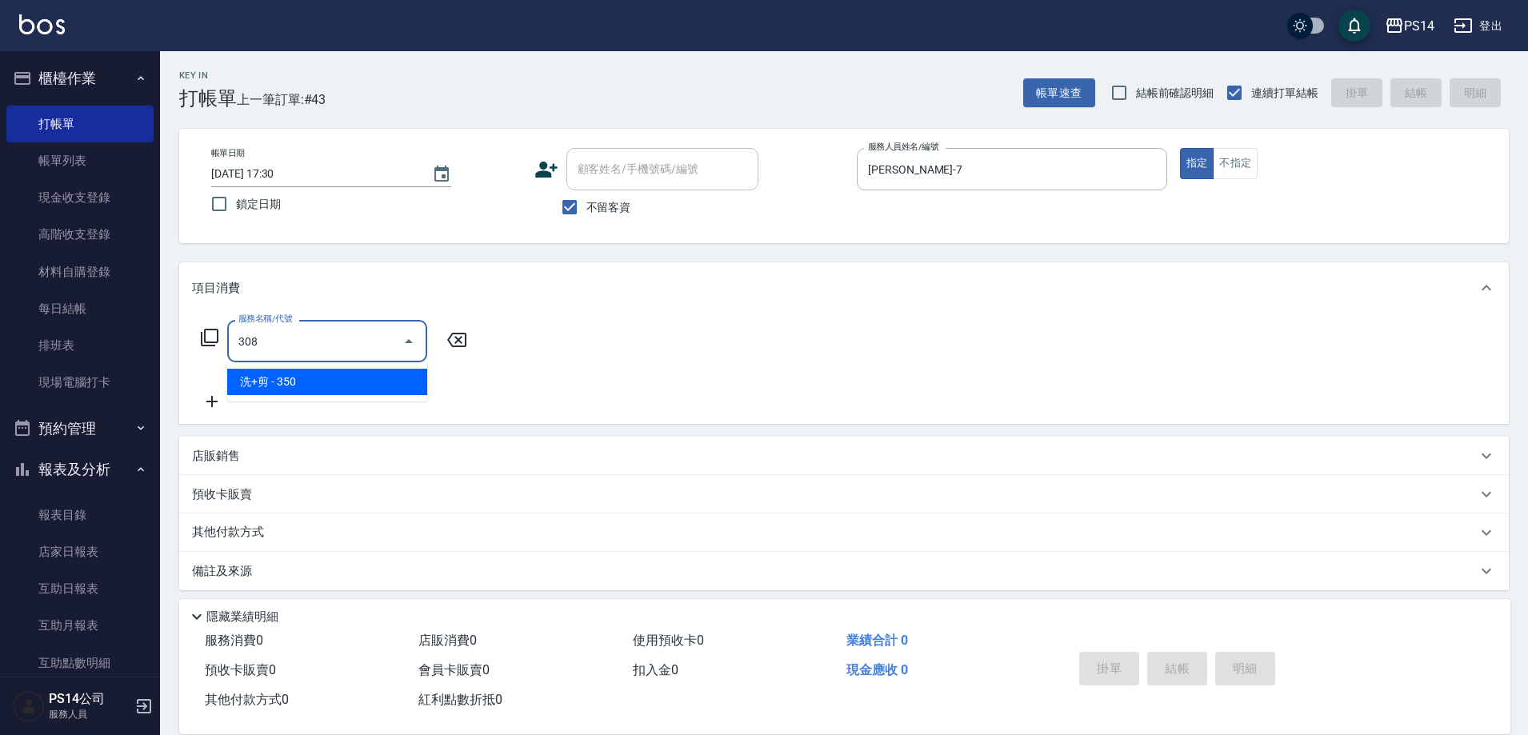
type input "洗+剪(308)"
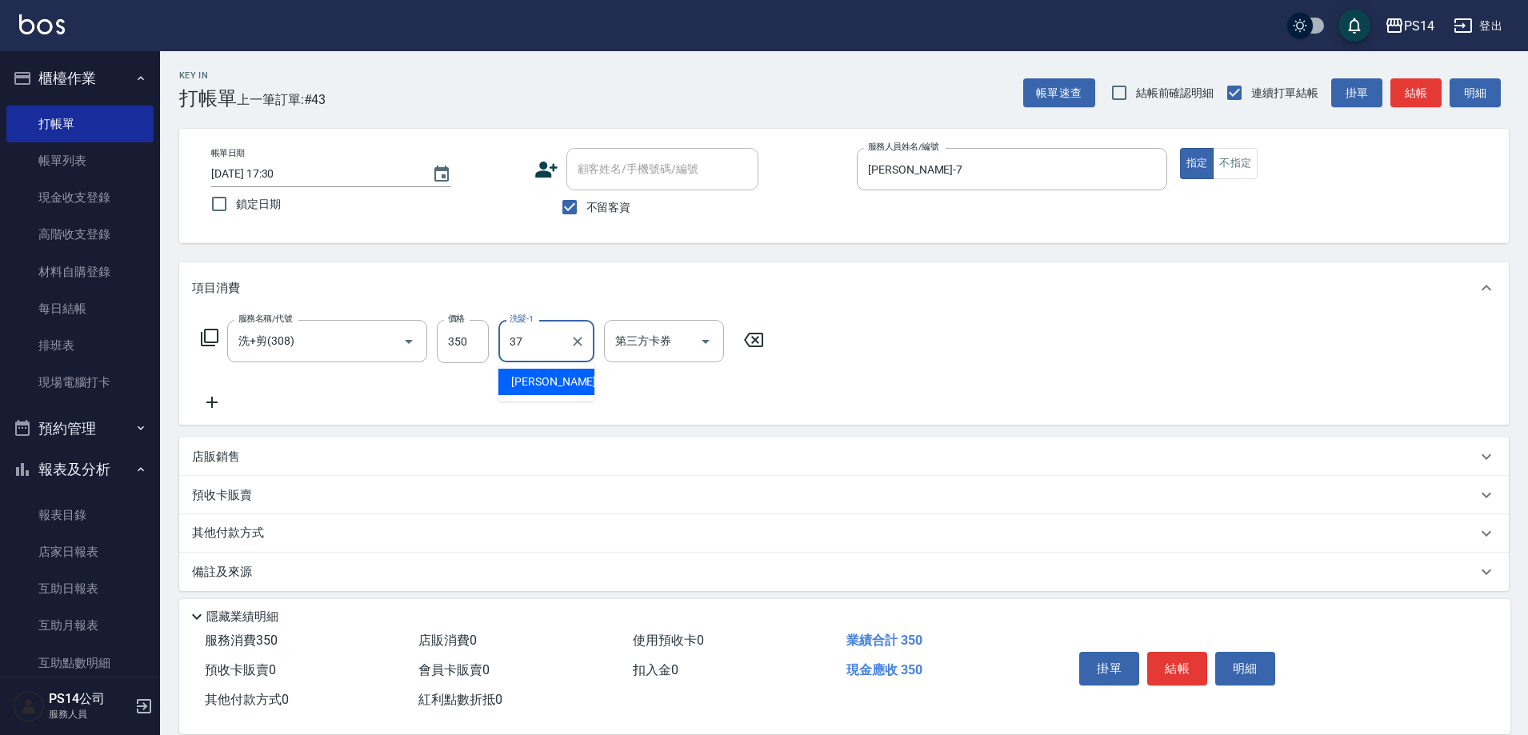
type input "[PERSON_NAME]-37"
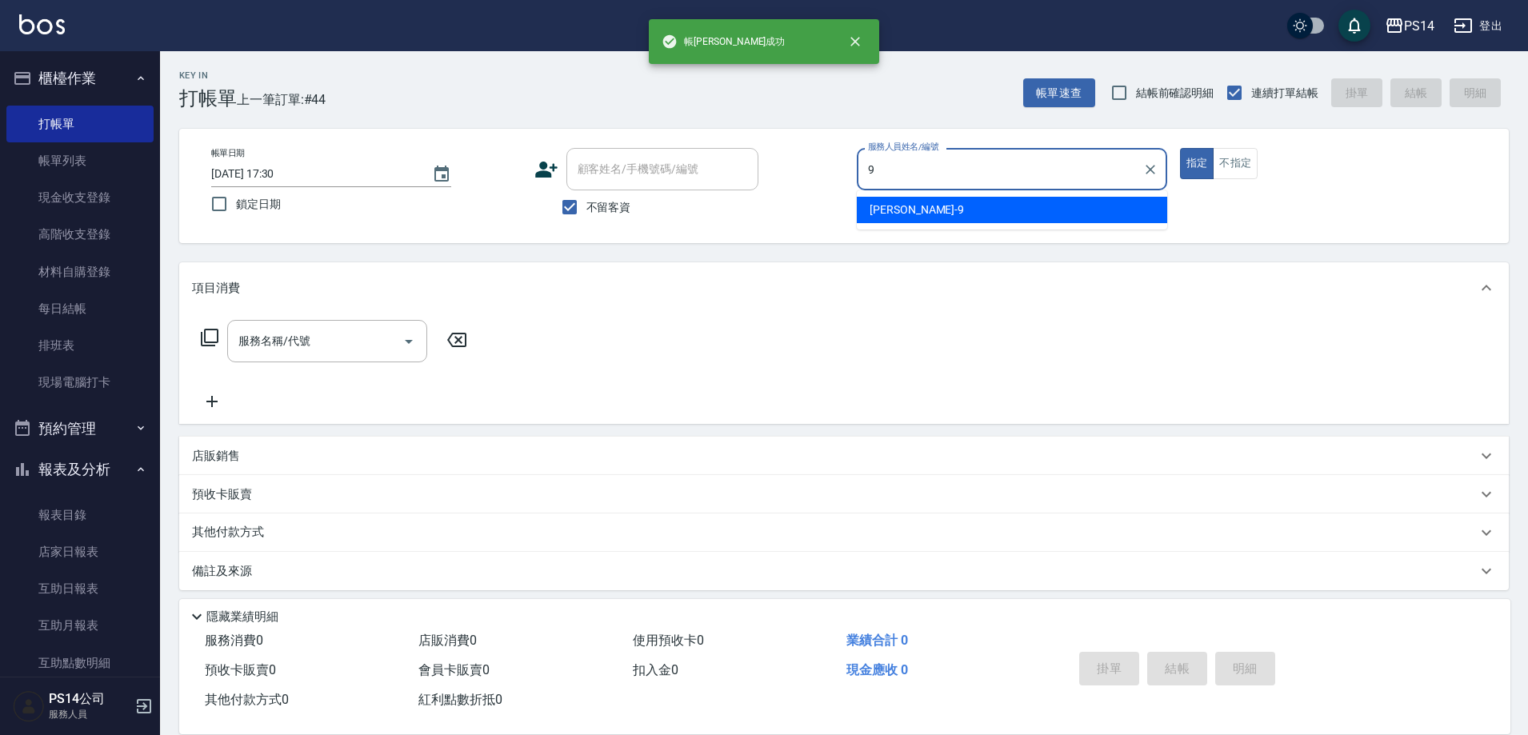
type input "[PERSON_NAME]-9"
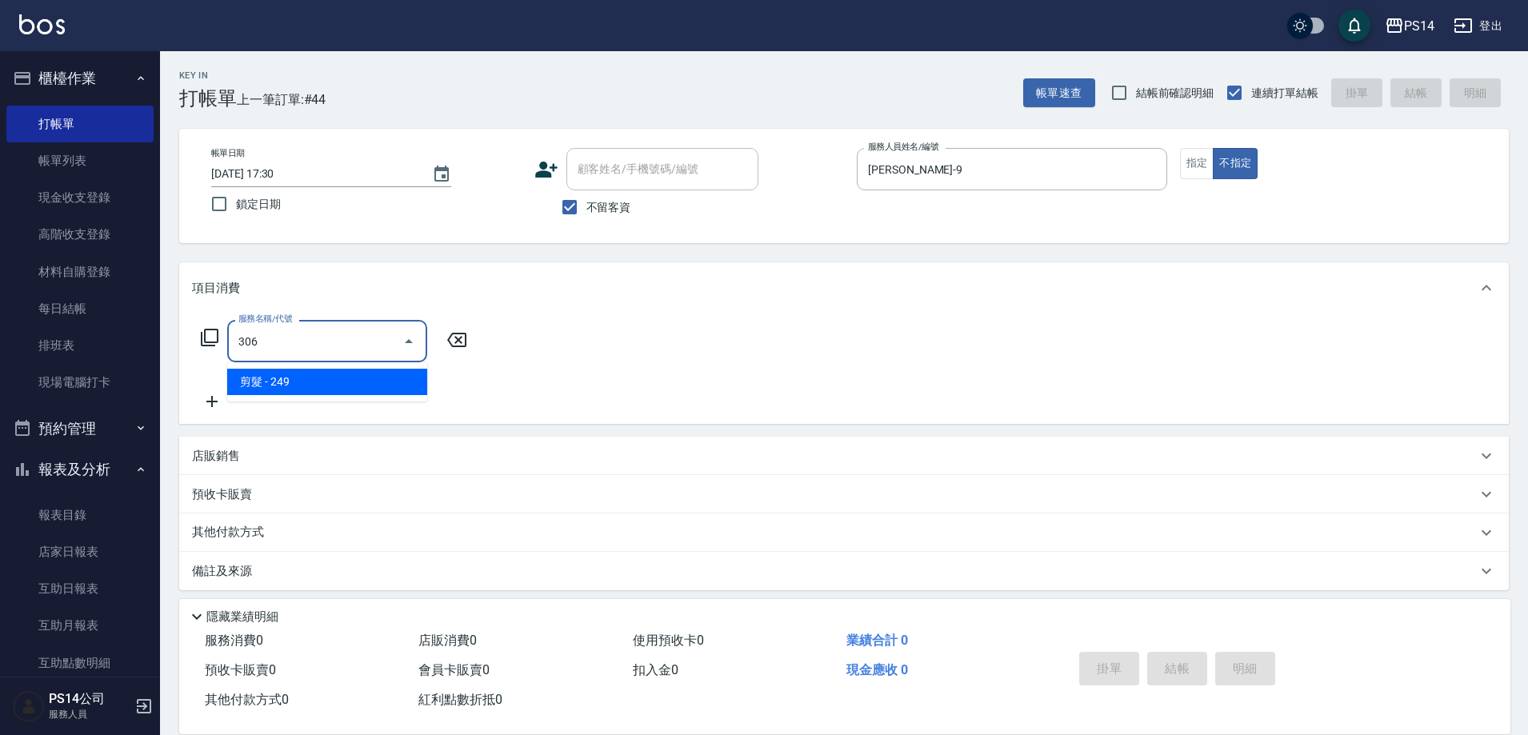
type input "剪髮(306)"
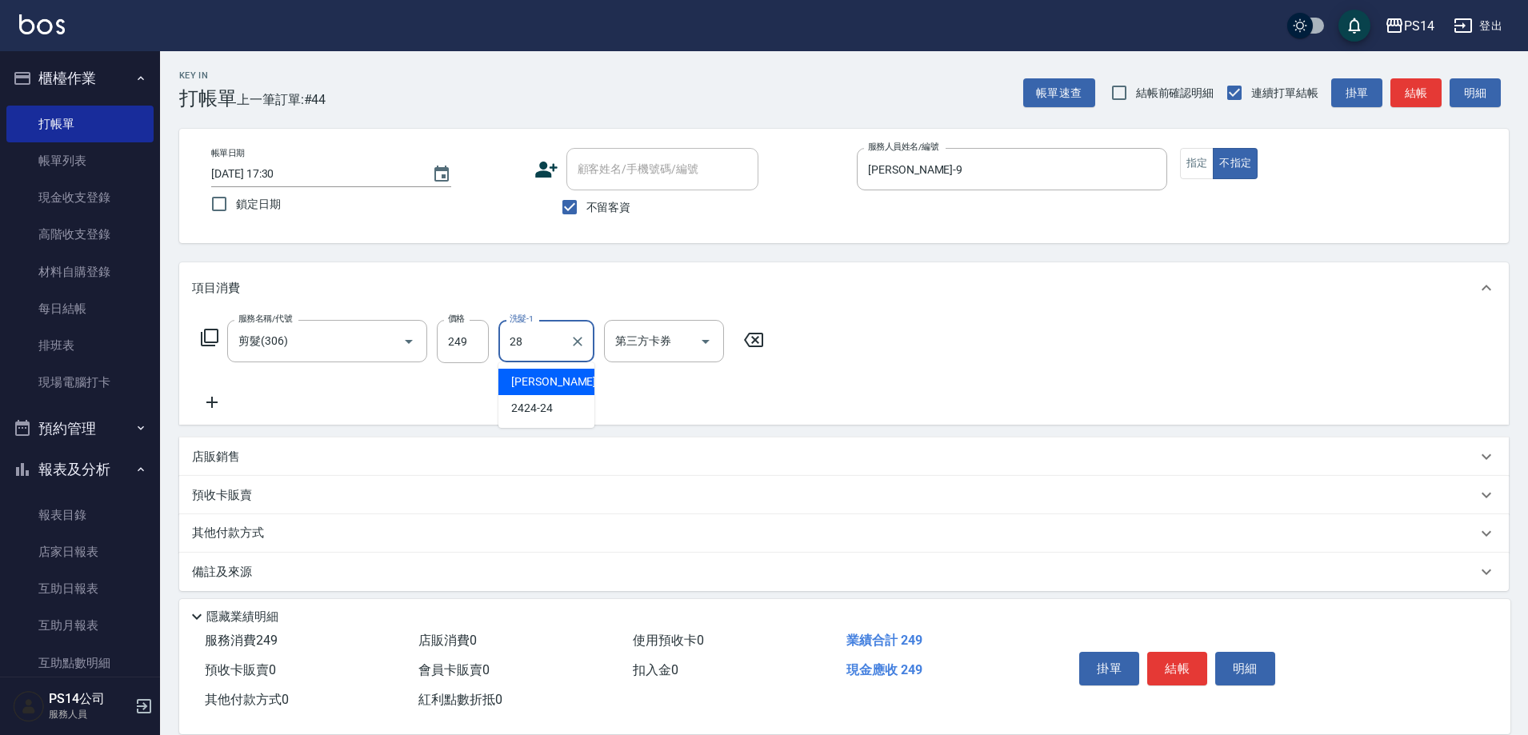
type input "[PERSON_NAME]-28"
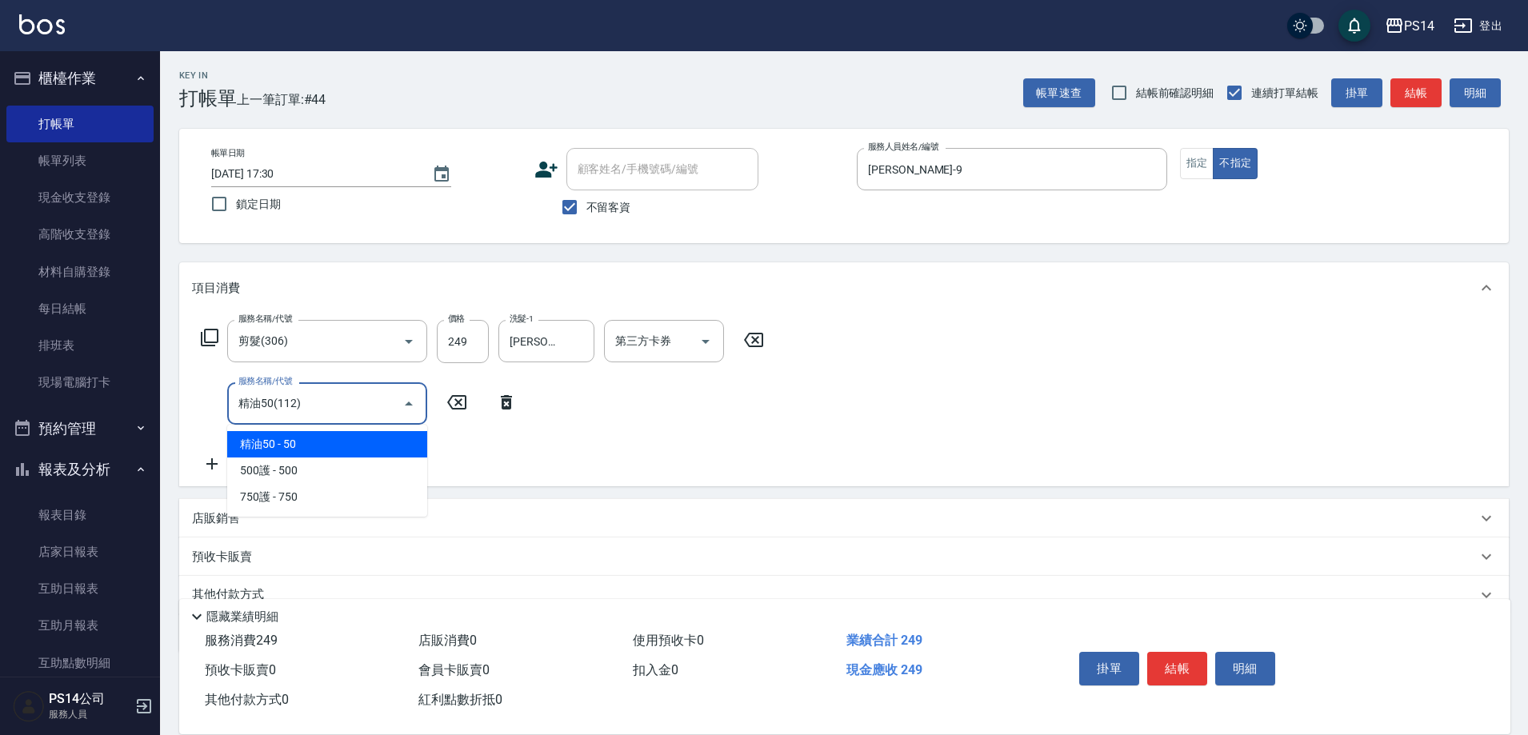
type input "精油50(112)"
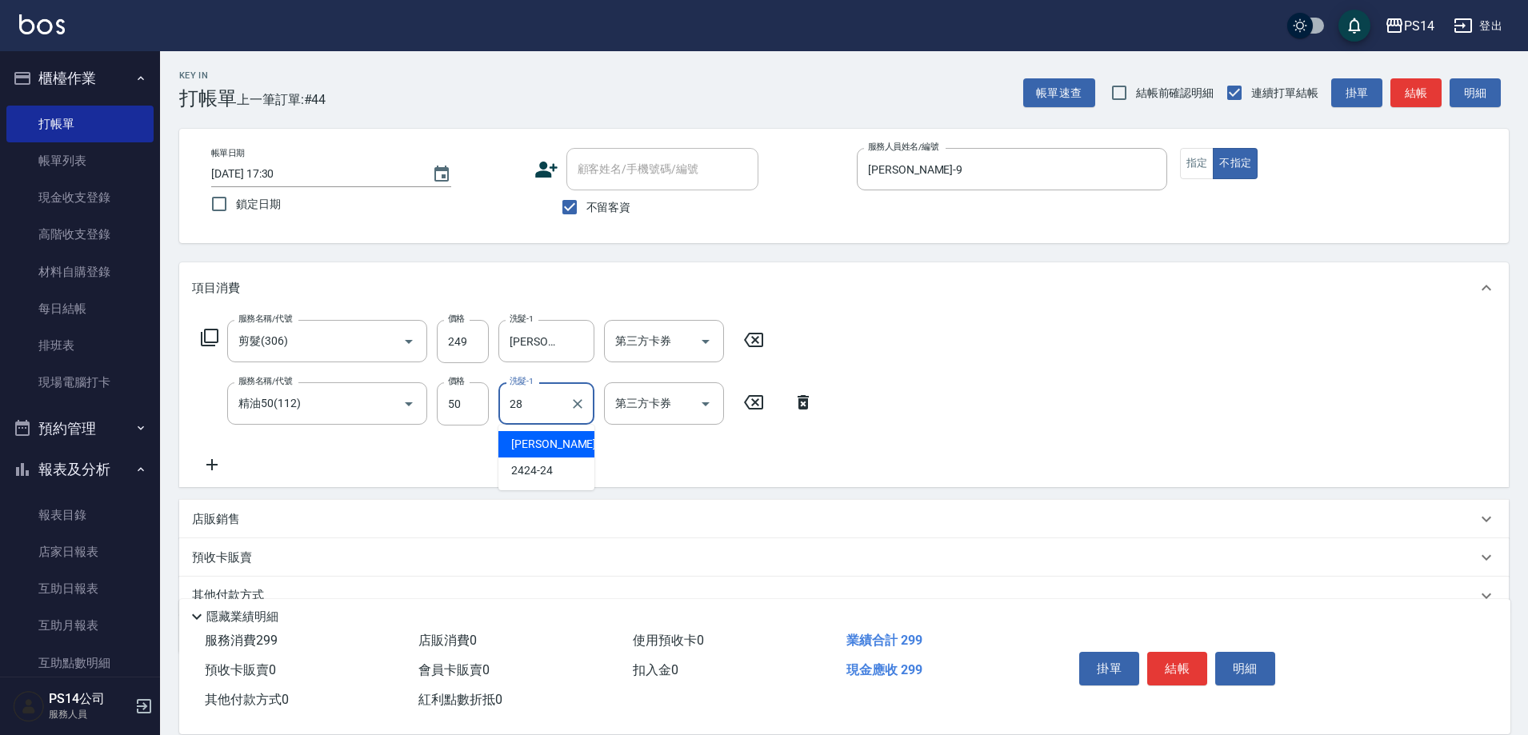
type input "[PERSON_NAME]-28"
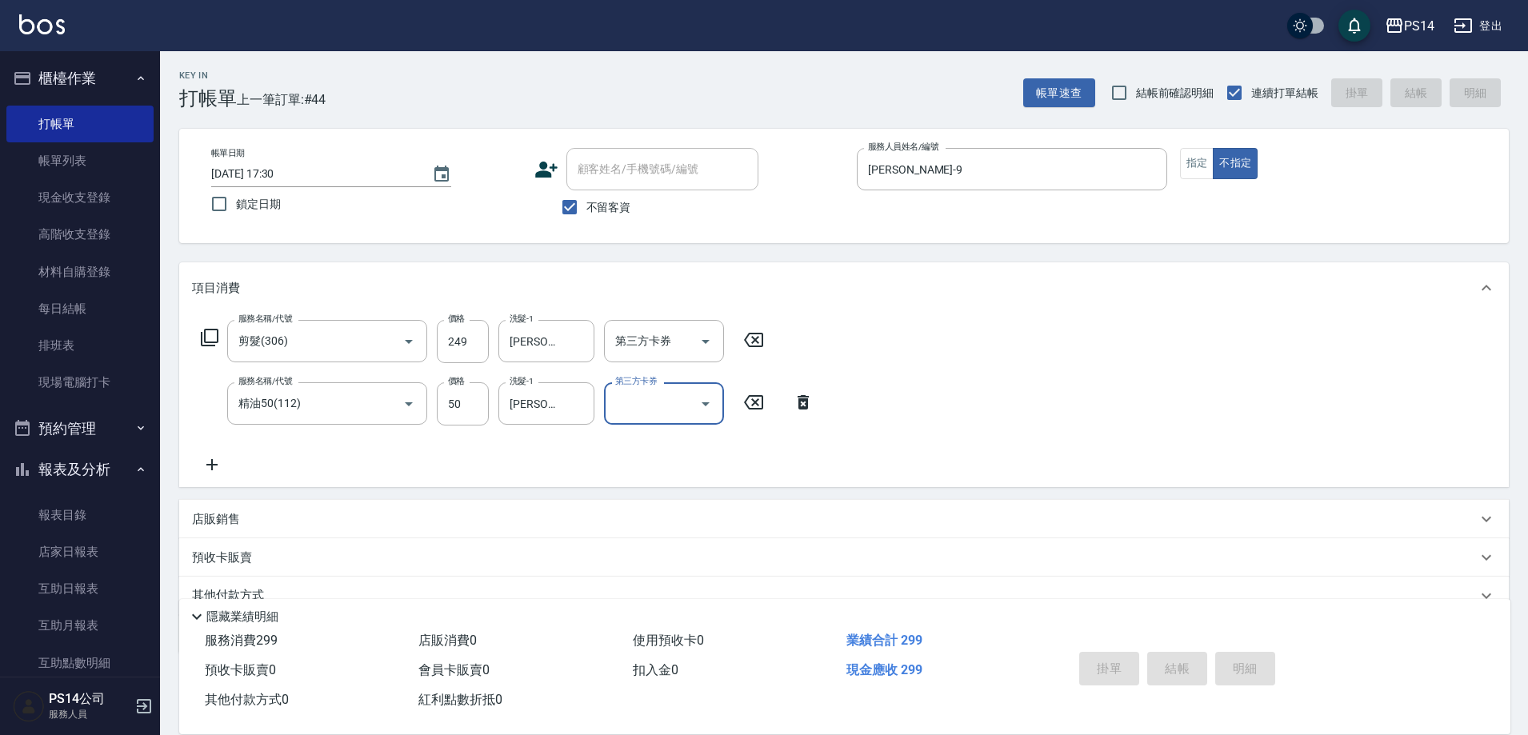
type input "[DATE] 17:31"
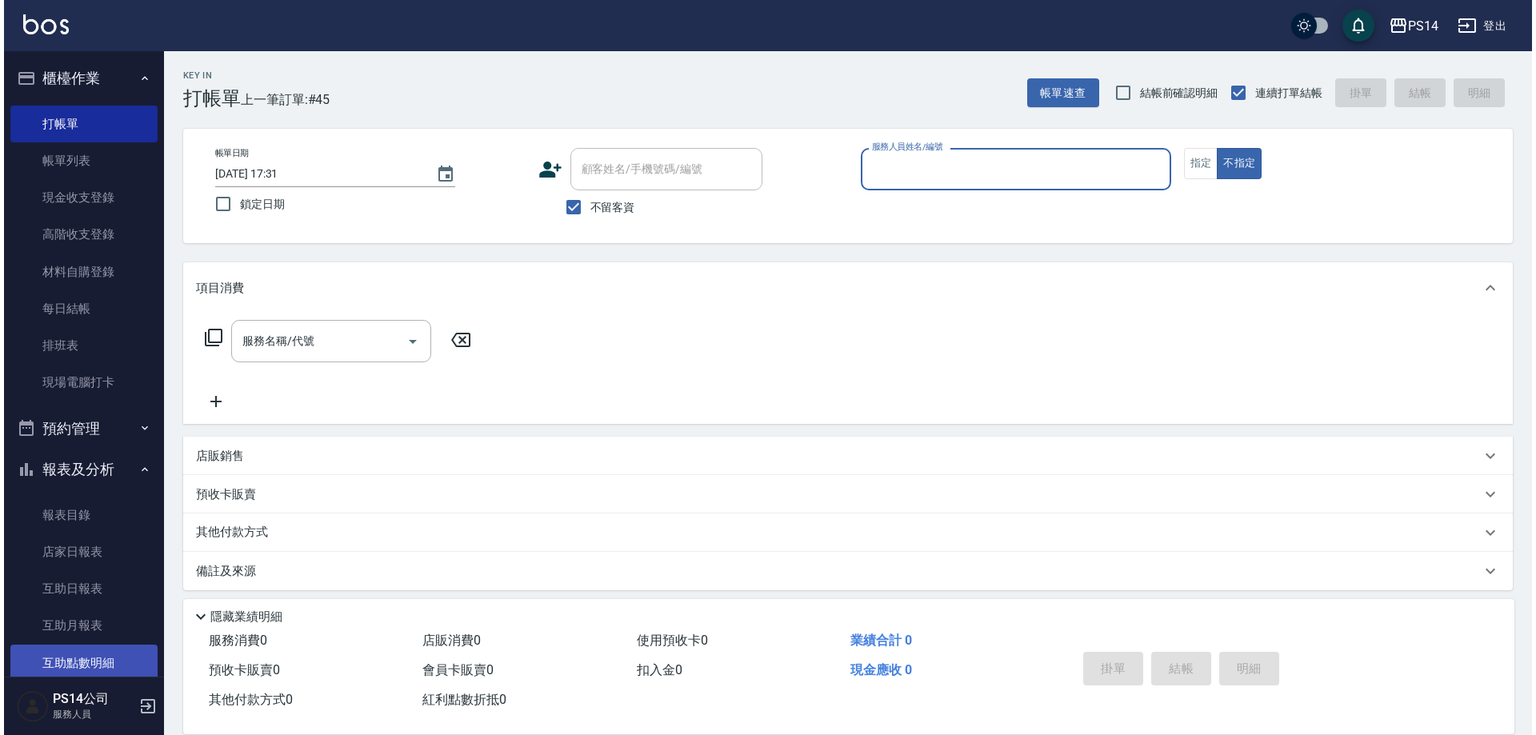
scroll to position [80, 0]
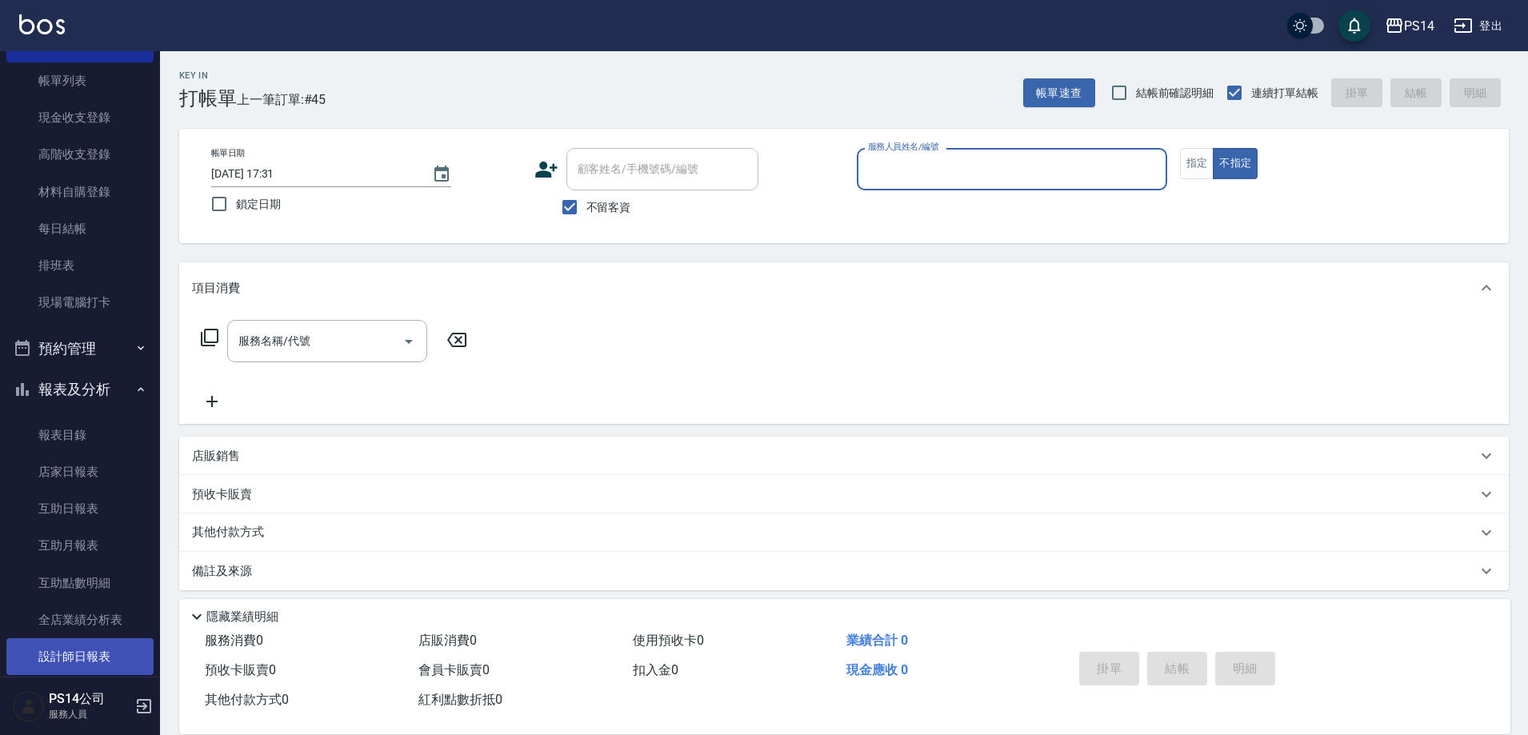
click at [95, 659] on link "設計師日報表" at bounding box center [79, 656] width 147 height 37
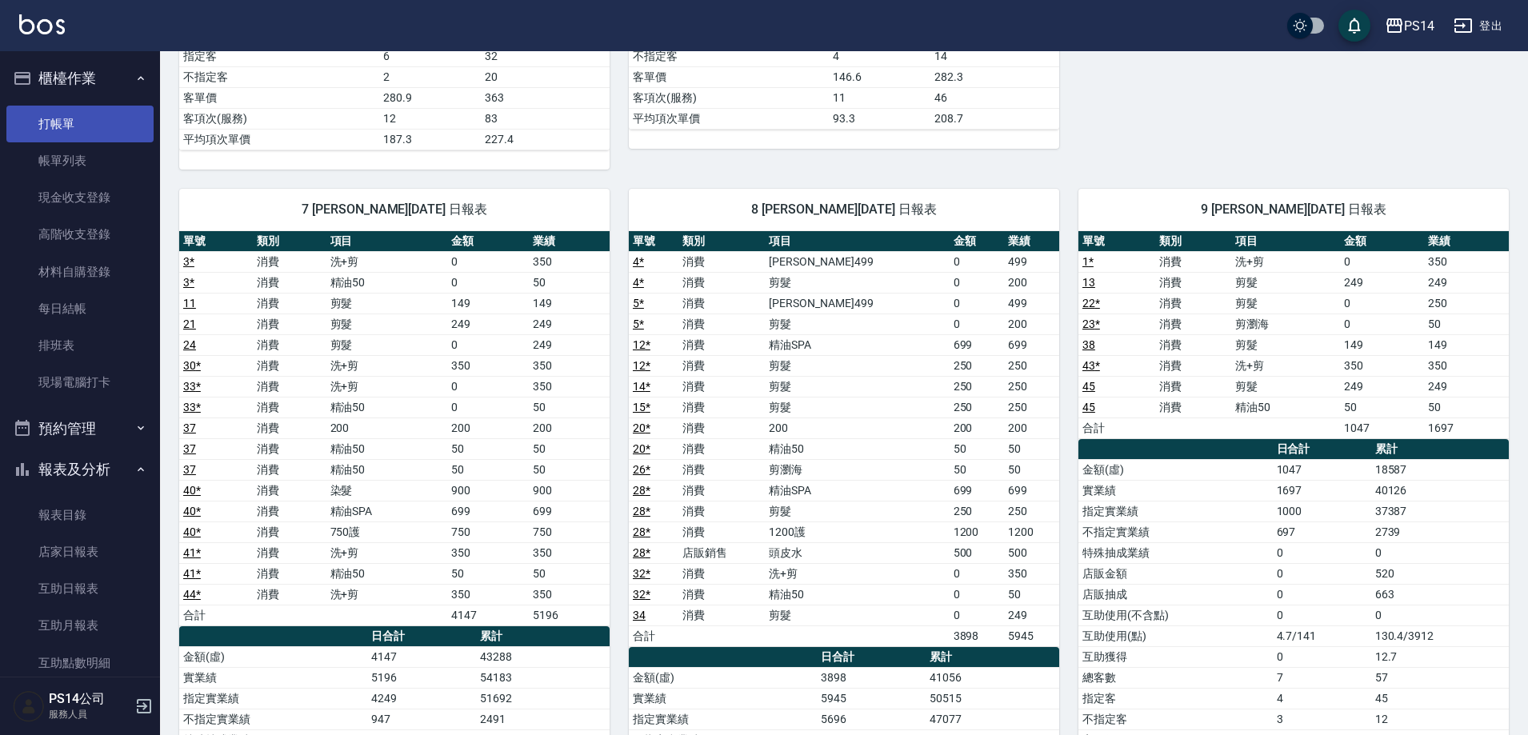
scroll to position [400, 0]
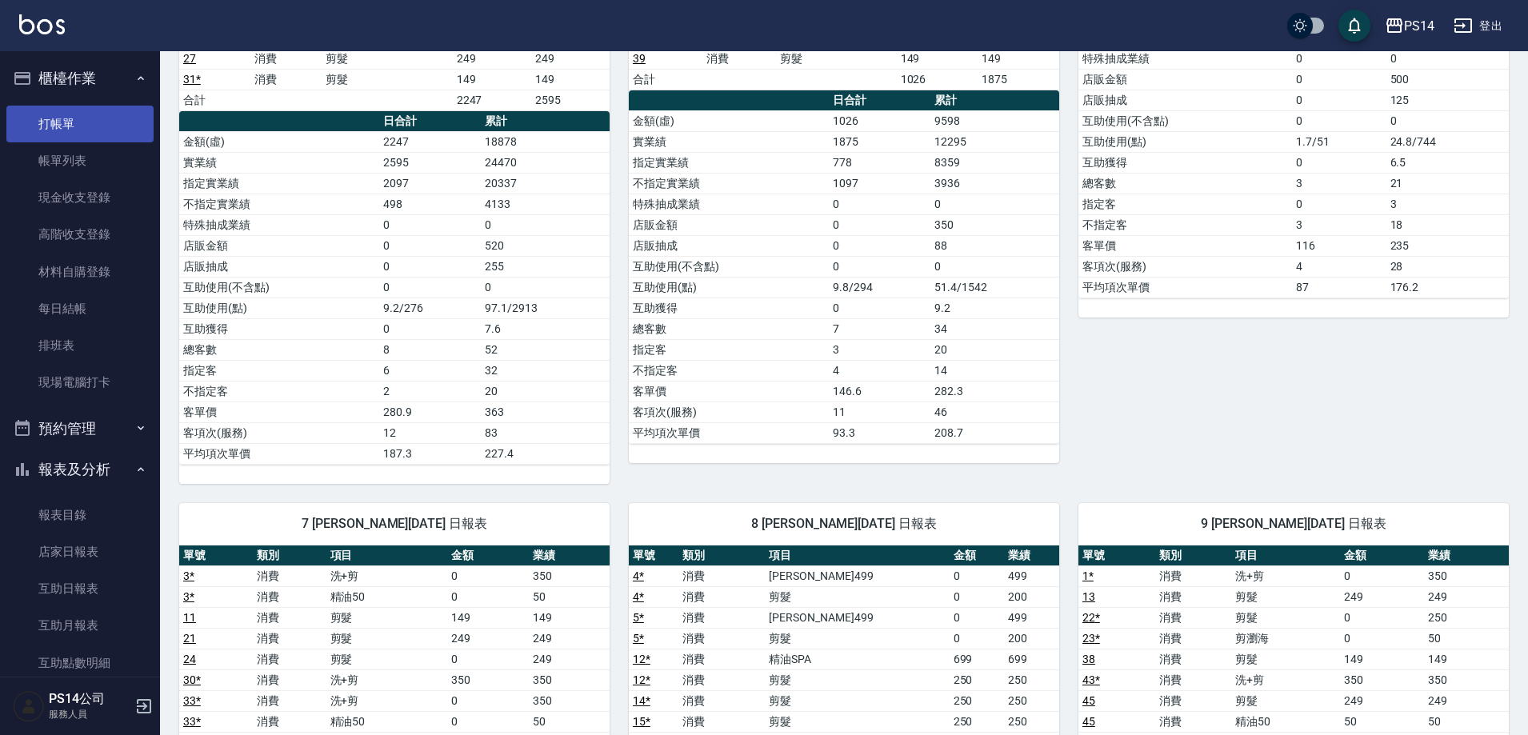
click at [27, 123] on link "打帳單" at bounding box center [79, 124] width 147 height 37
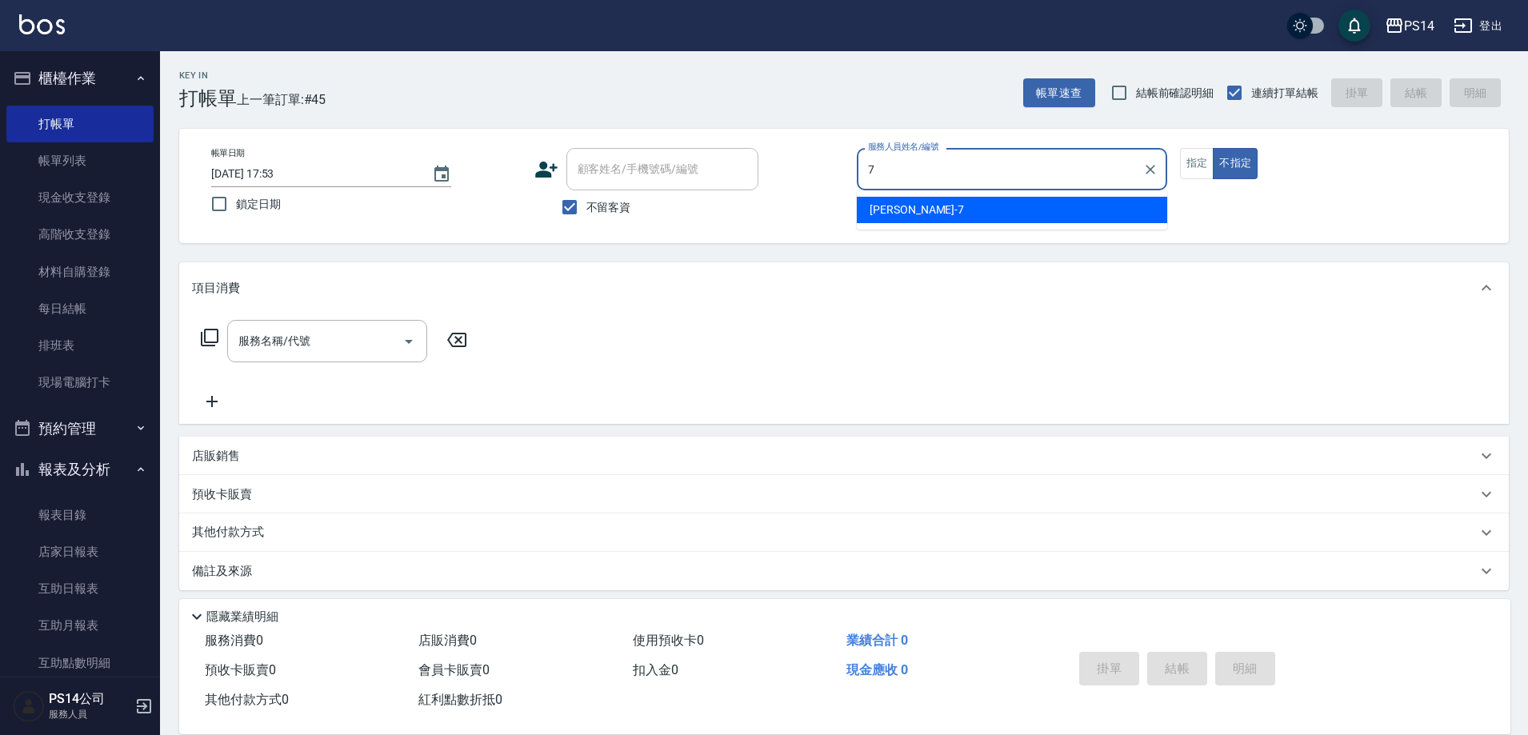
type input "[PERSON_NAME]-7"
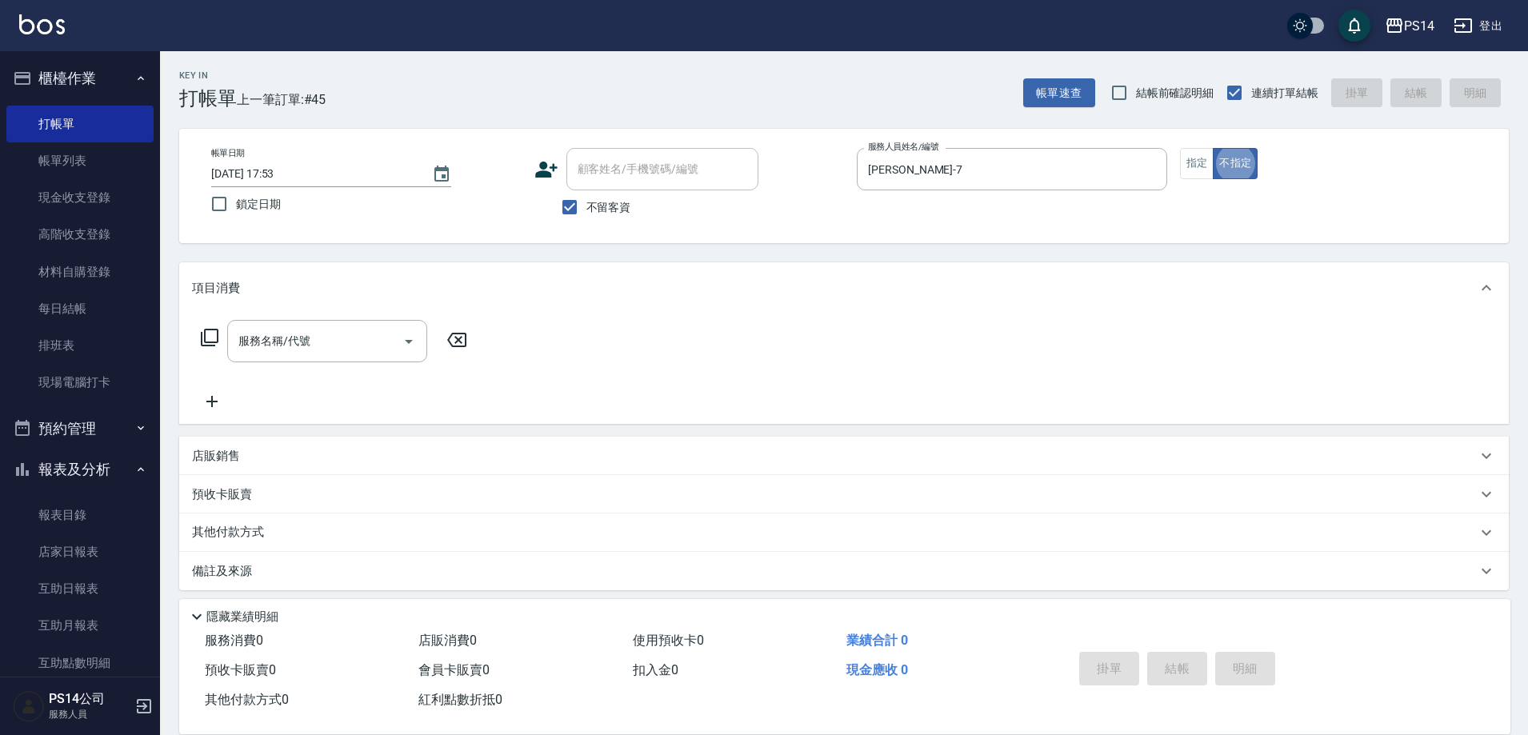
type button "false"
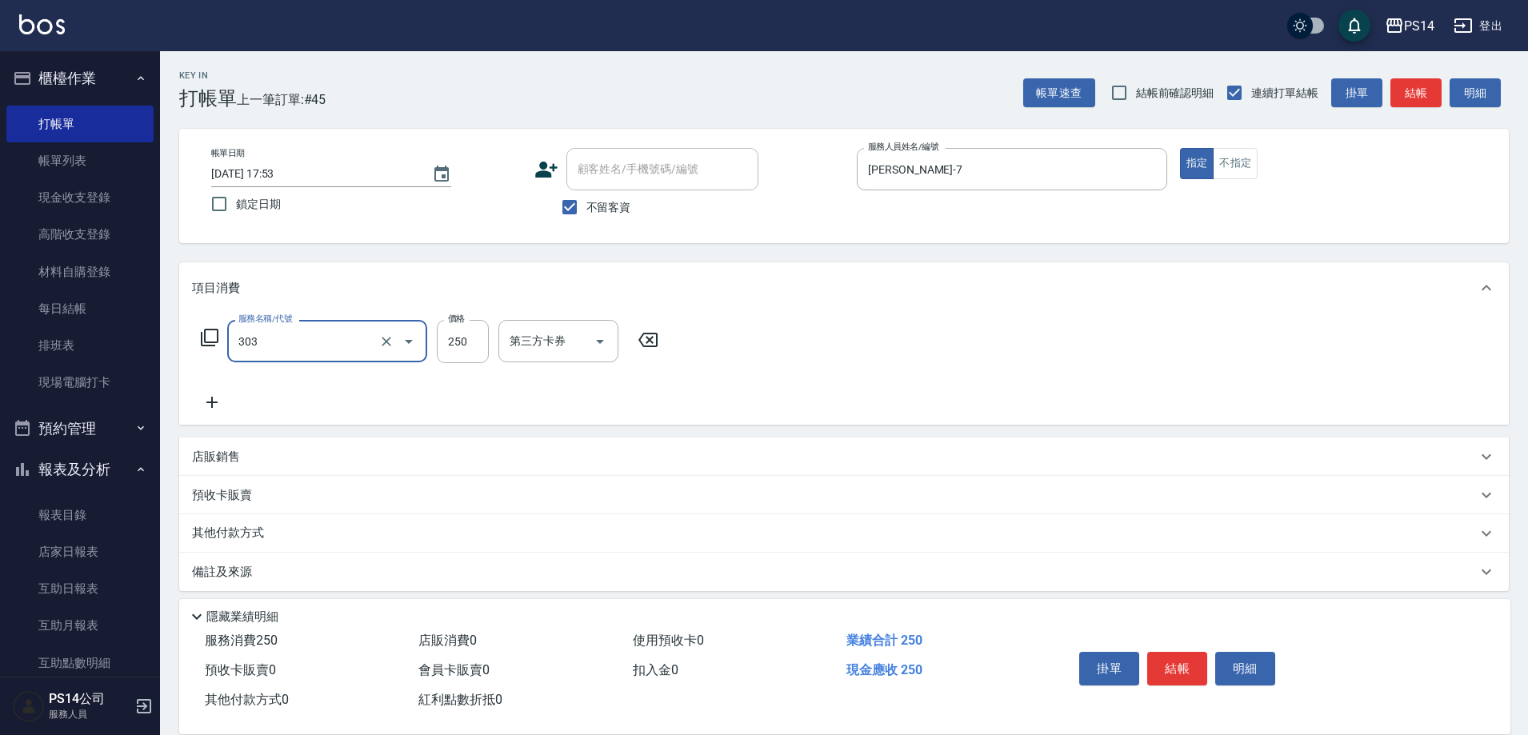
type input "剪髮(303)"
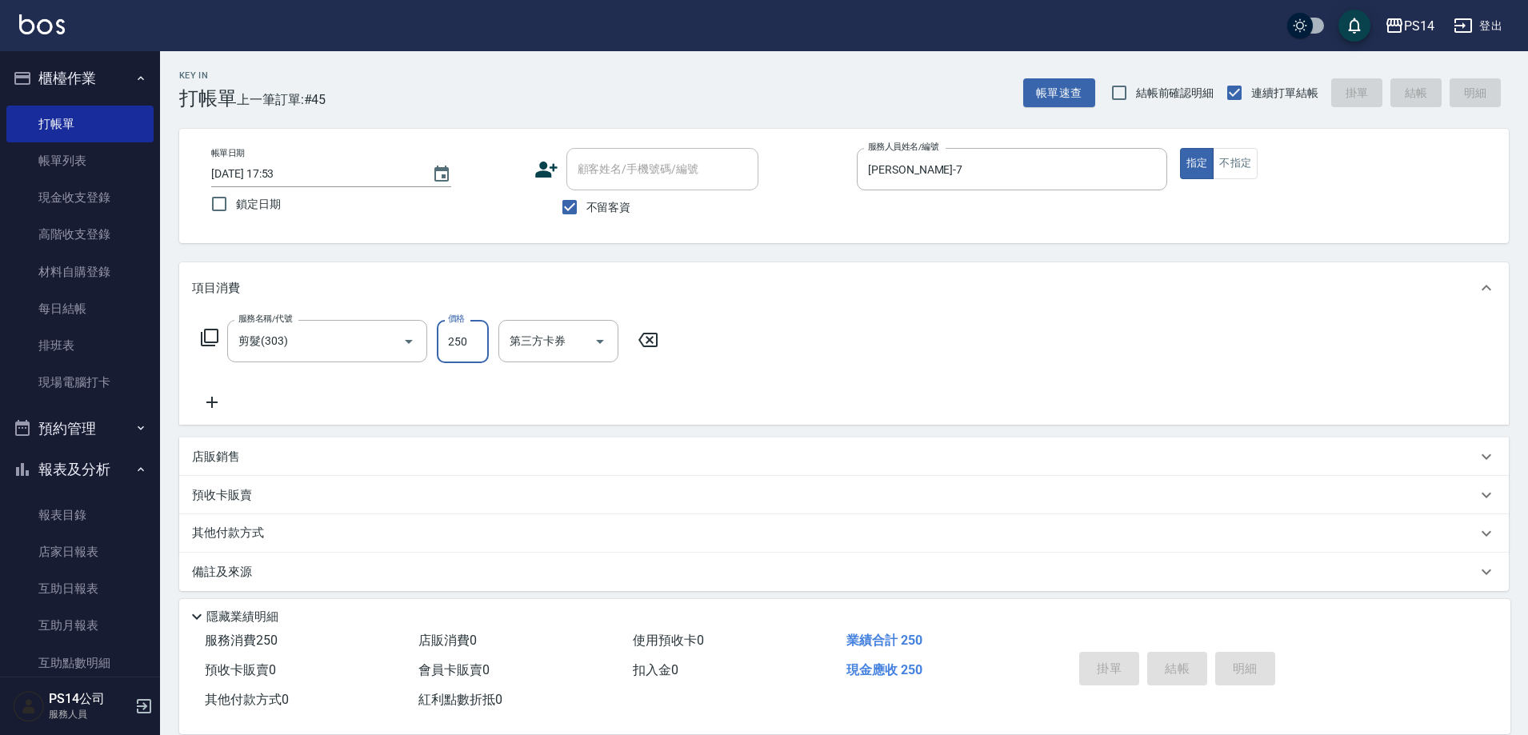
type input "[DATE] 18:00"
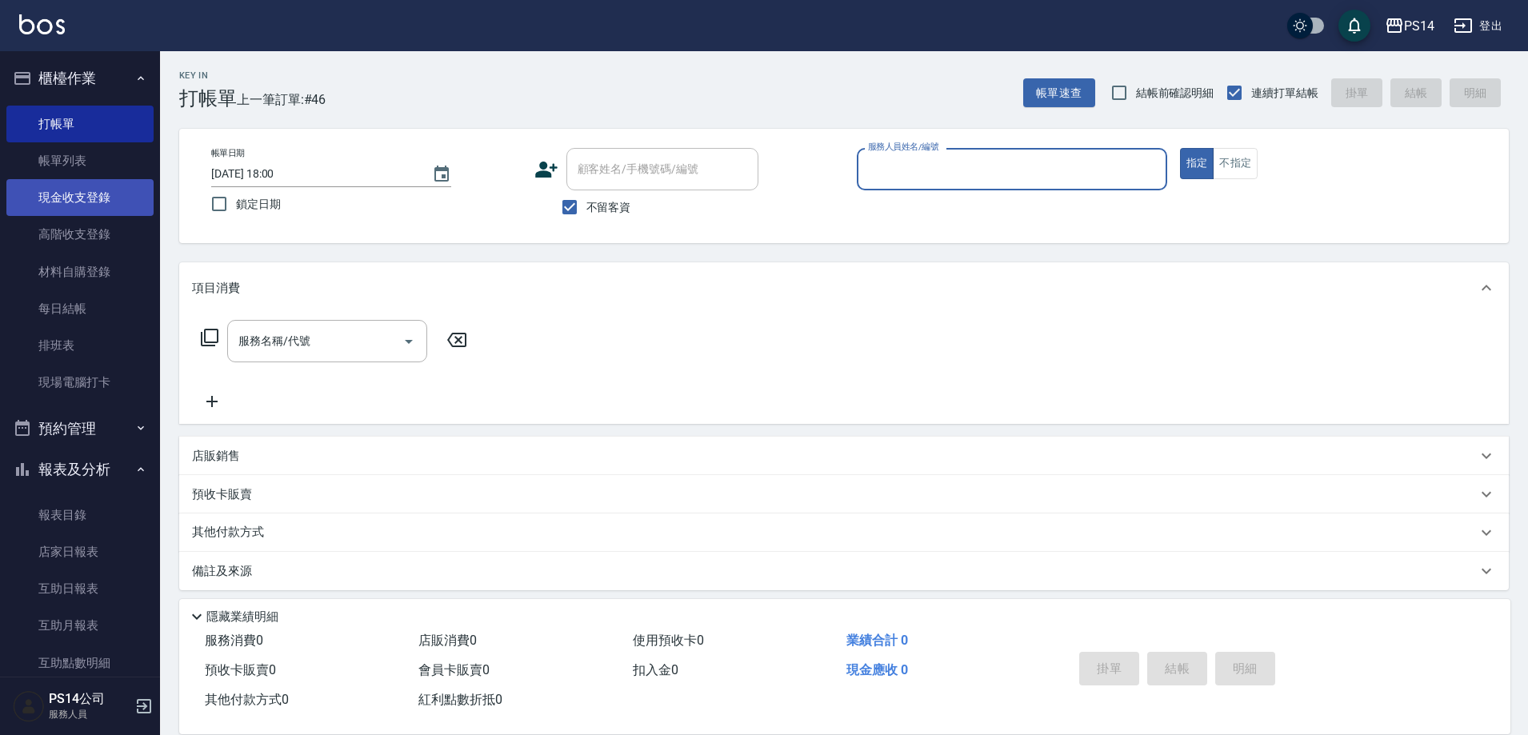
click at [66, 205] on link "現金收支登錄" at bounding box center [79, 197] width 147 height 37
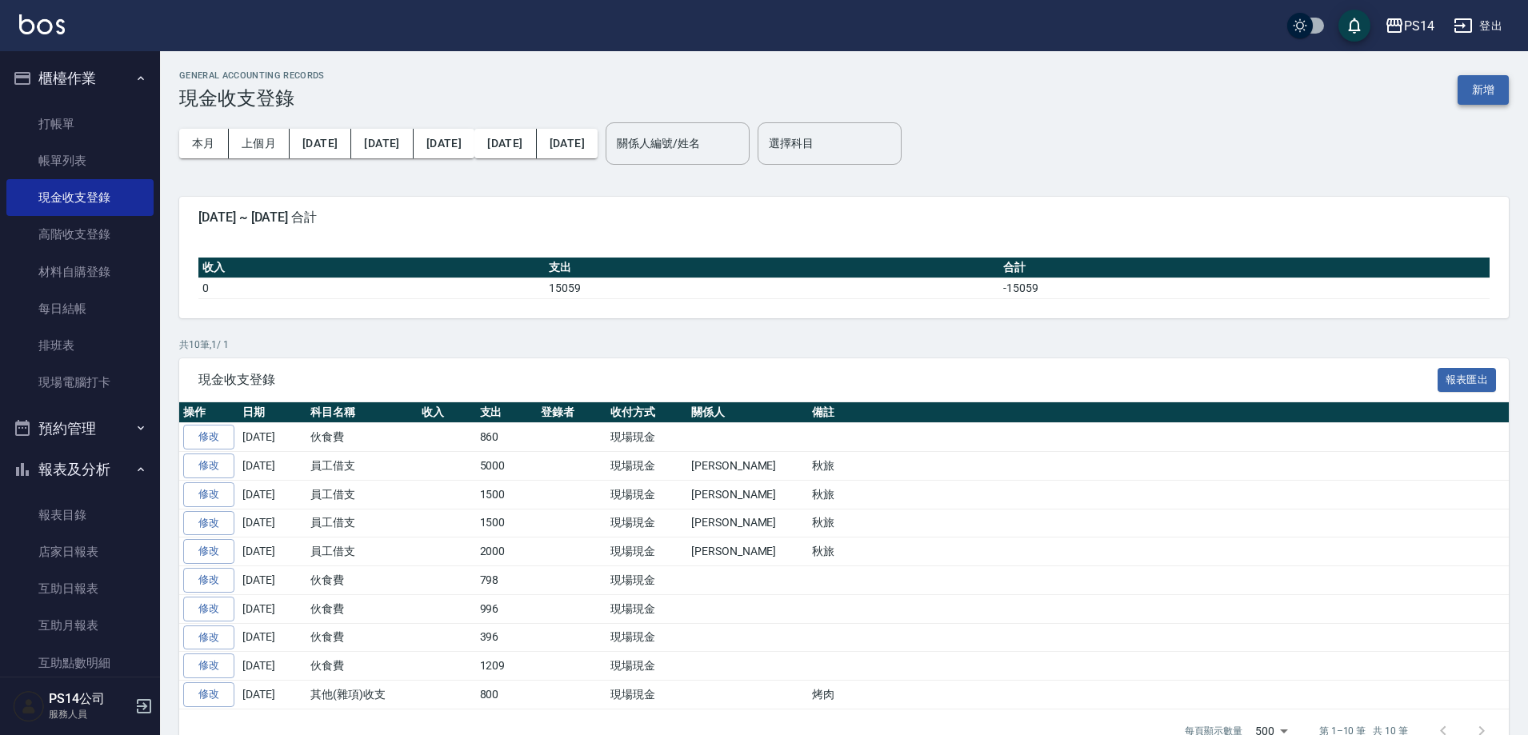
click at [1485, 94] on button "新增" at bounding box center [1483, 90] width 51 height 30
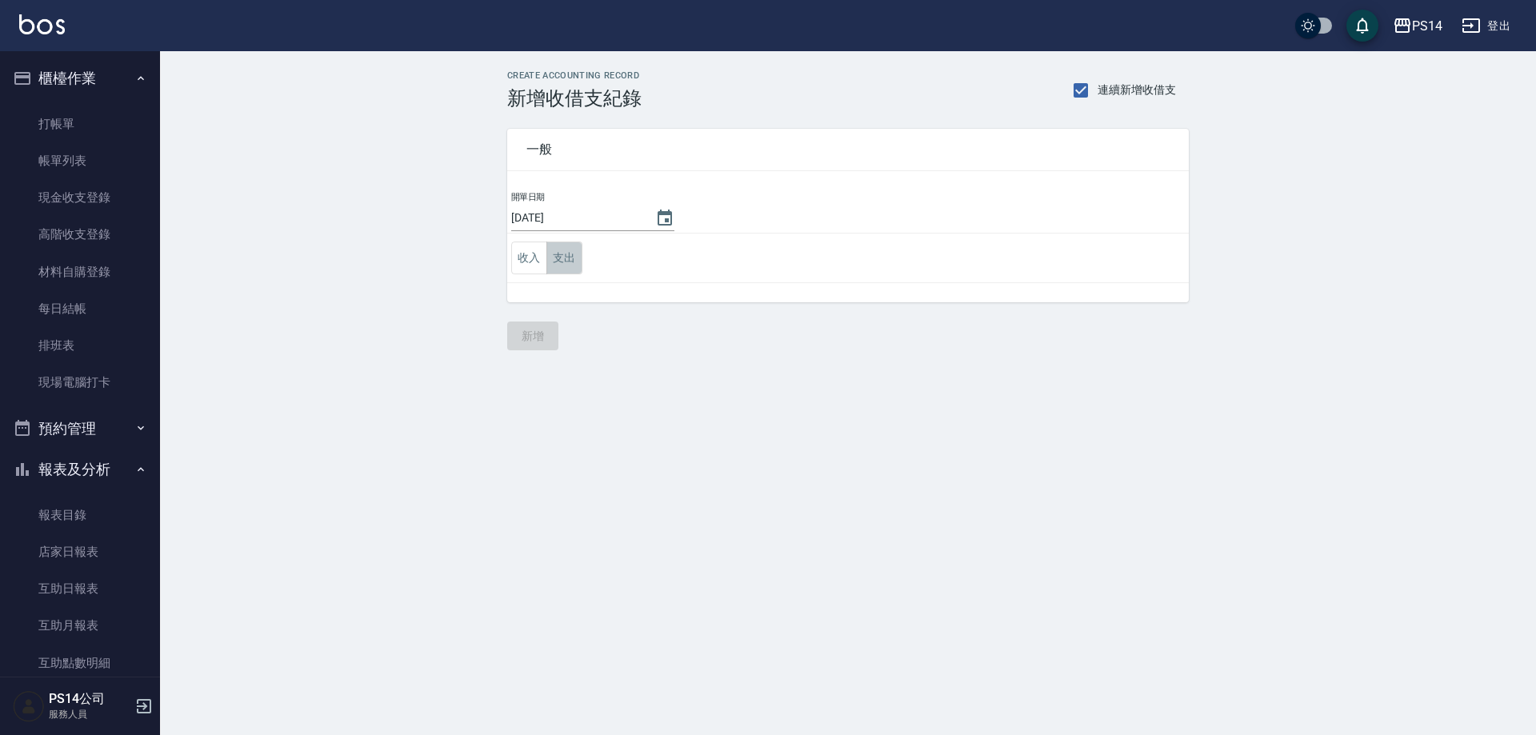
click at [552, 266] on button "支出" at bounding box center [564, 258] width 36 height 33
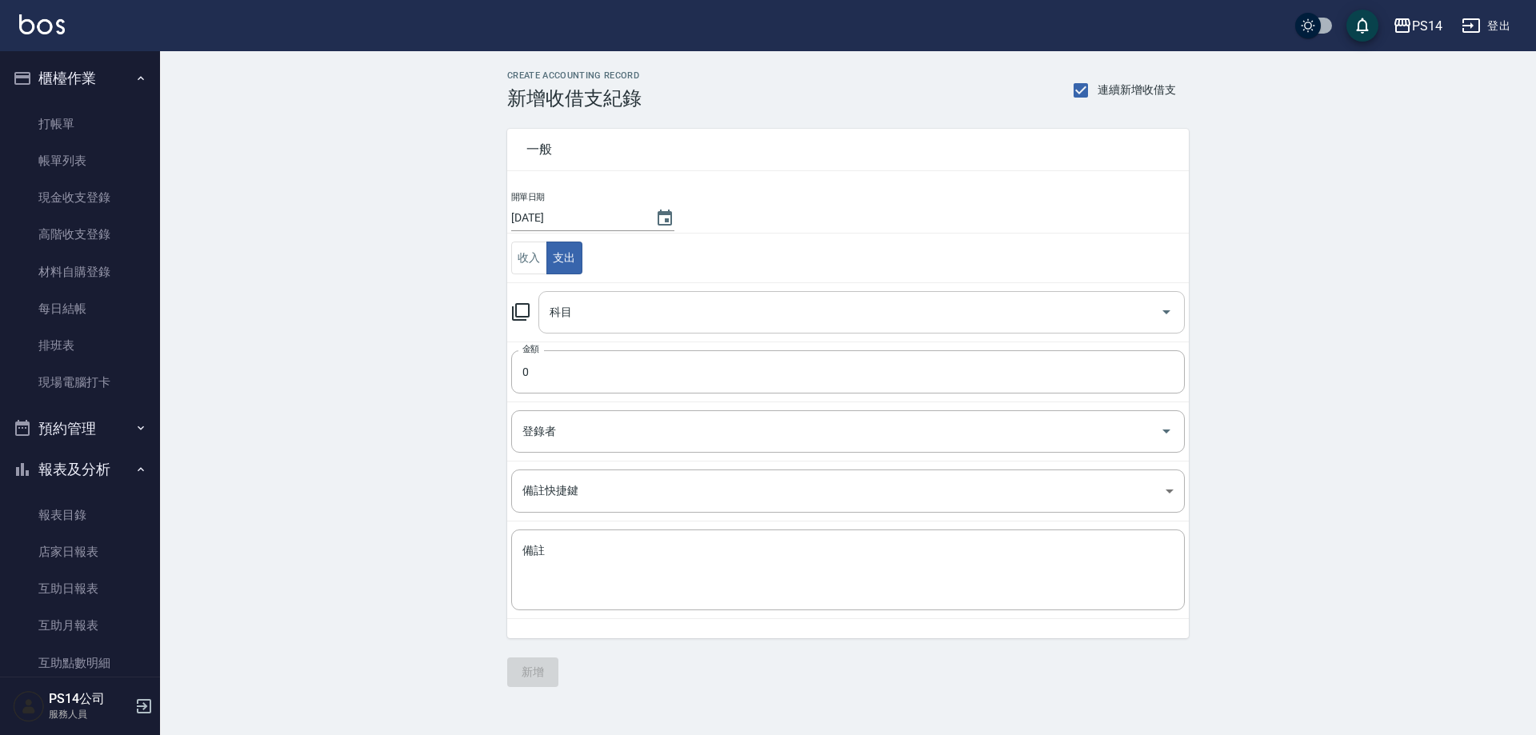
click at [563, 314] on div "科目 科目" at bounding box center [861, 312] width 646 height 42
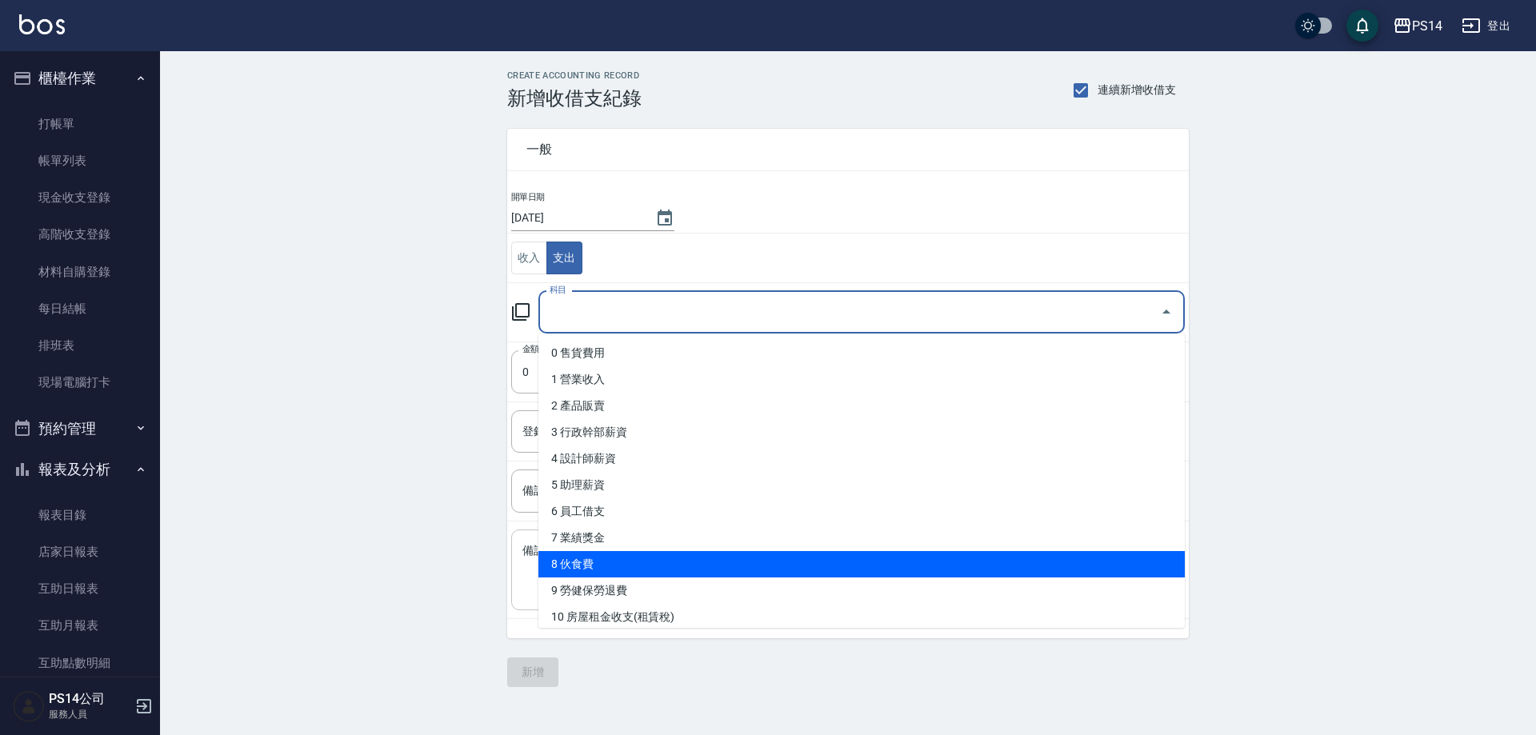
drag, startPoint x: 585, startPoint y: 560, endPoint x: 588, endPoint y: 543, distance: 17.1
click at [585, 556] on li "8 伙食費" at bounding box center [861, 564] width 646 height 26
type input "8 伙食費"
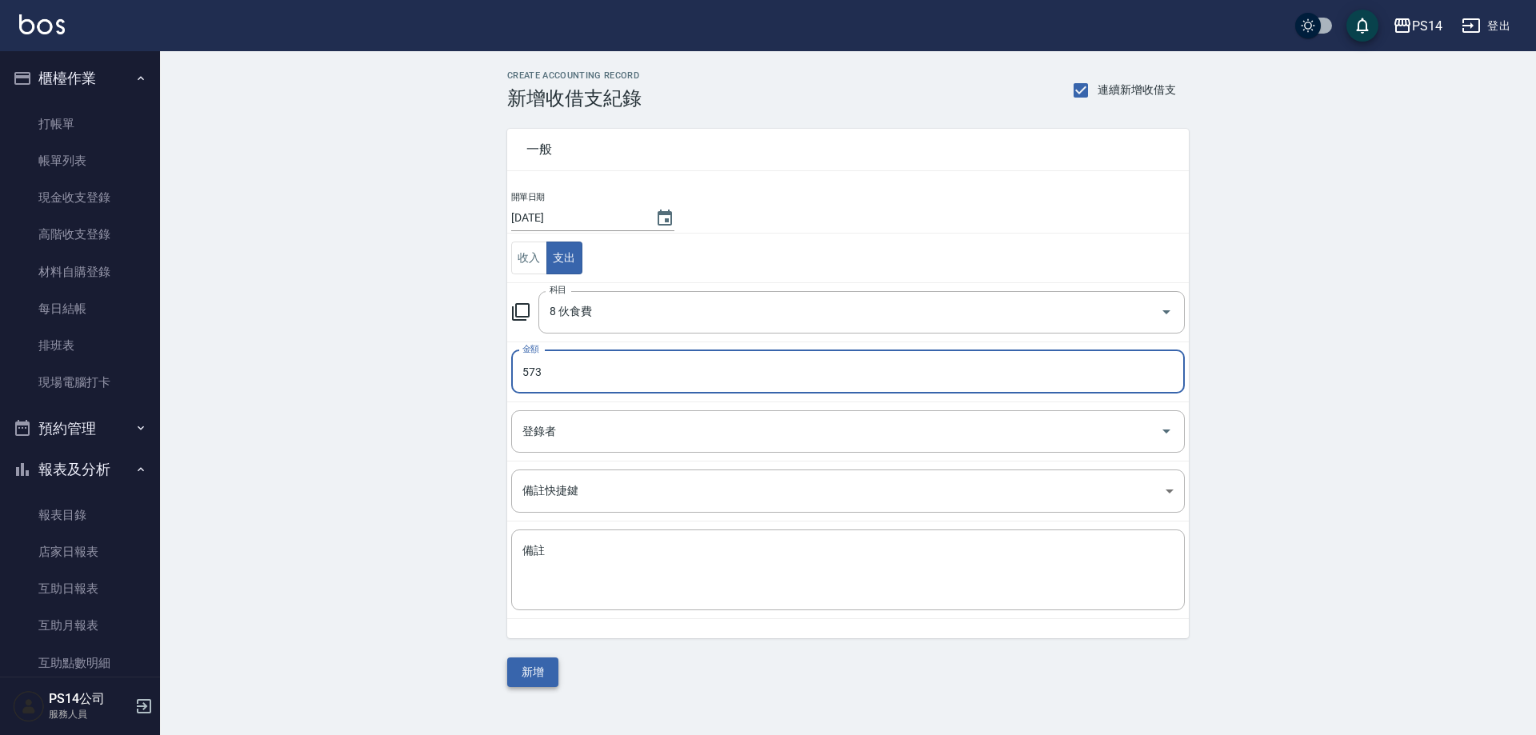
type input "573"
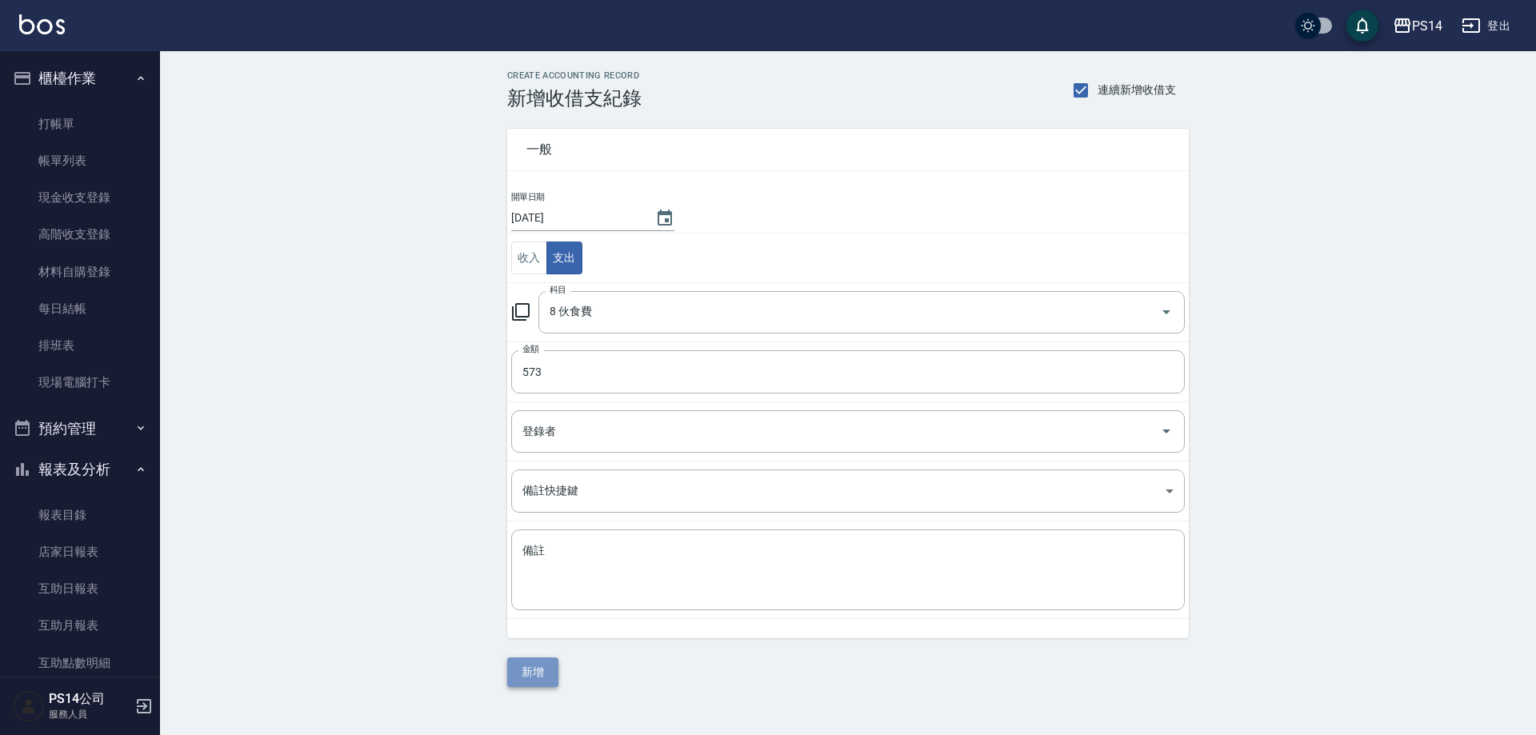
click at [543, 674] on button "新增" at bounding box center [532, 673] width 51 height 30
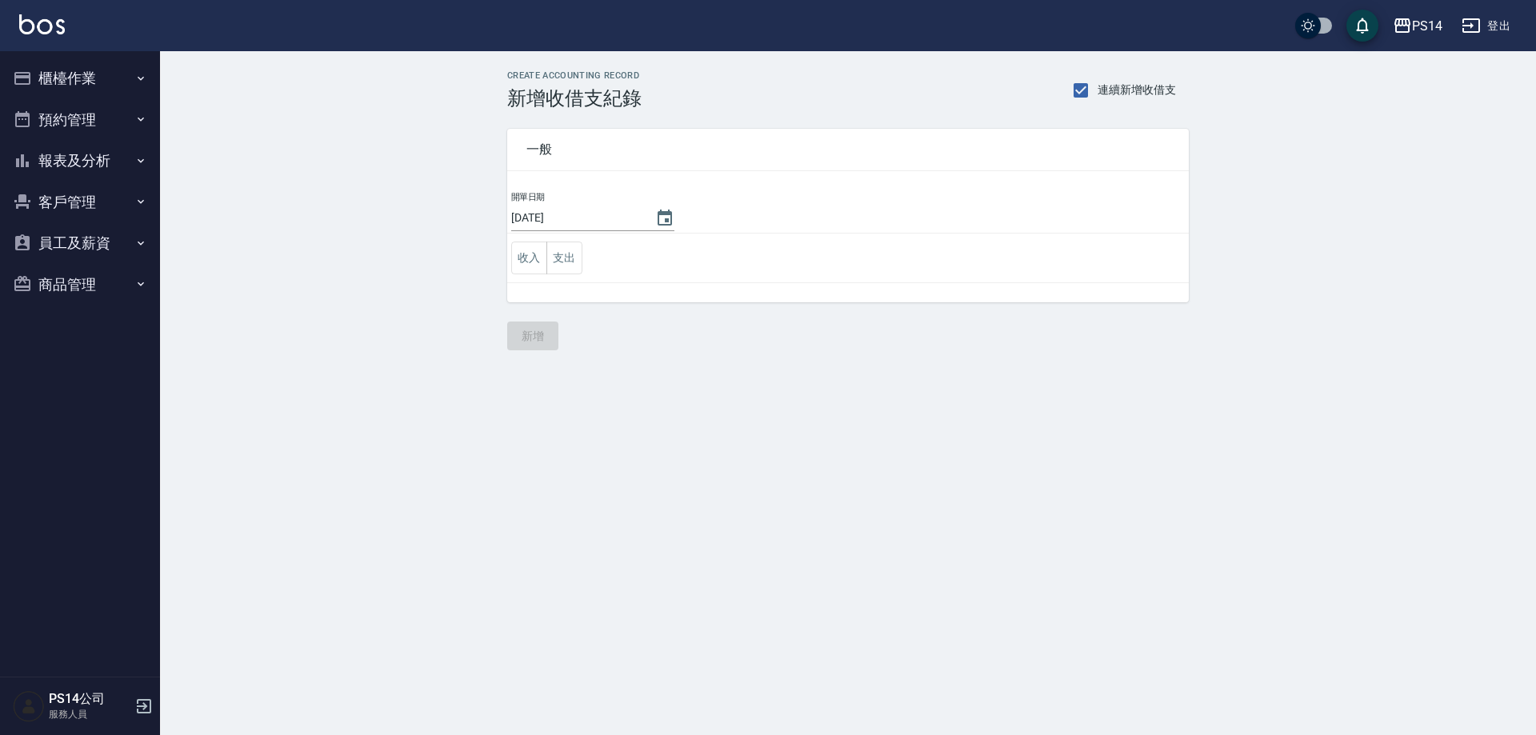
click at [95, 154] on button "報表及分析" at bounding box center [79, 161] width 147 height 42
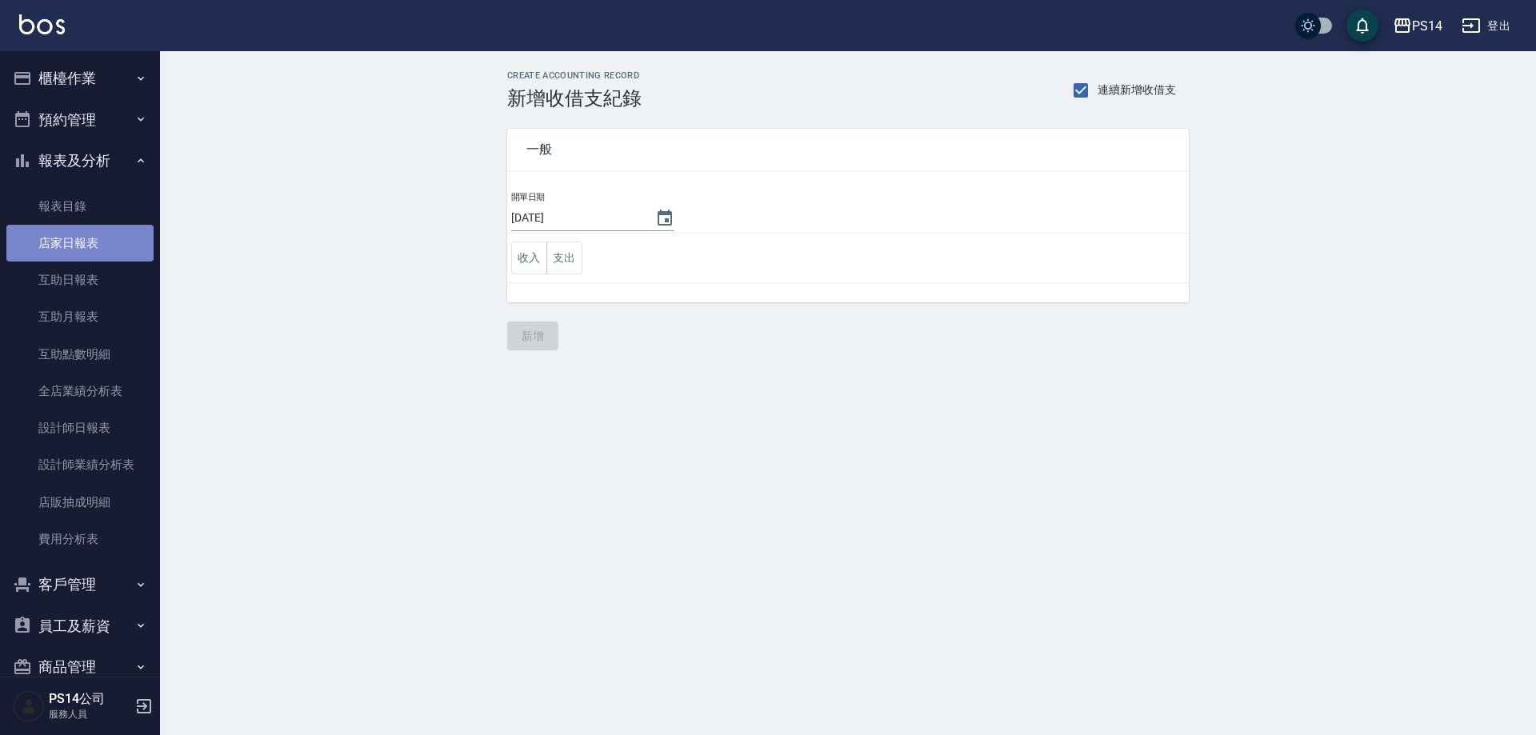
click at [97, 235] on link "店家日報表" at bounding box center [79, 243] width 147 height 37
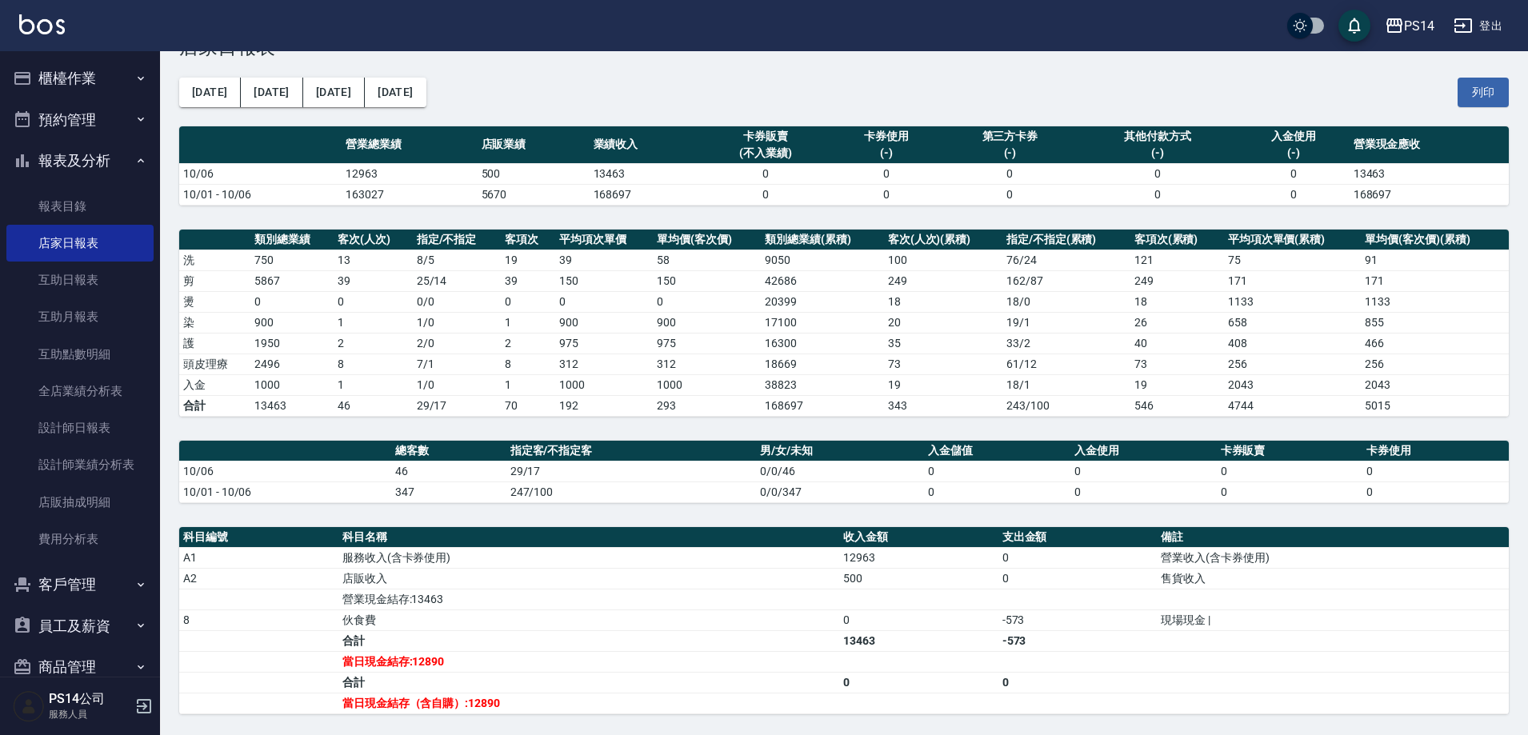
scroll to position [80, 0]
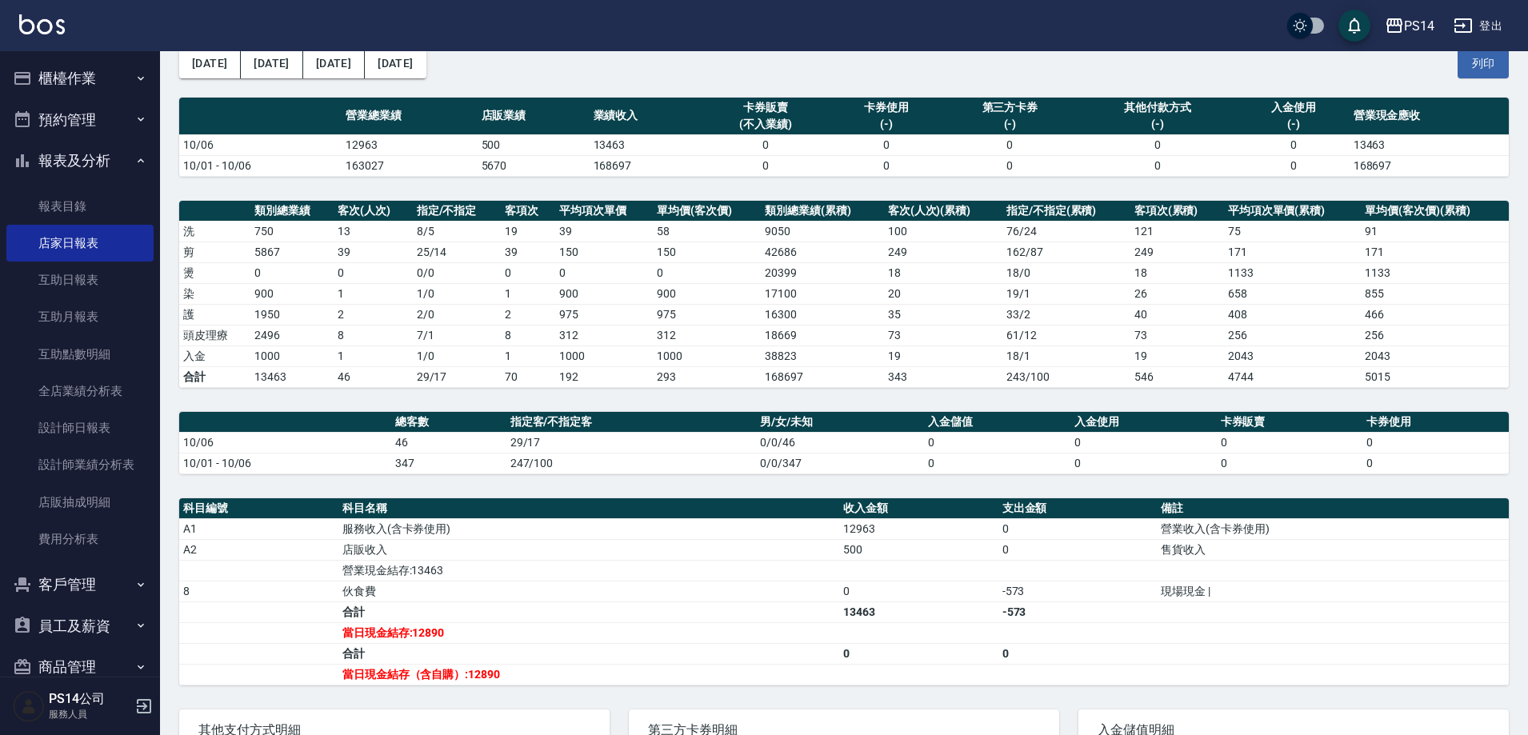
click at [75, 73] on button "櫃檯作業" at bounding box center [79, 79] width 147 height 42
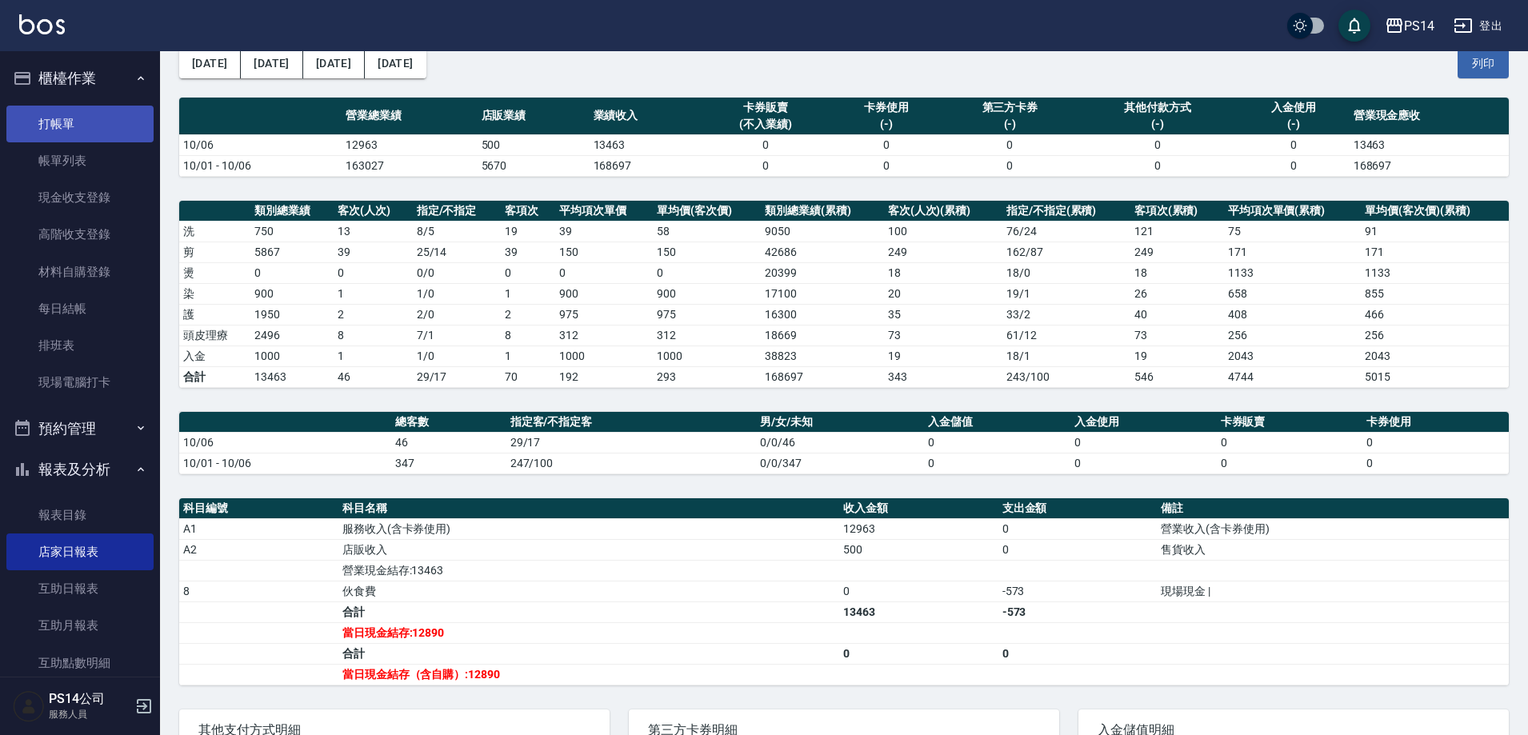
click at [75, 132] on link "打帳單" at bounding box center [79, 124] width 147 height 37
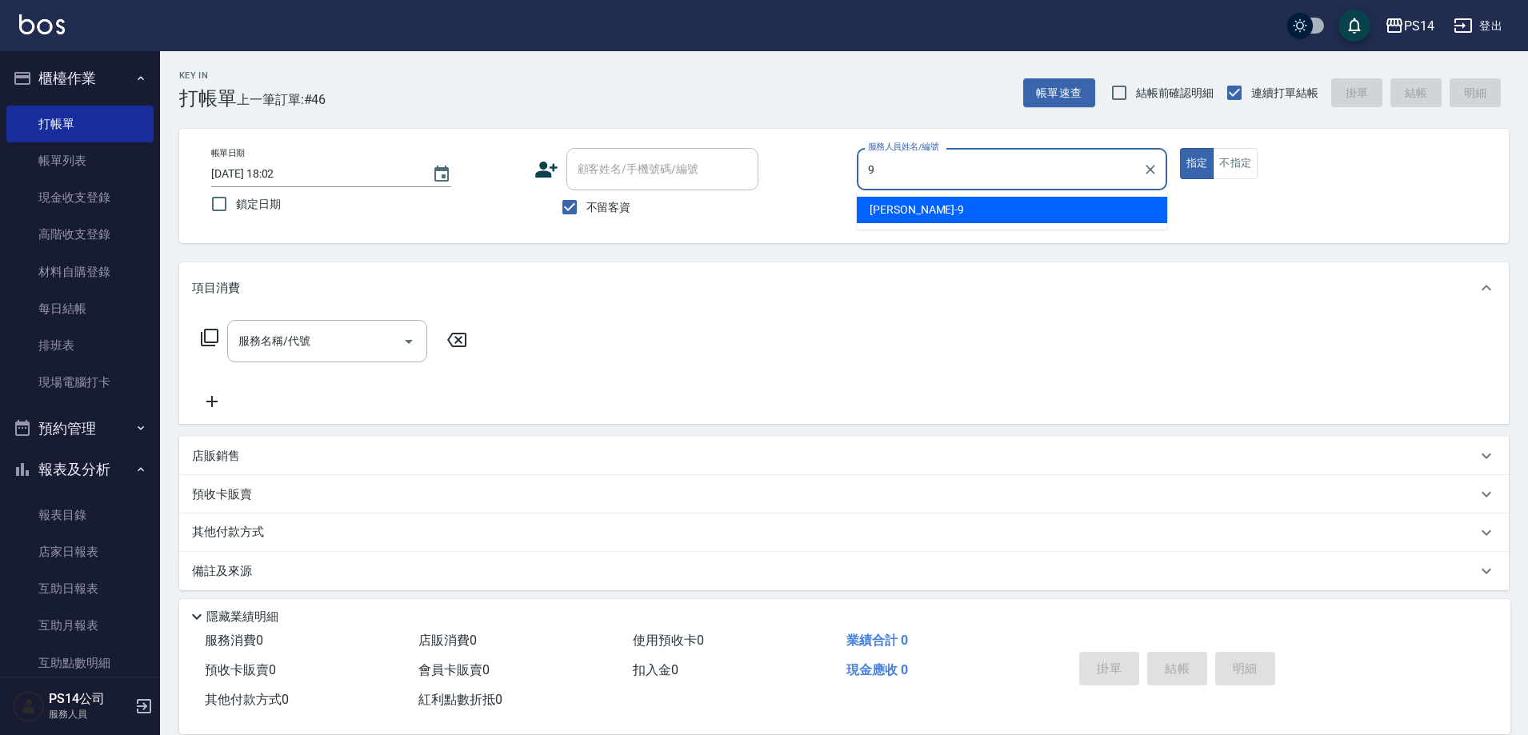
type input "9"
type button "true"
type input "[PERSON_NAME]-9"
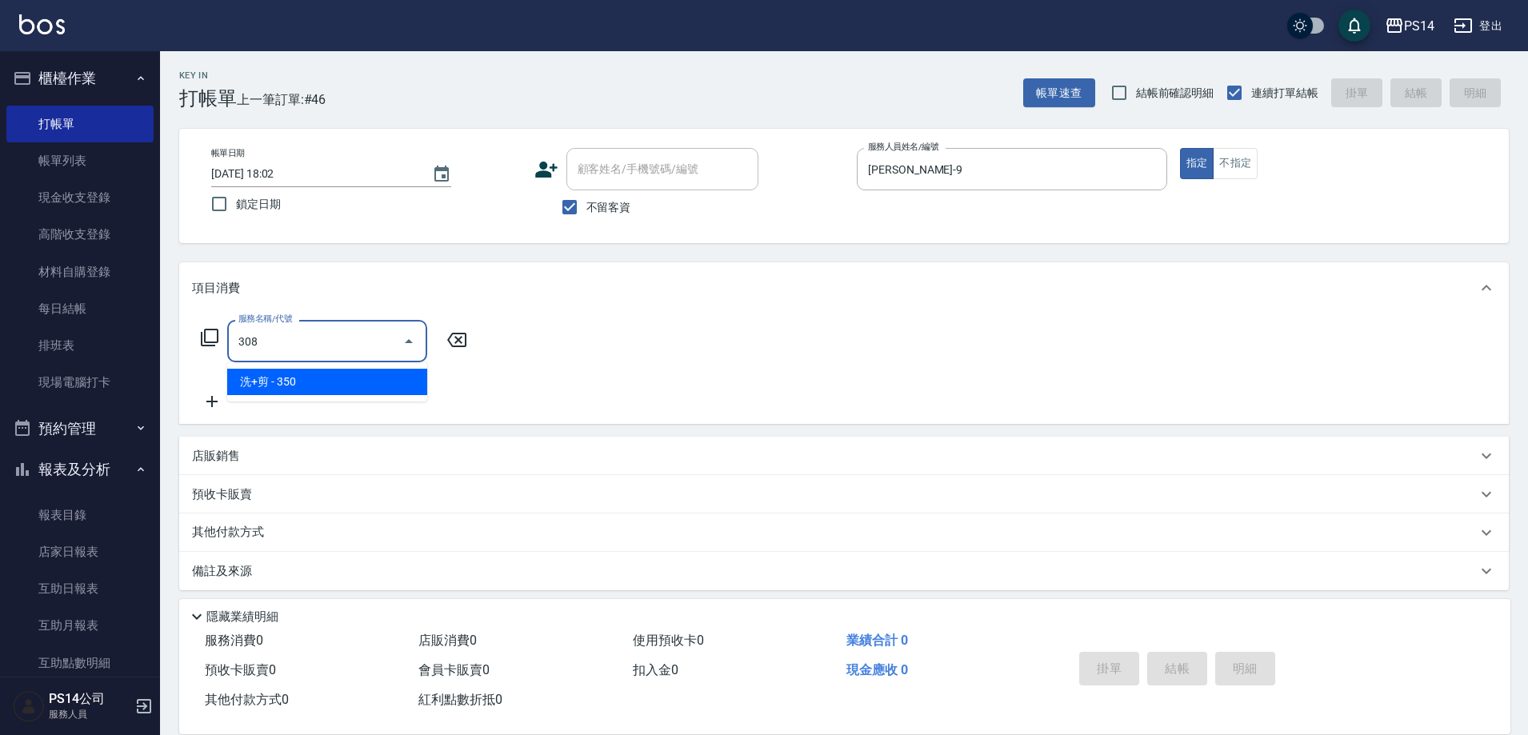
type input "洗+剪(308)"
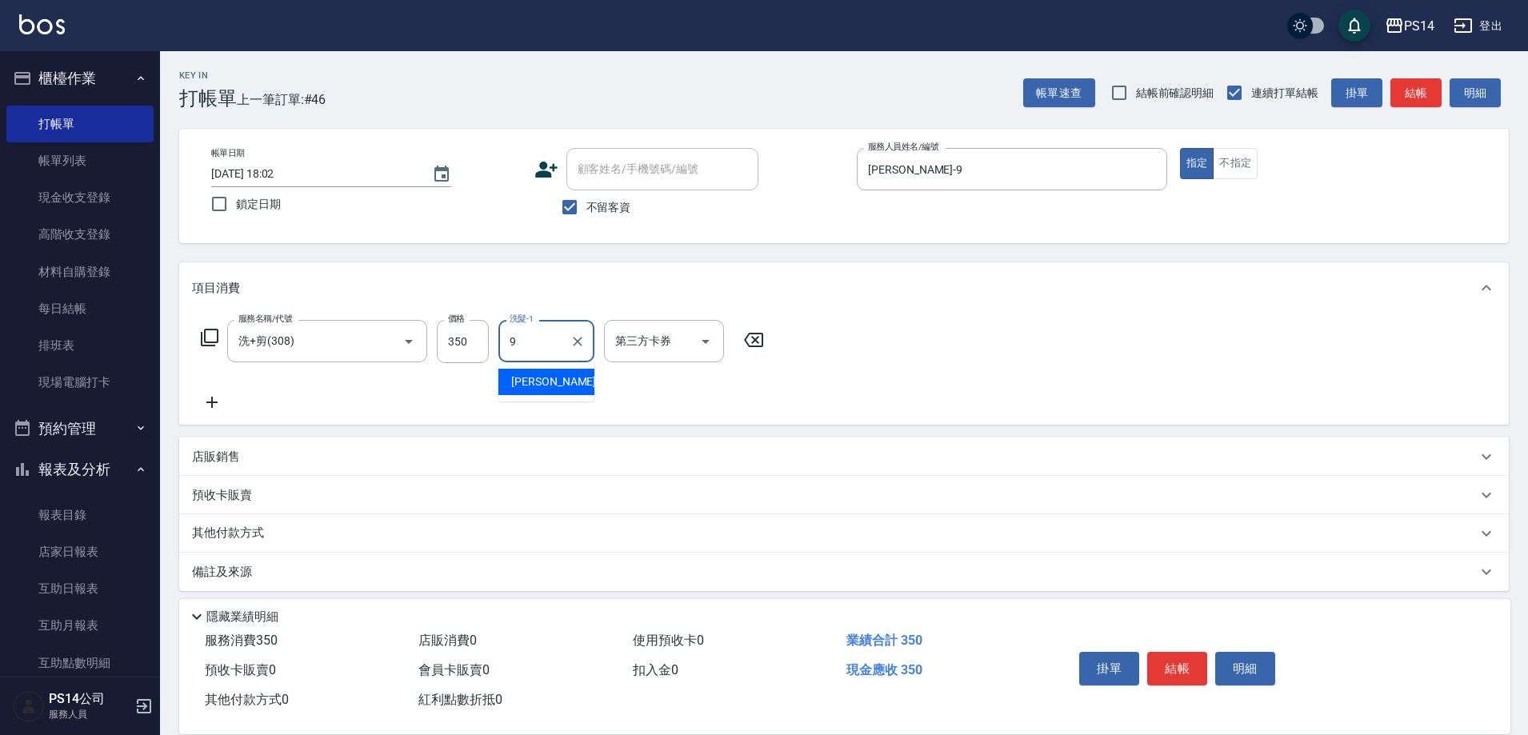
type input "[PERSON_NAME]-9"
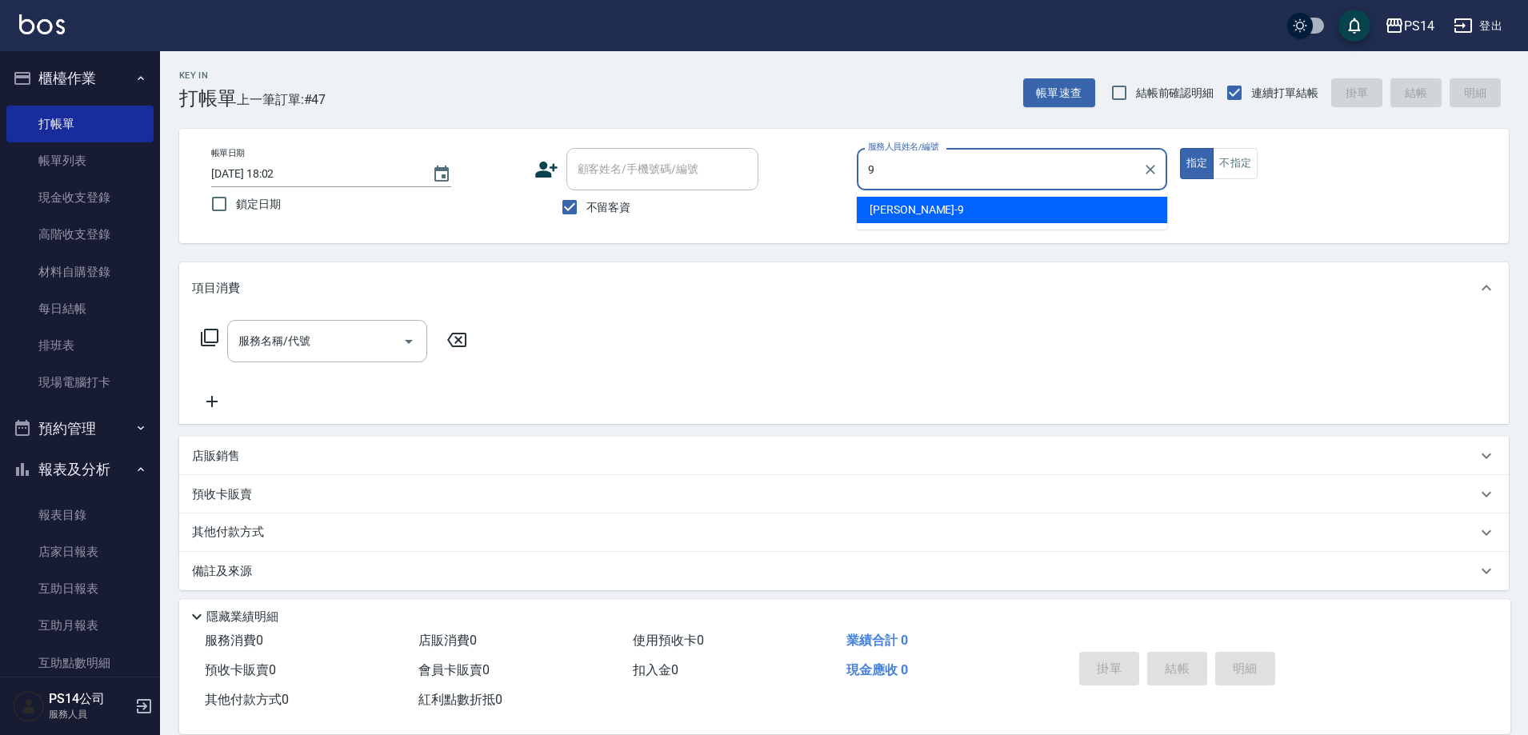
type input "[PERSON_NAME]-9"
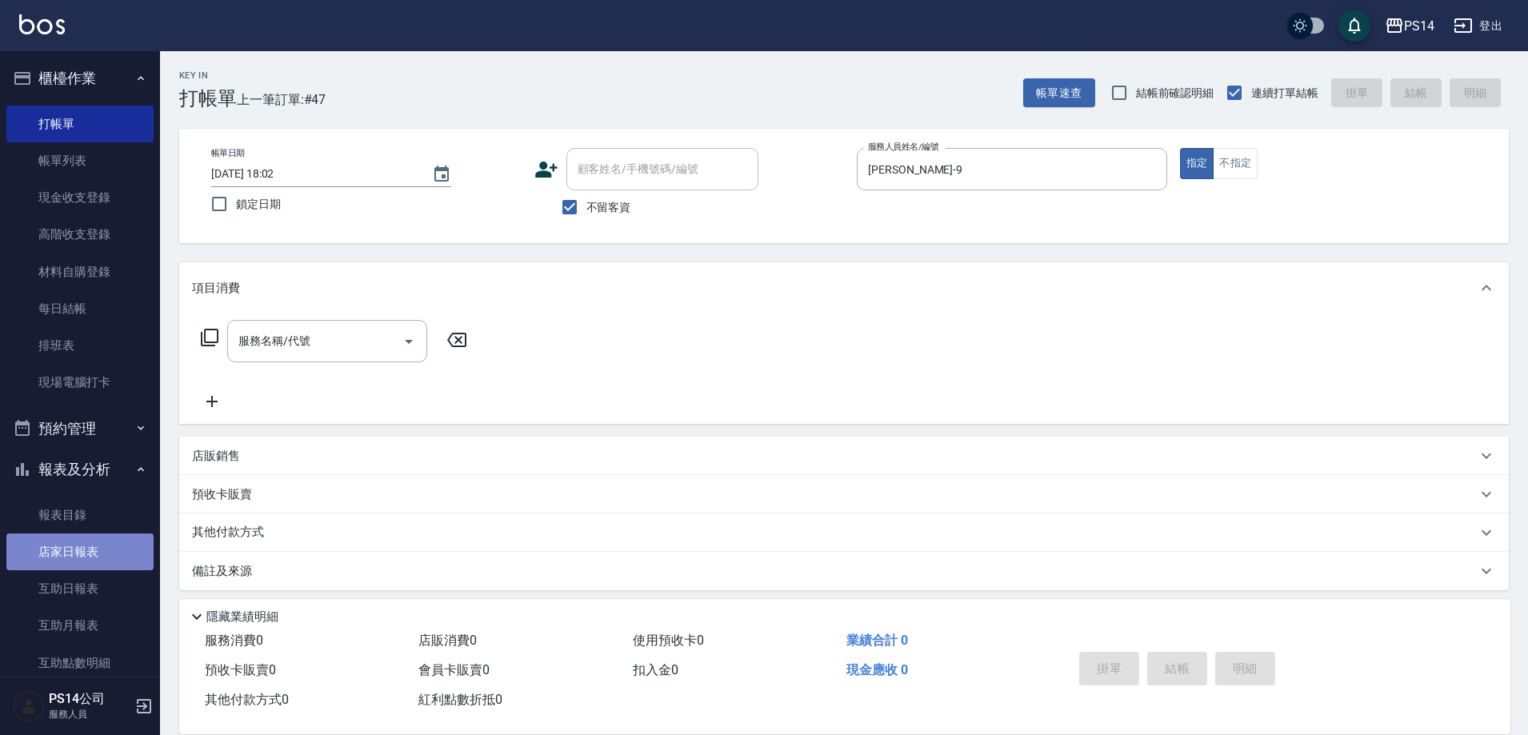
click at [90, 555] on link "店家日報表" at bounding box center [79, 552] width 147 height 37
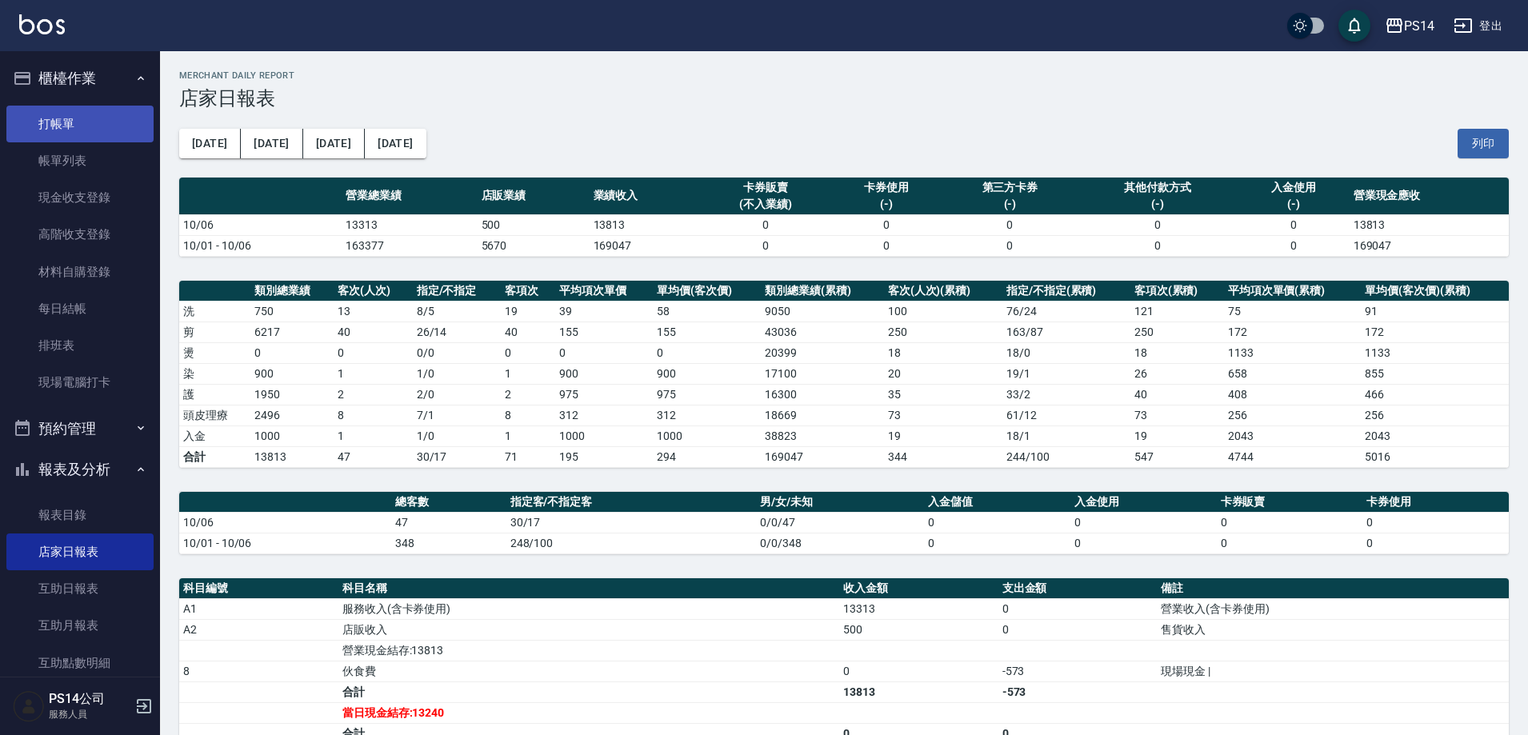
click at [83, 118] on link "打帳單" at bounding box center [79, 124] width 147 height 37
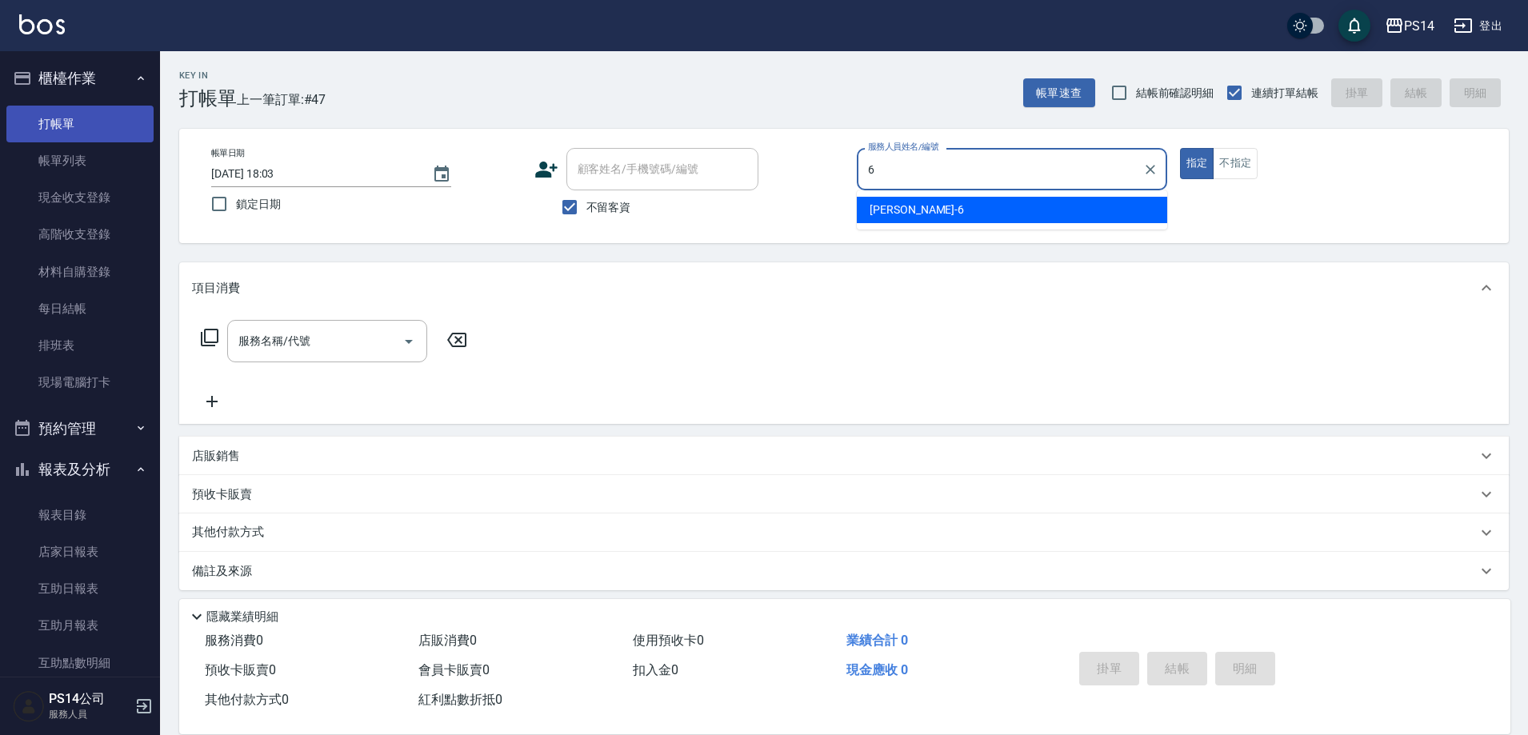
type input "[PERSON_NAME]-6"
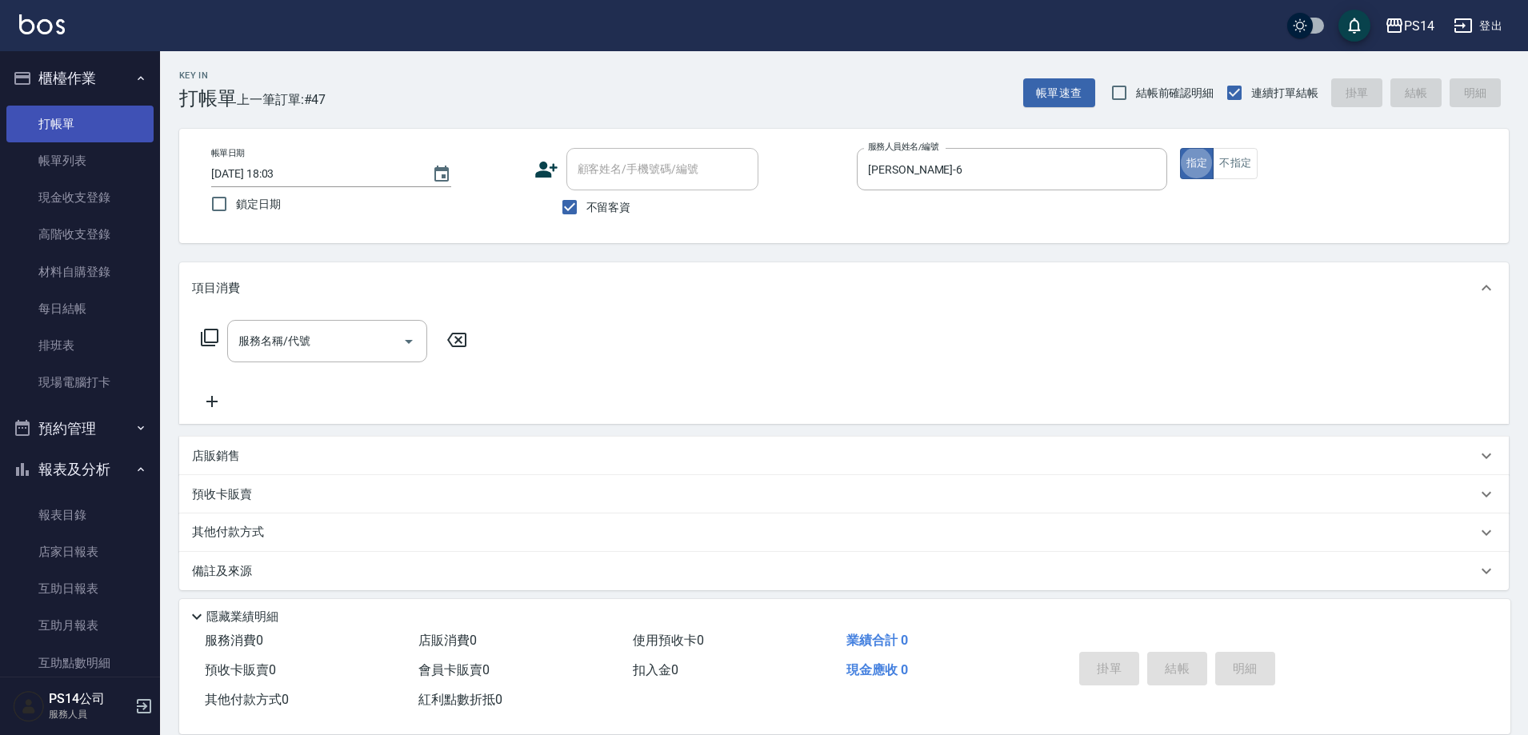
type button "true"
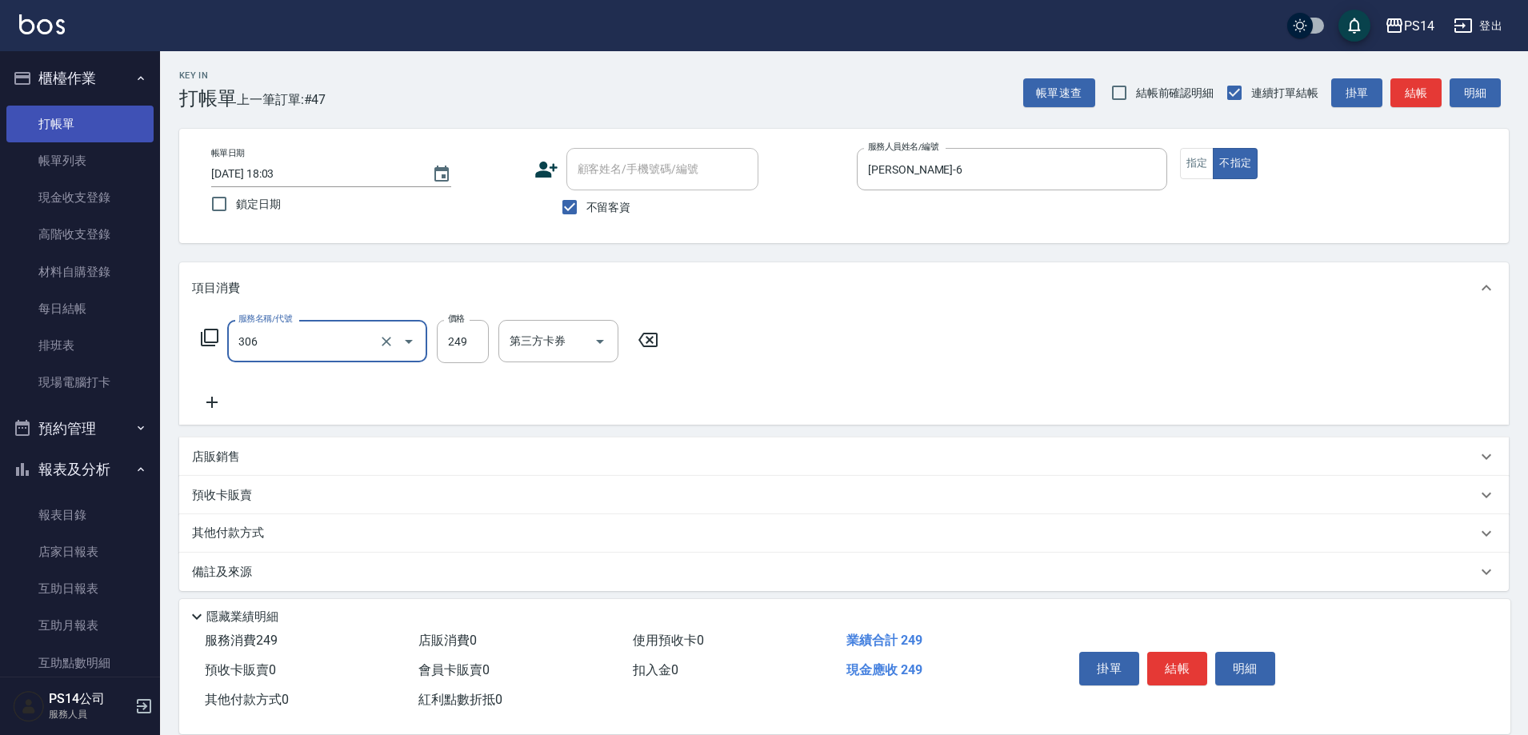
type input "剪髮(306)"
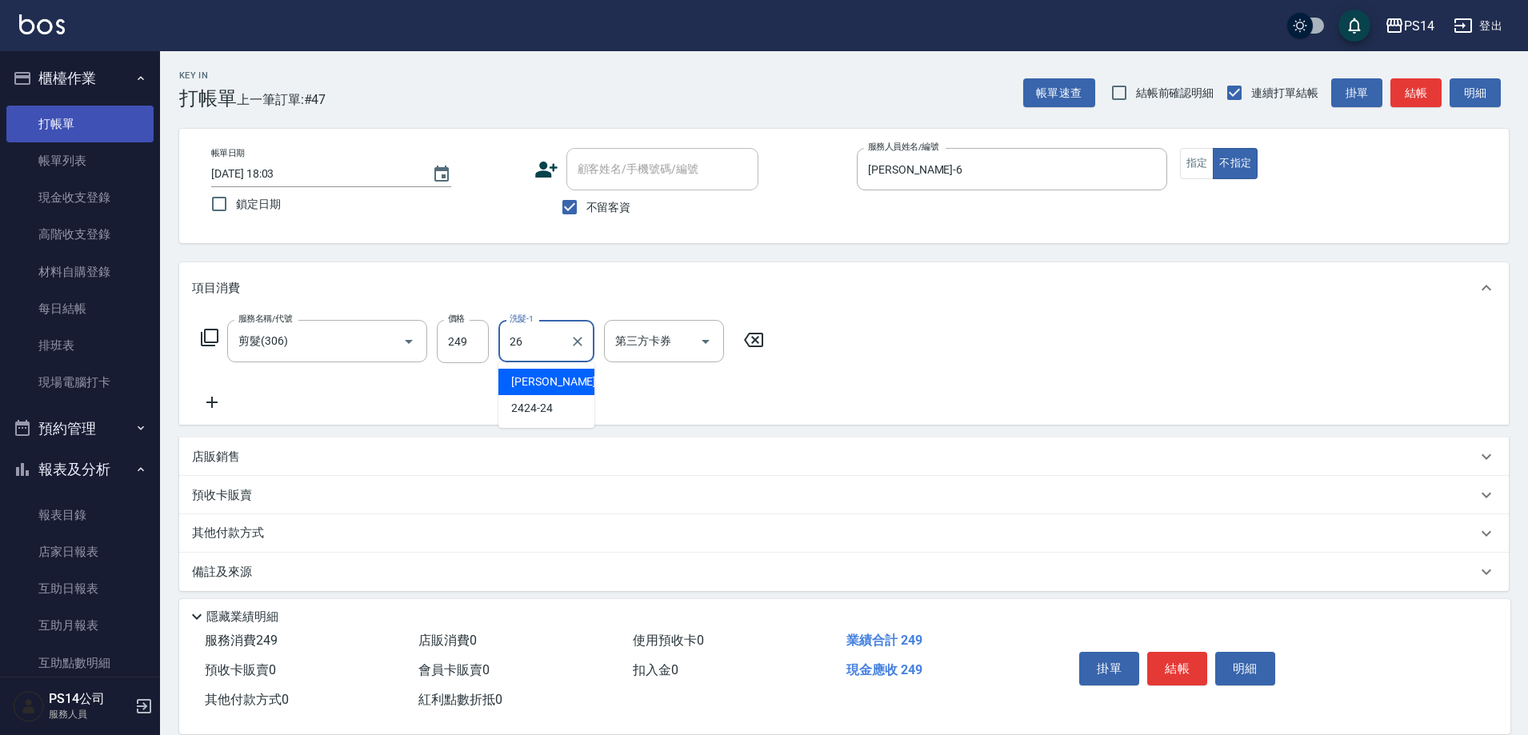
type input "[PERSON_NAME]-26"
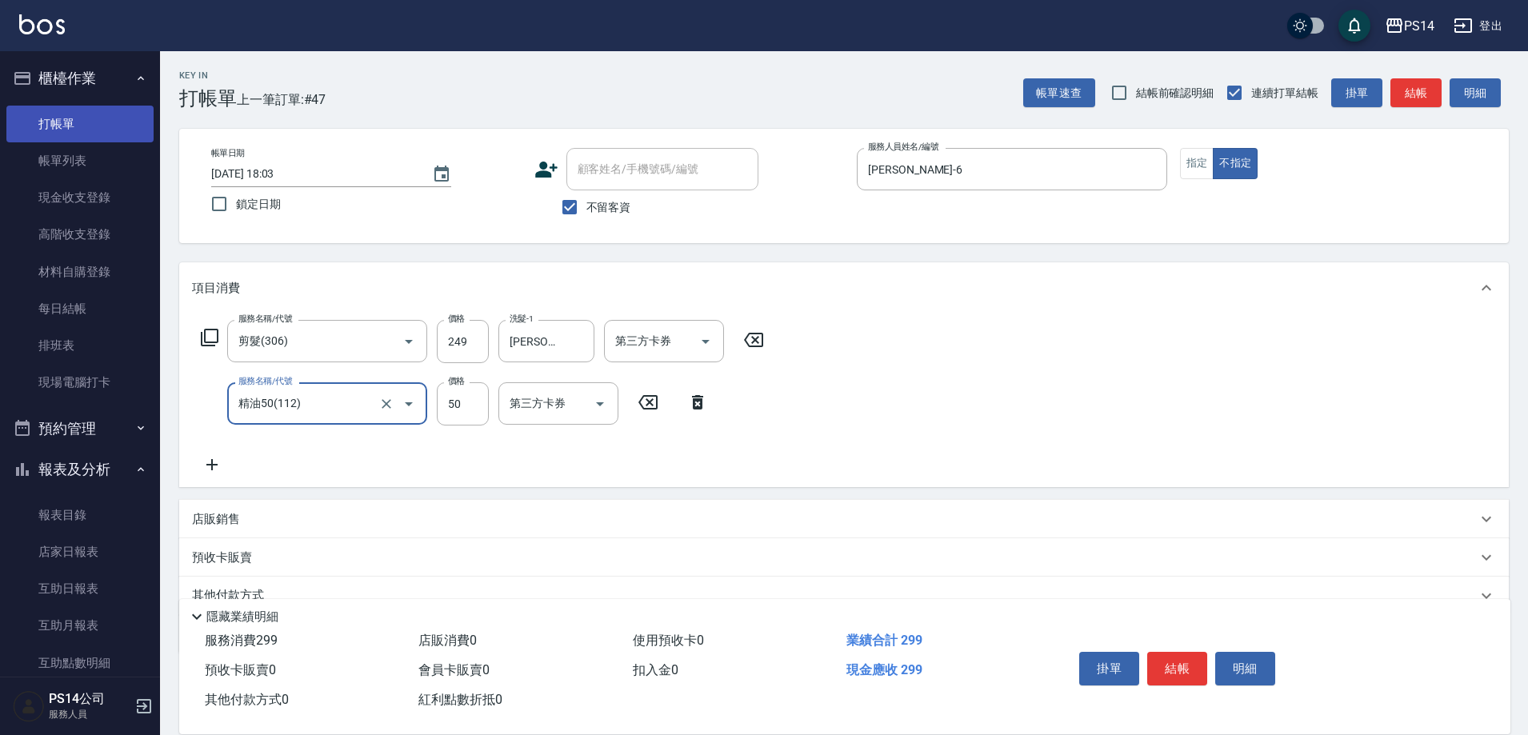
type input "精油50(112)"
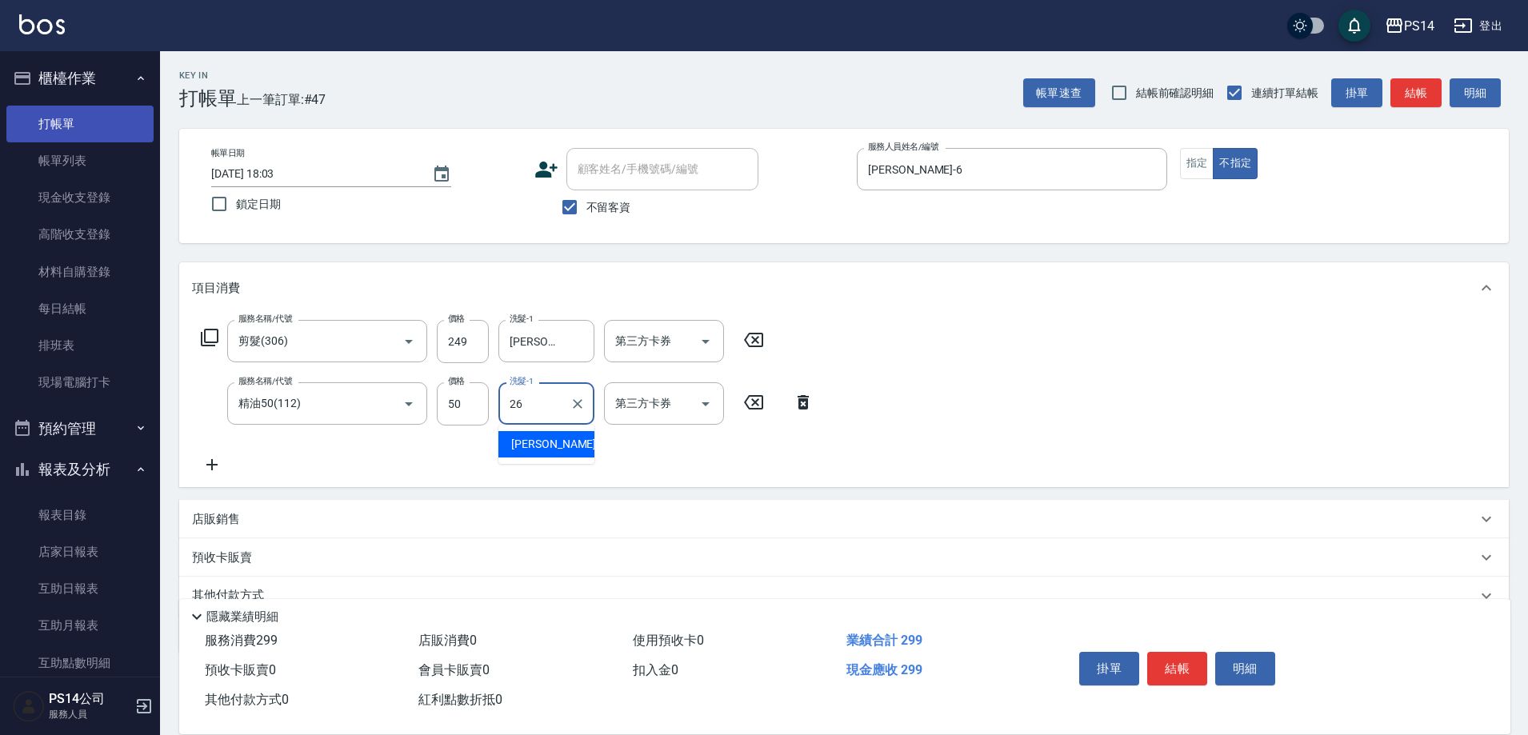
type input "[PERSON_NAME]-26"
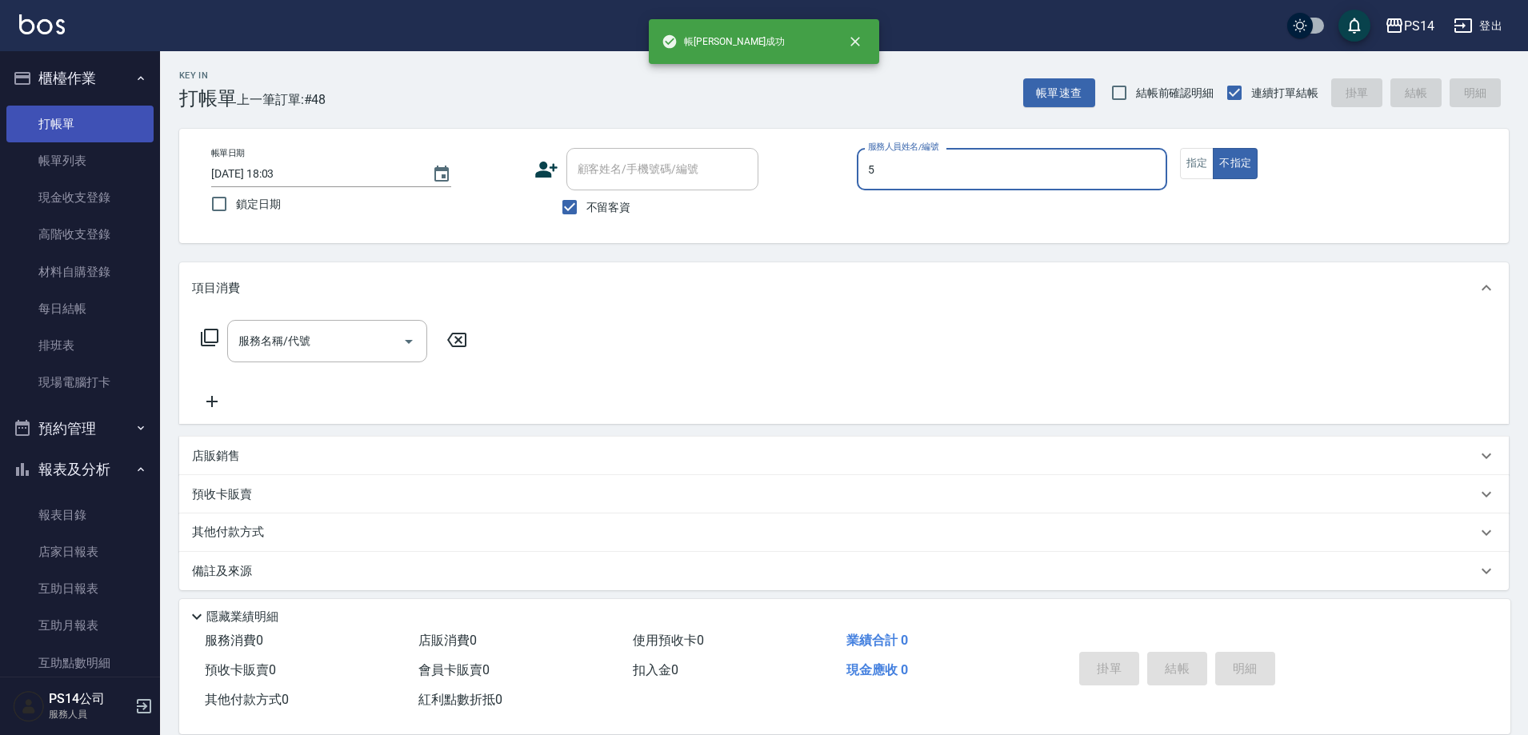
type input "[PERSON_NAME]-5"
type button "false"
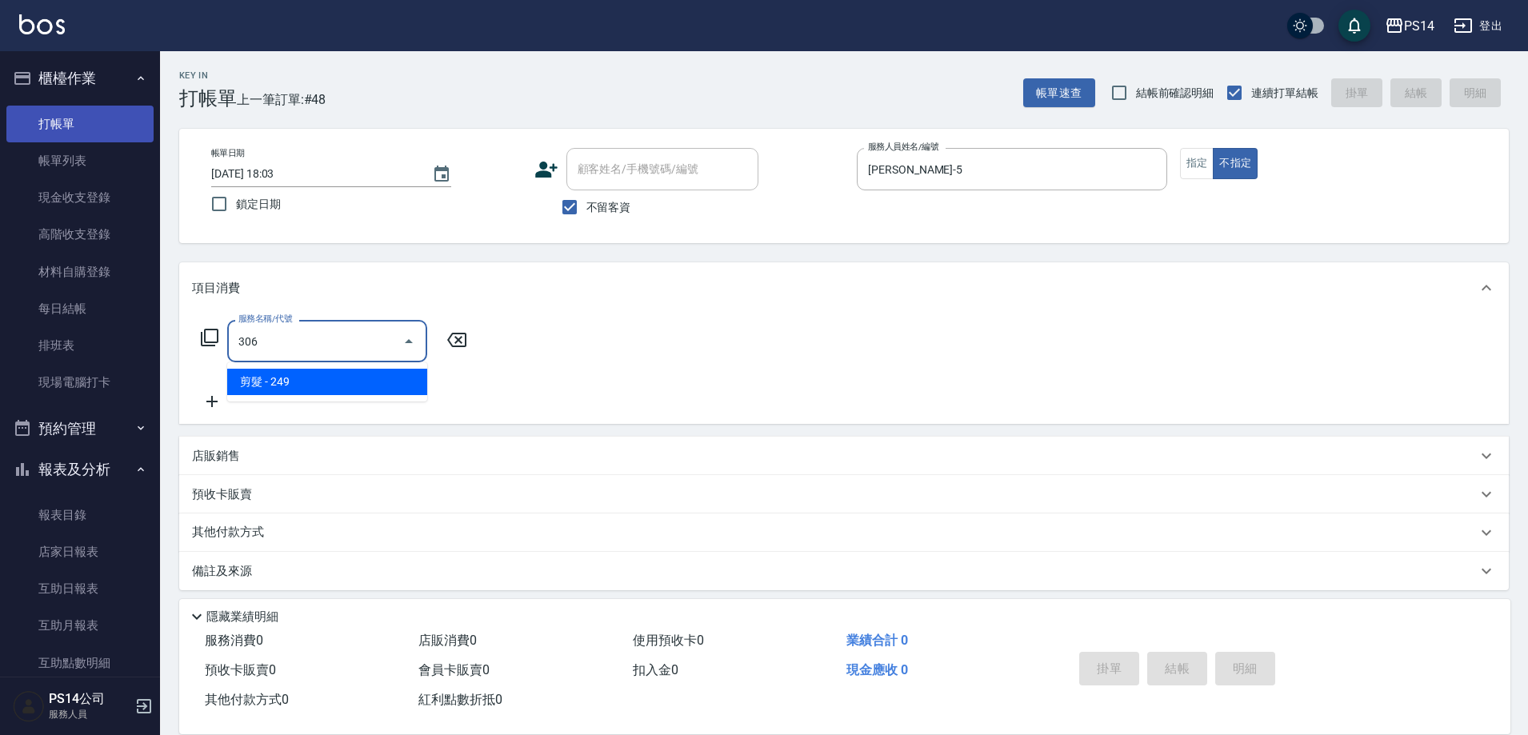
type input "剪髮(306)"
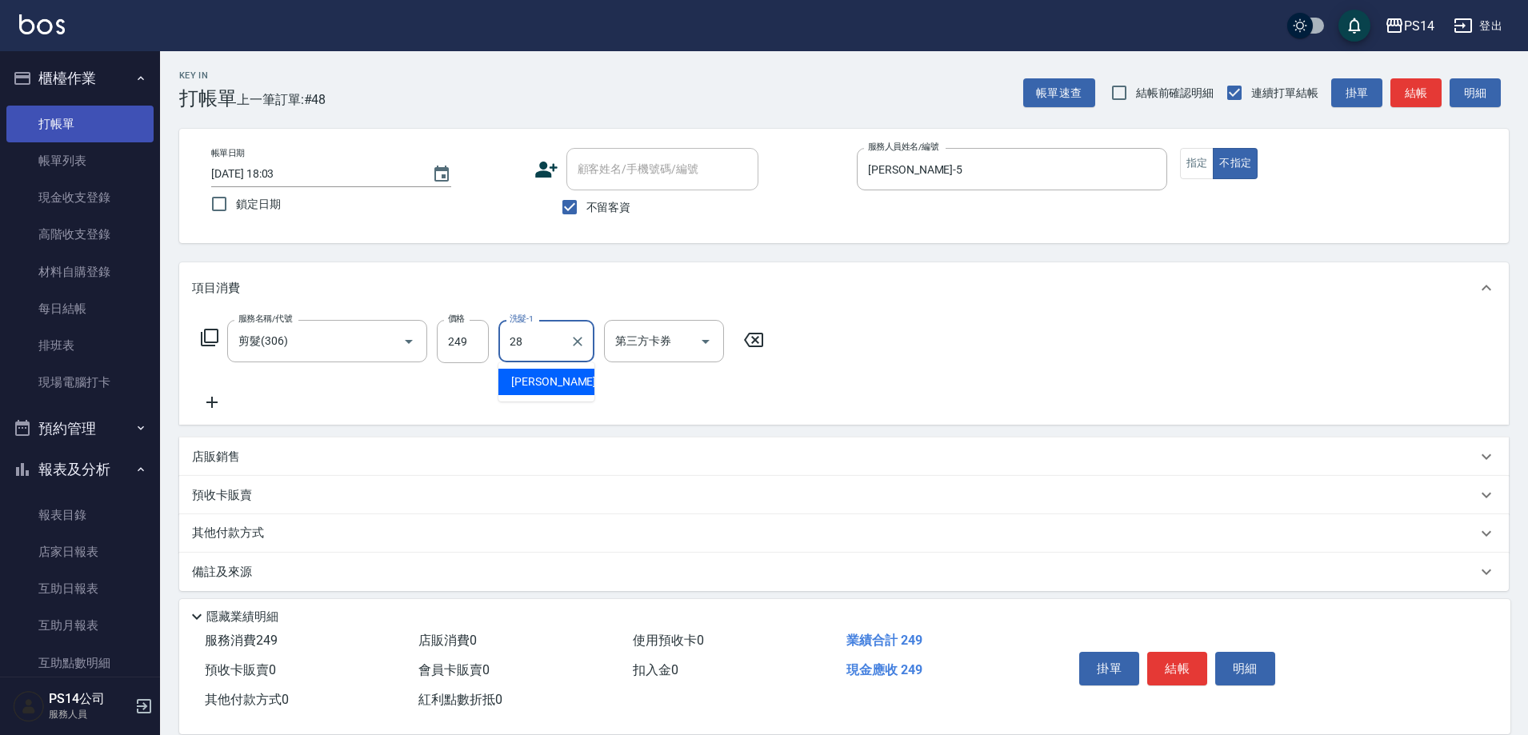
type input "[PERSON_NAME]-28"
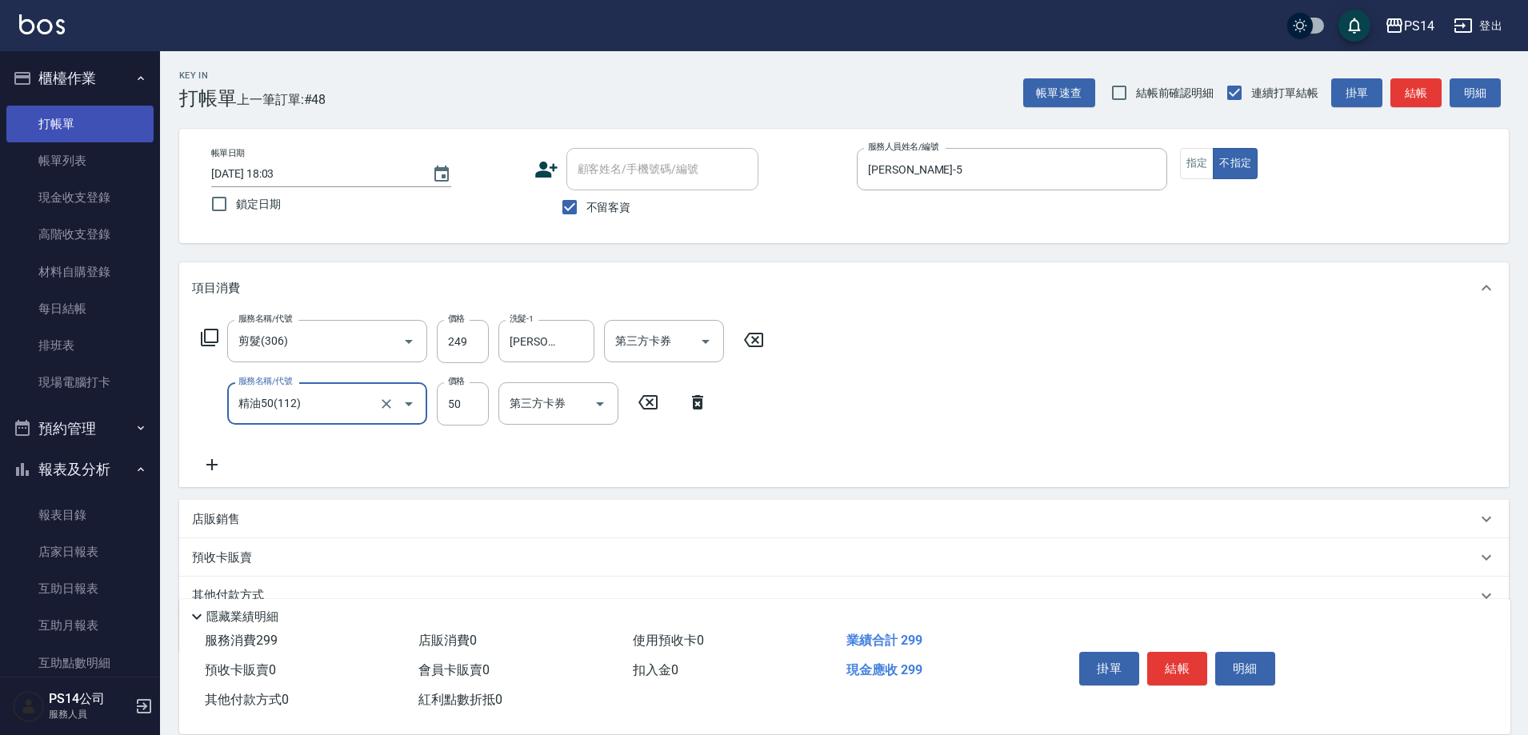
type input "精油50(112)"
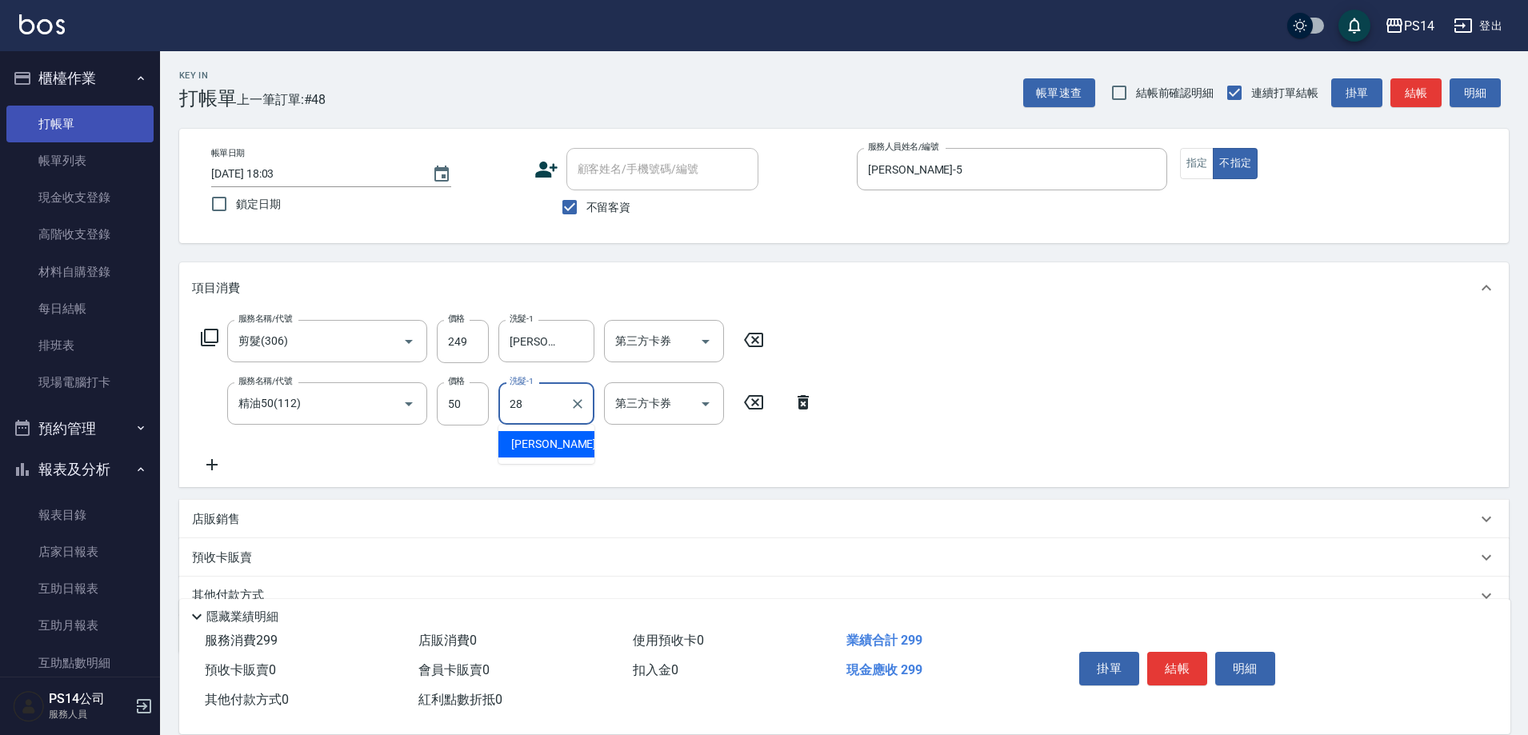
type input "[PERSON_NAME]-28"
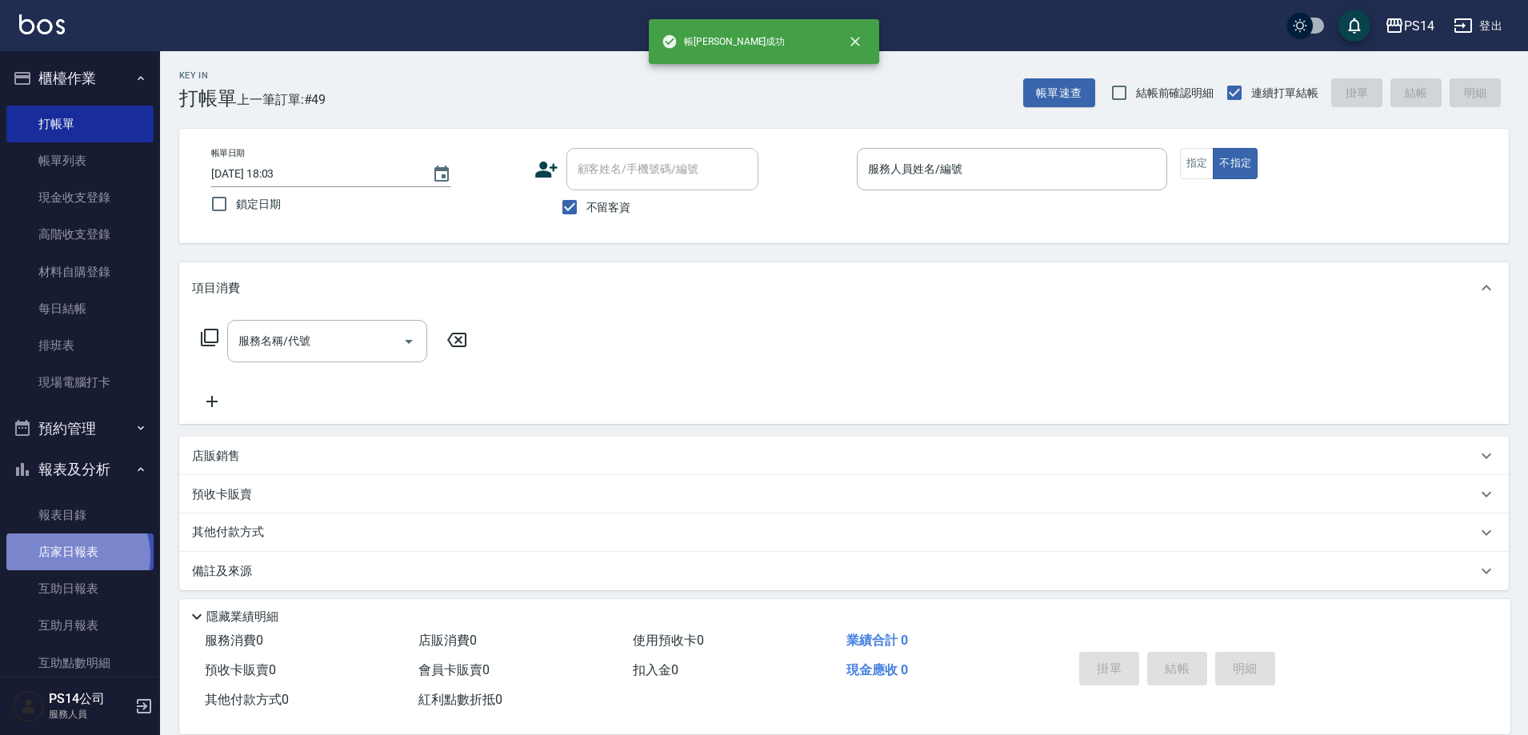
click at [70, 557] on link "店家日報表" at bounding box center [79, 552] width 147 height 37
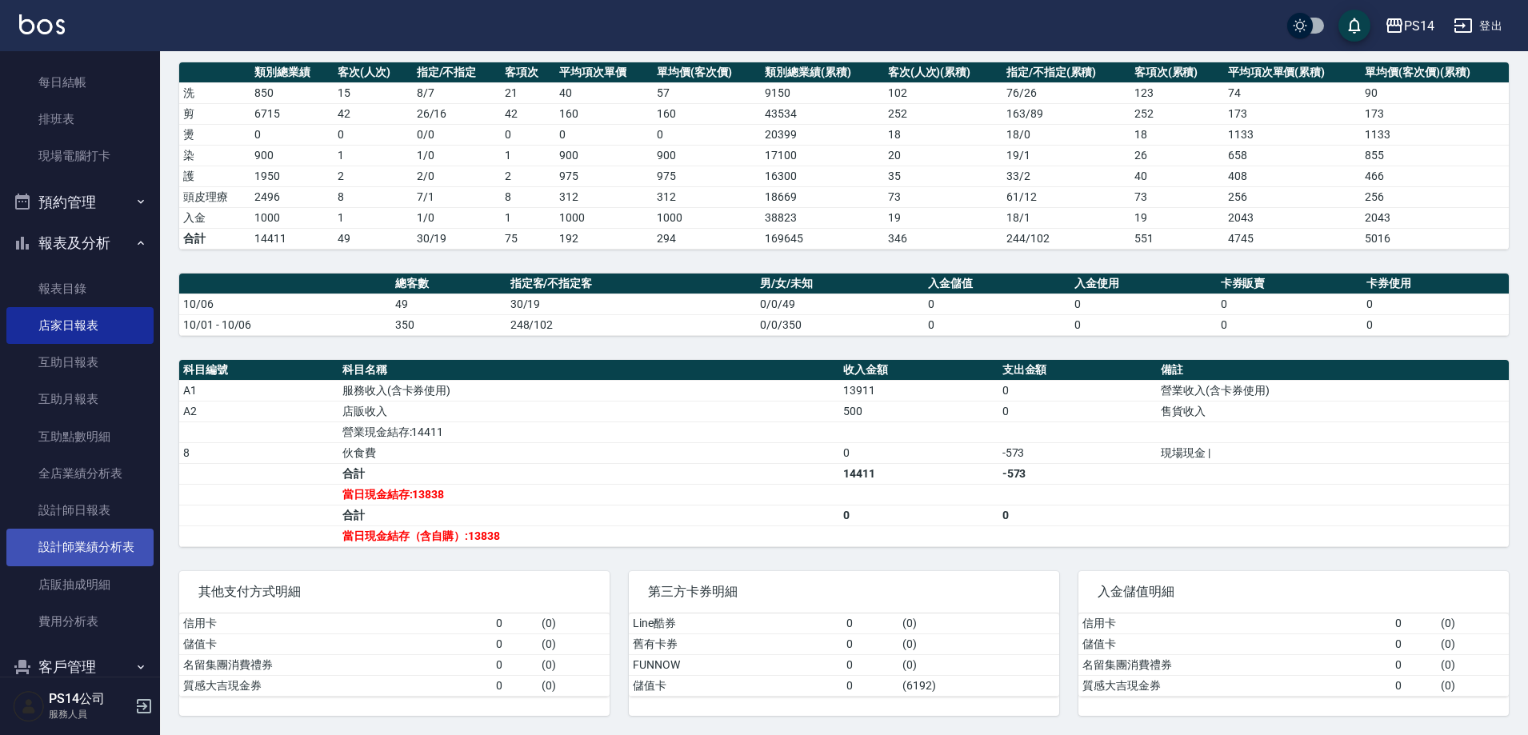
scroll to position [240, 0]
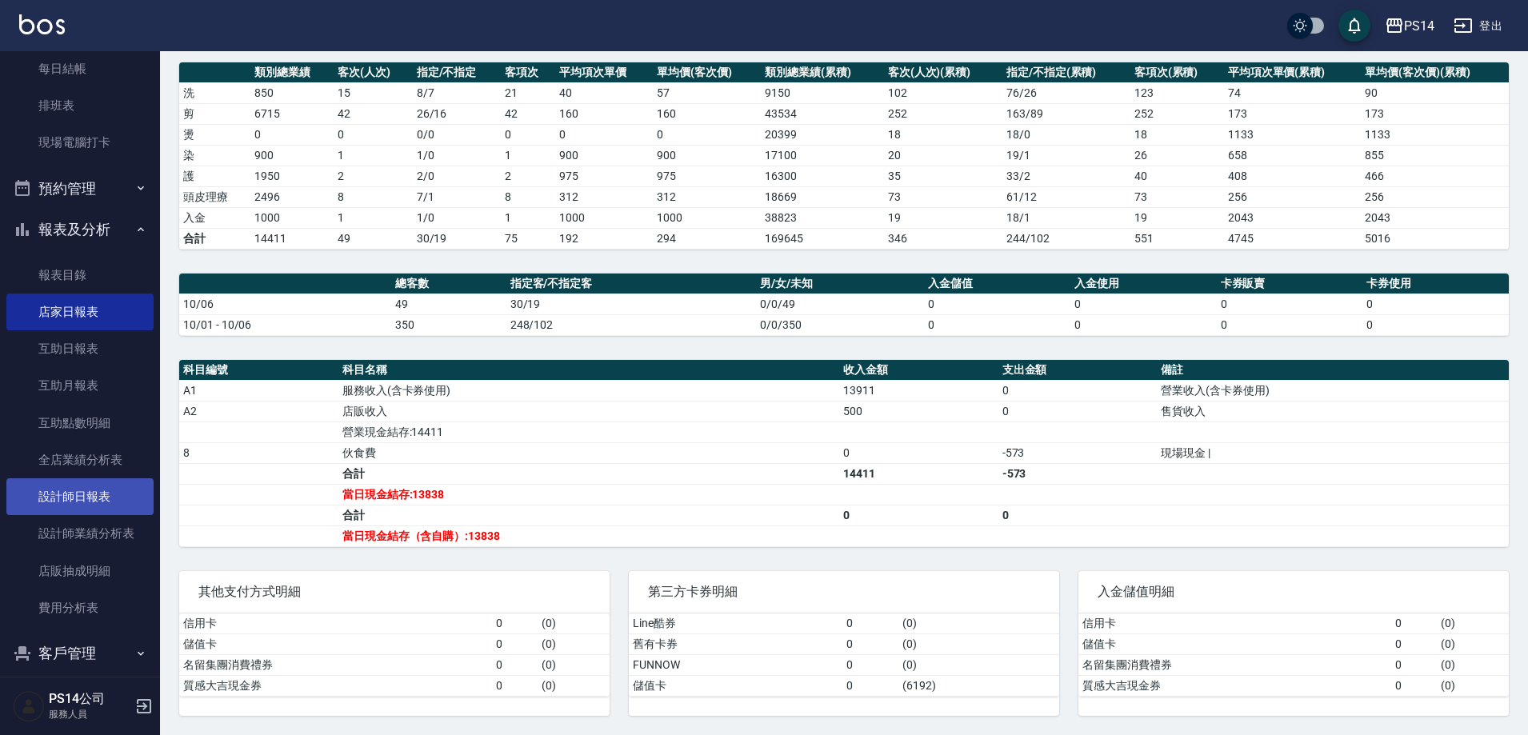
click at [79, 496] on link "設計師日報表" at bounding box center [79, 496] width 147 height 37
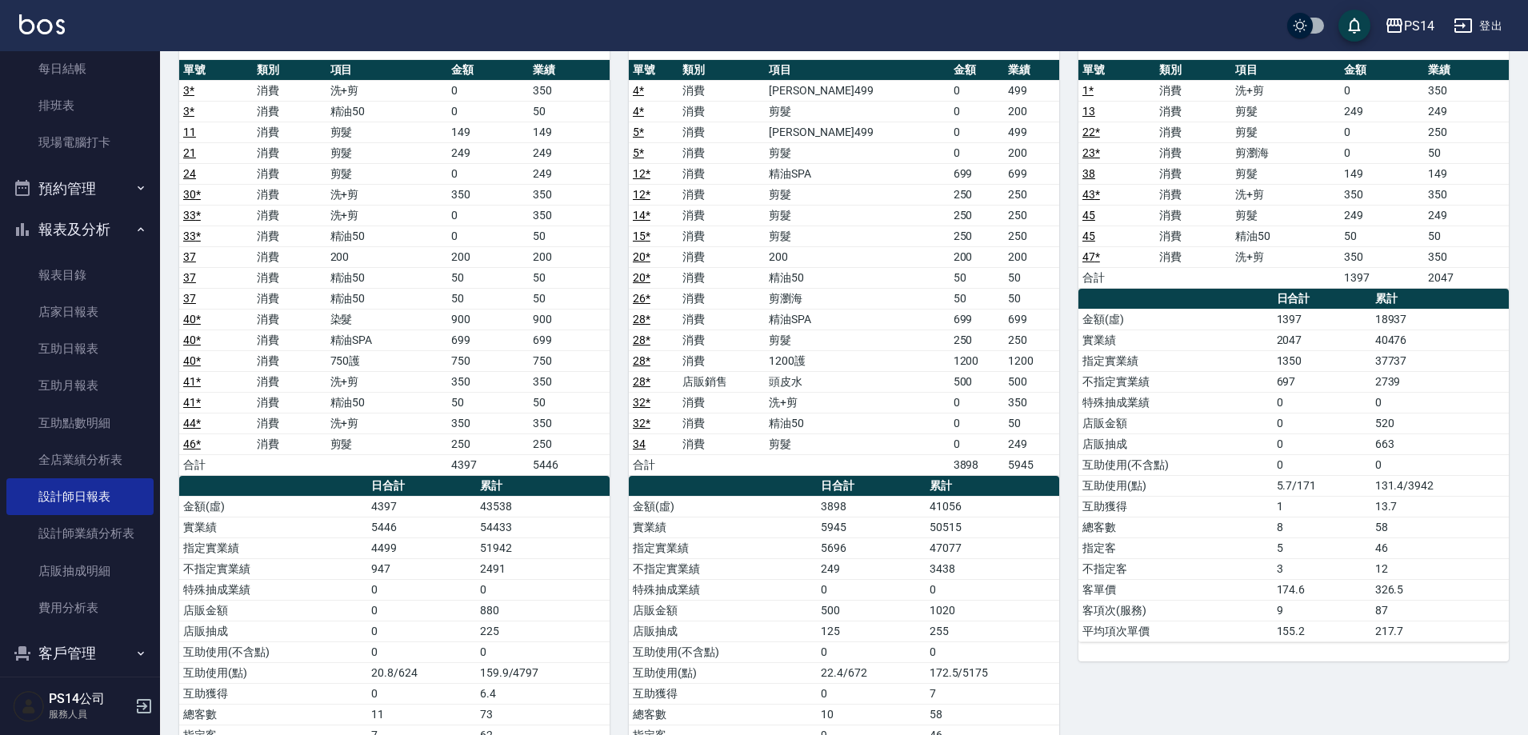
scroll to position [884, 0]
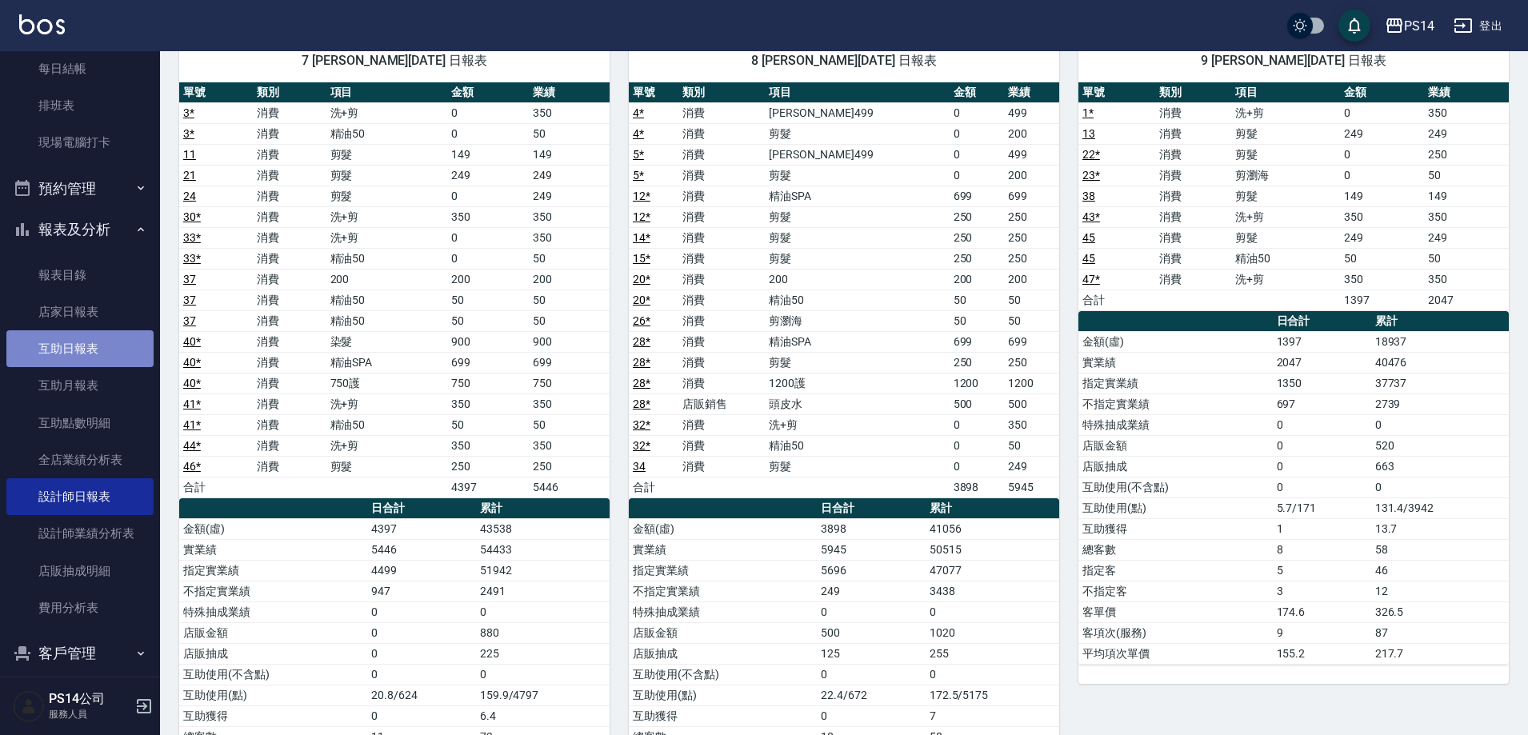
click at [100, 359] on link "互助日報表" at bounding box center [79, 348] width 147 height 37
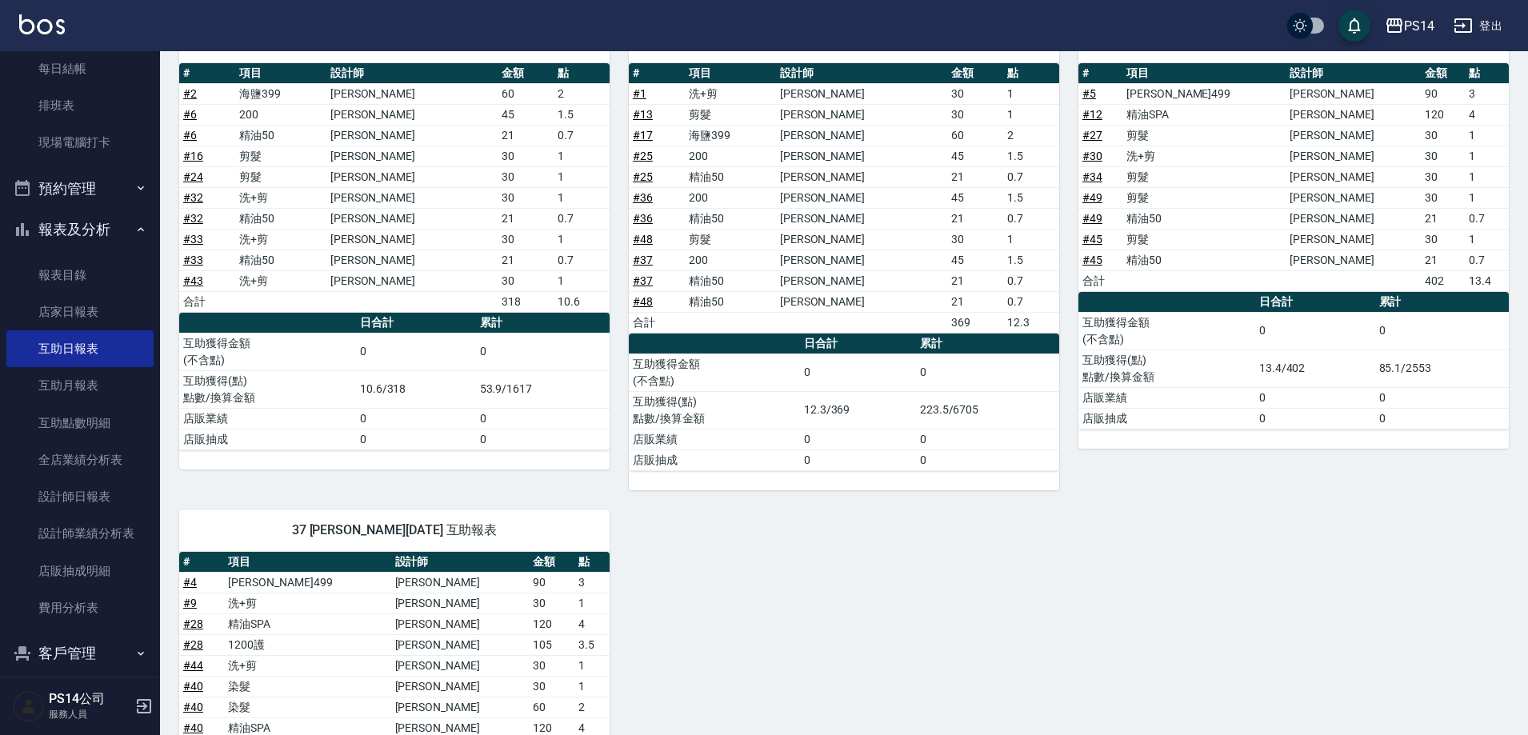
scroll to position [988, 0]
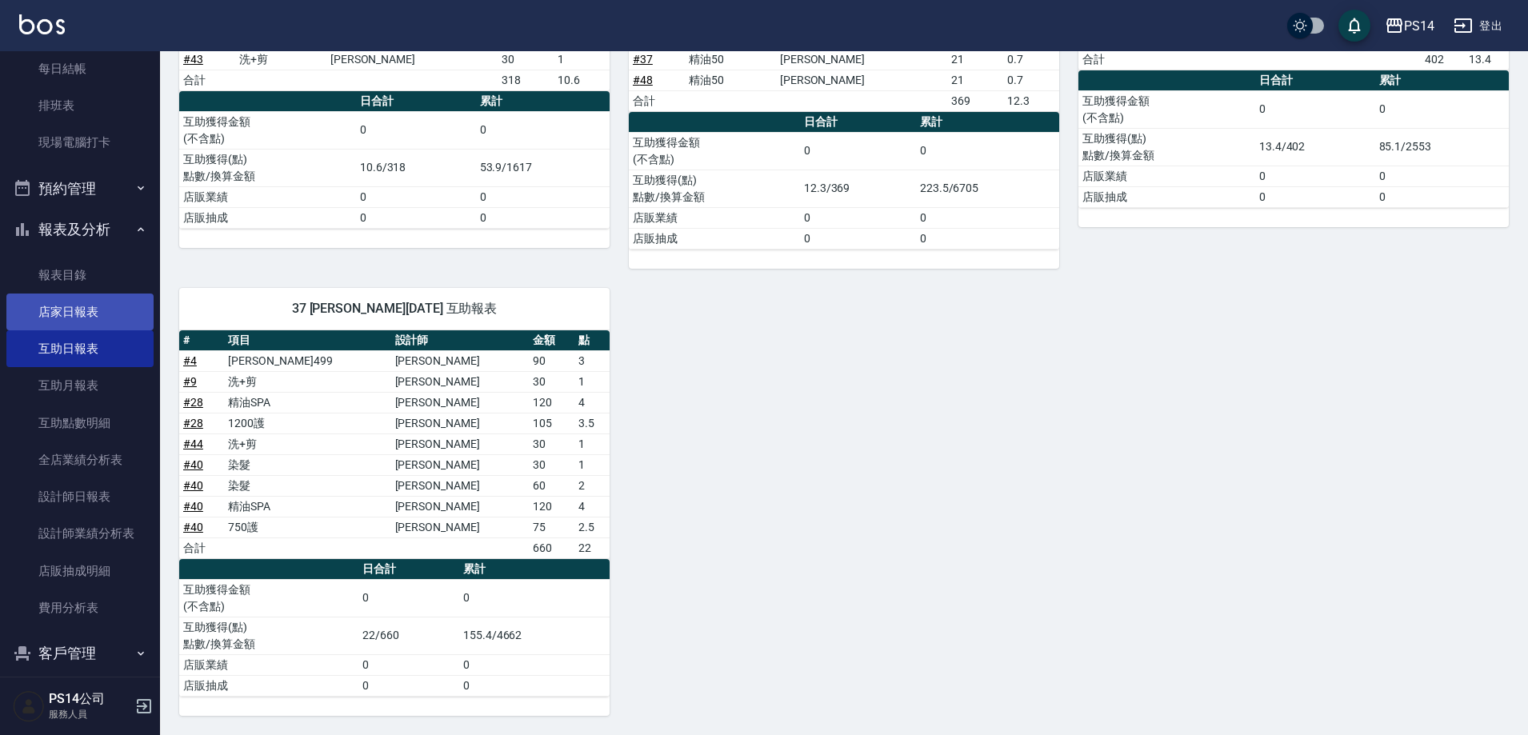
click at [108, 322] on link "店家日報表" at bounding box center [79, 312] width 147 height 37
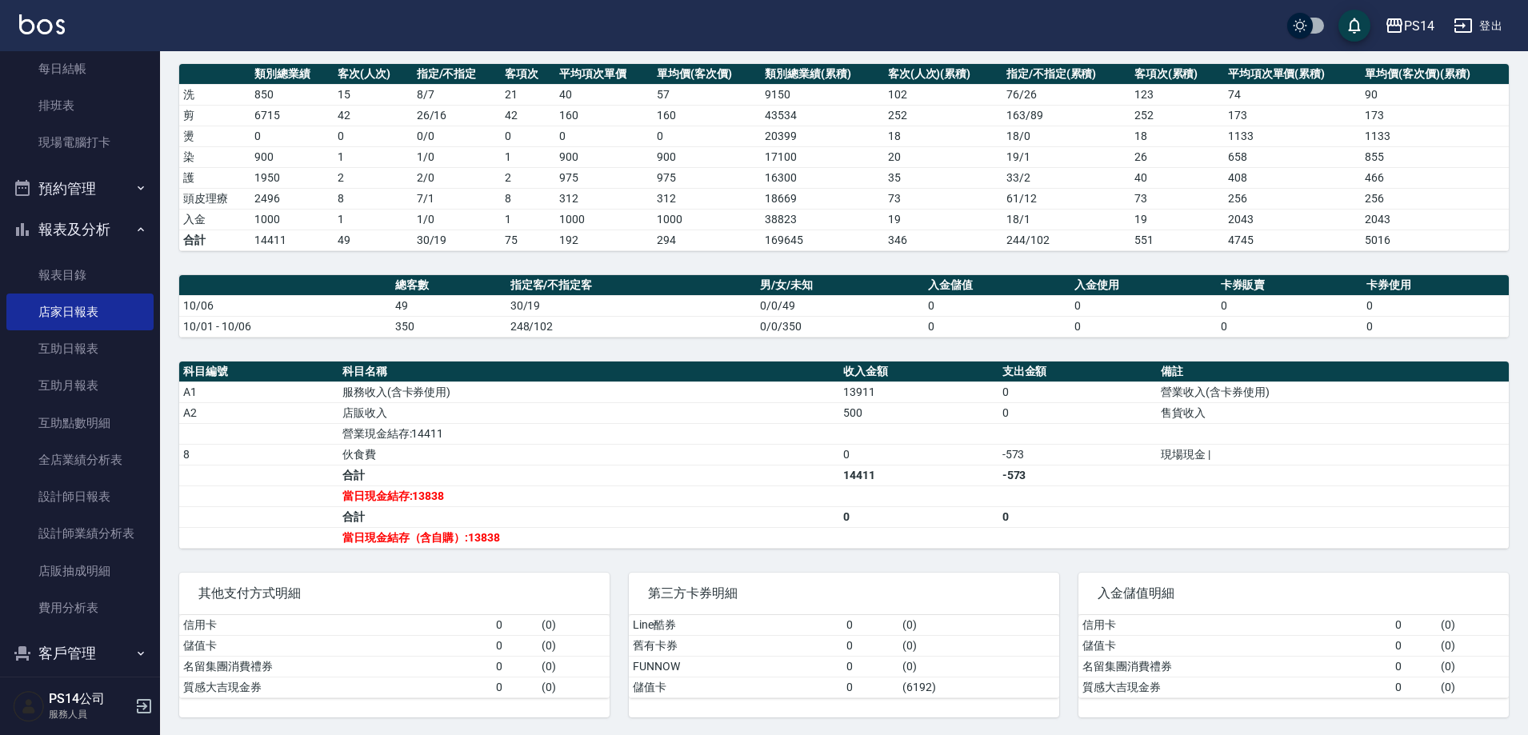
scroll to position [218, 0]
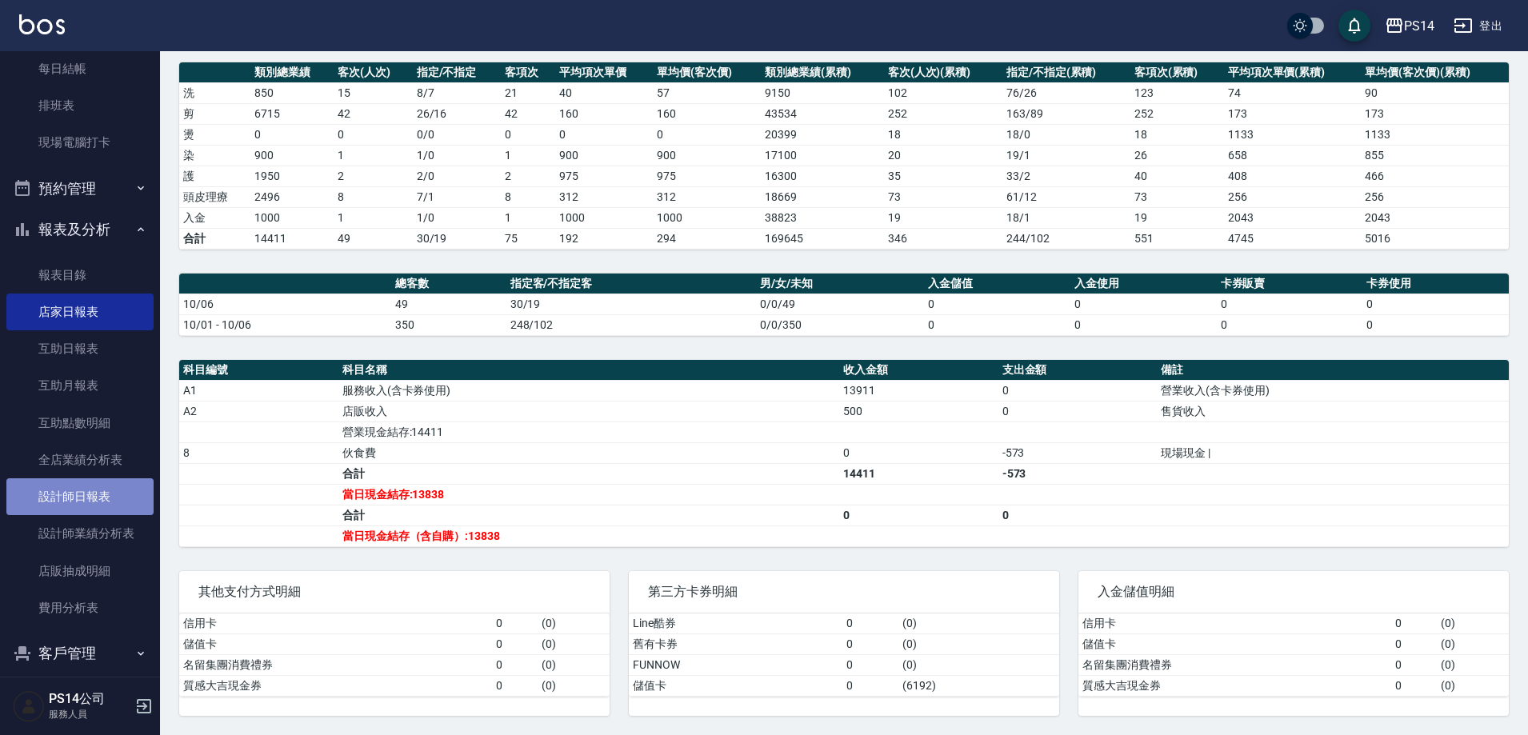
click at [94, 491] on link "設計師日報表" at bounding box center [79, 496] width 147 height 37
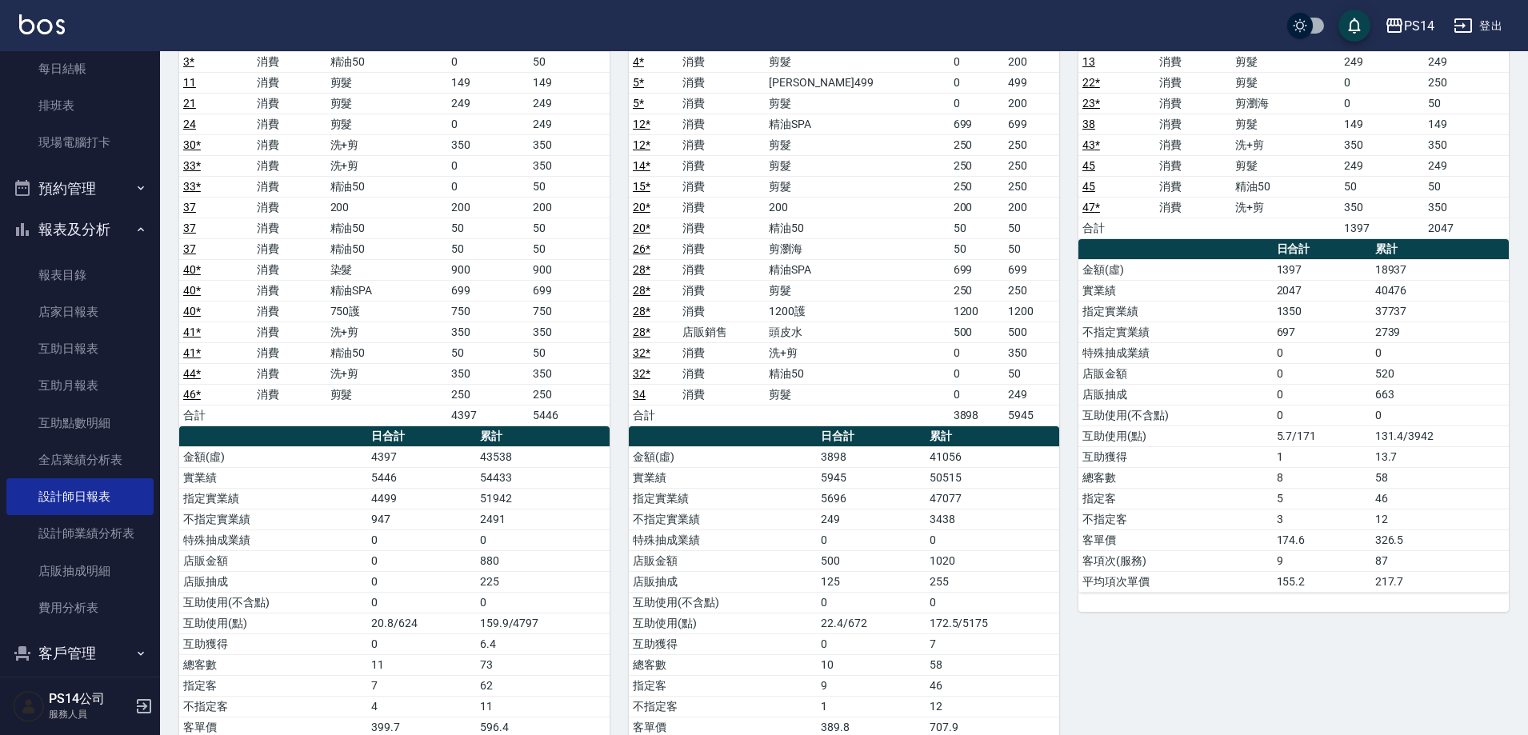
scroll to position [960, 0]
